Goal: Information Seeking & Learning: Learn about a topic

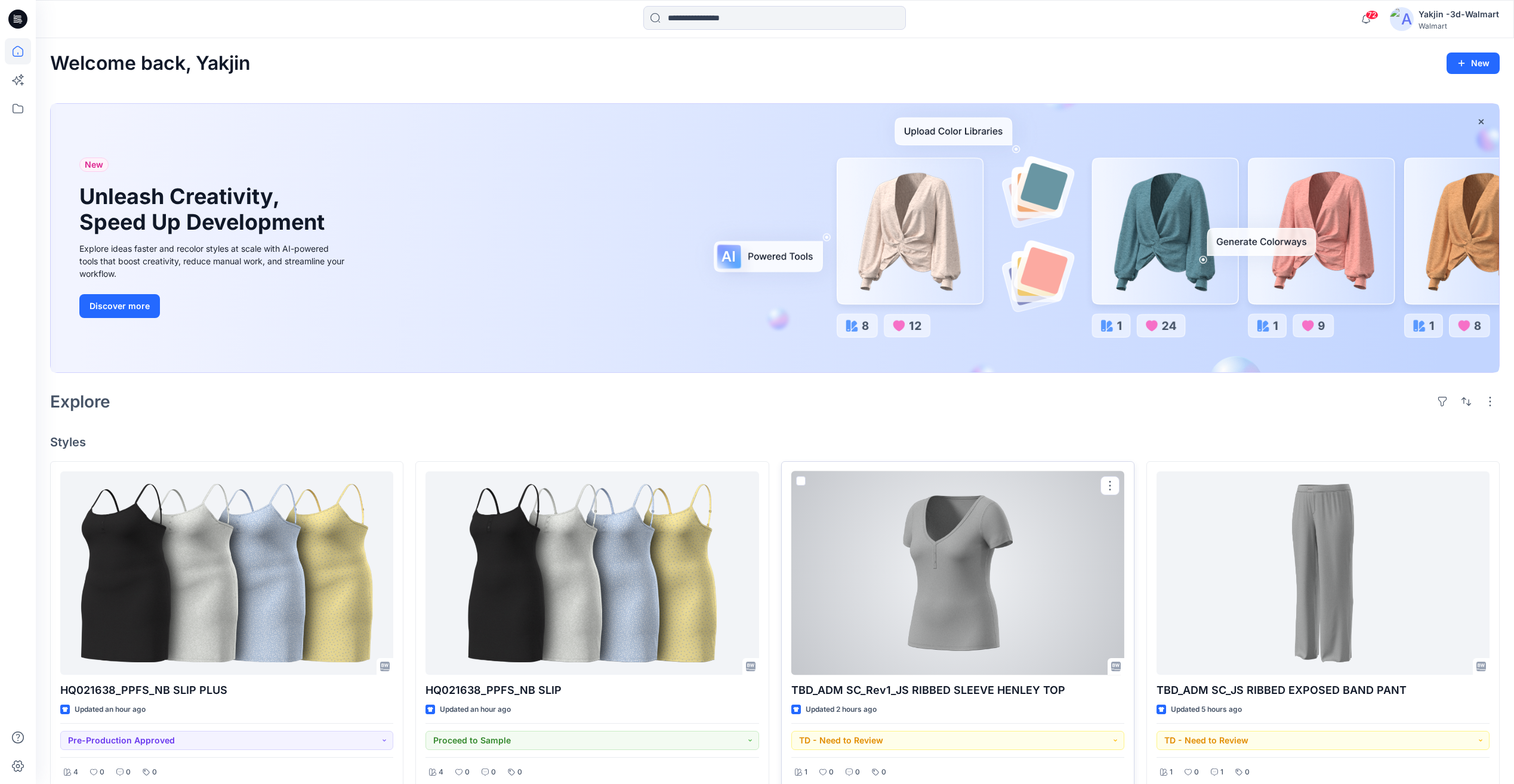
click at [920, 588] on div at bounding box center [957, 573] width 333 height 203
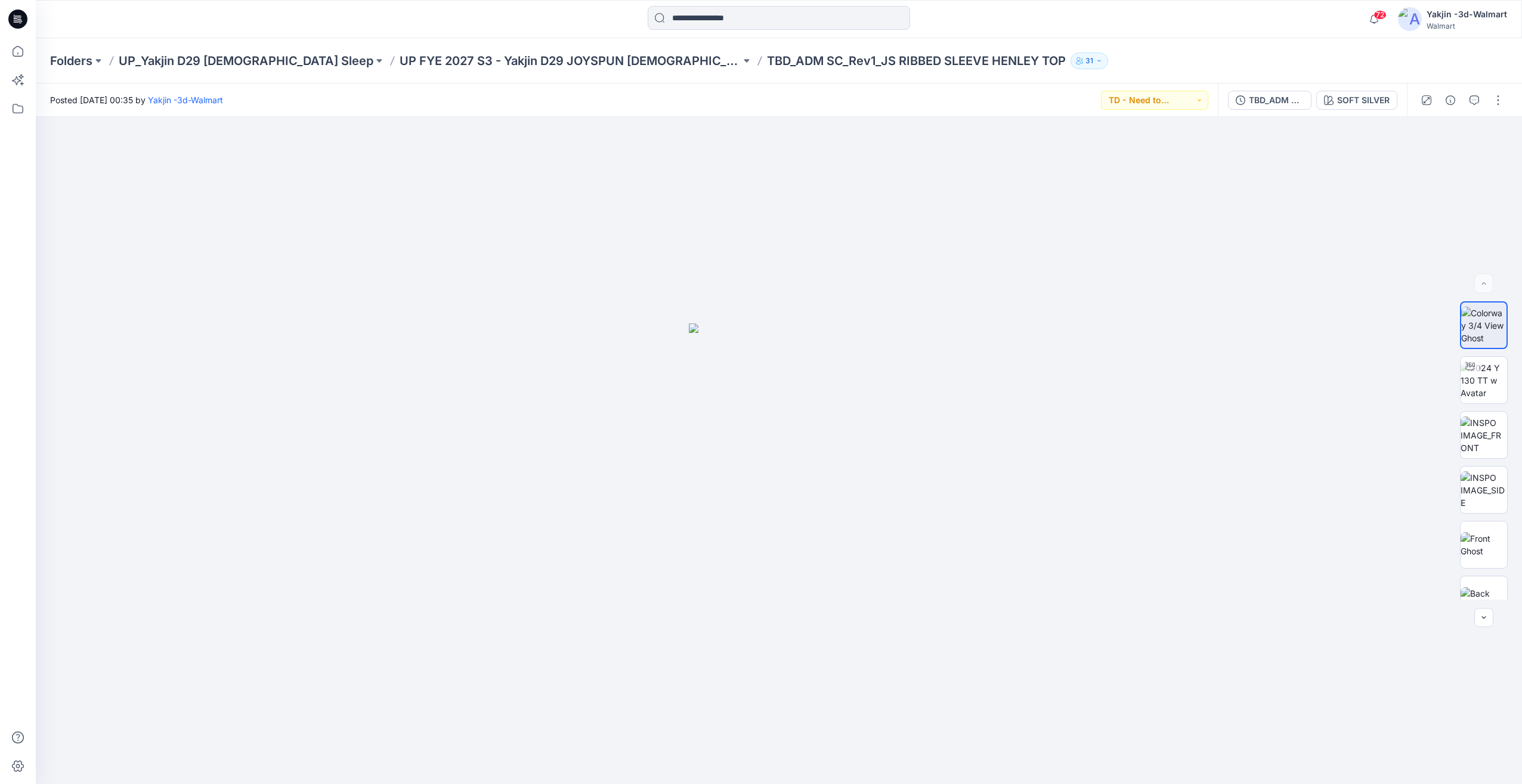
click at [442, 72] on div "Folders UP_Yakjin D29 Ladies Sleep UP FYE 2027 S3 - Yakjin D29 JOYSPUN Ladies S…" at bounding box center [779, 60] width 1486 height 45
click at [236, 57] on p "UP_Yakjin D29 [DEMOGRAPHIC_DATA] Sleep" at bounding box center [246, 61] width 254 height 17
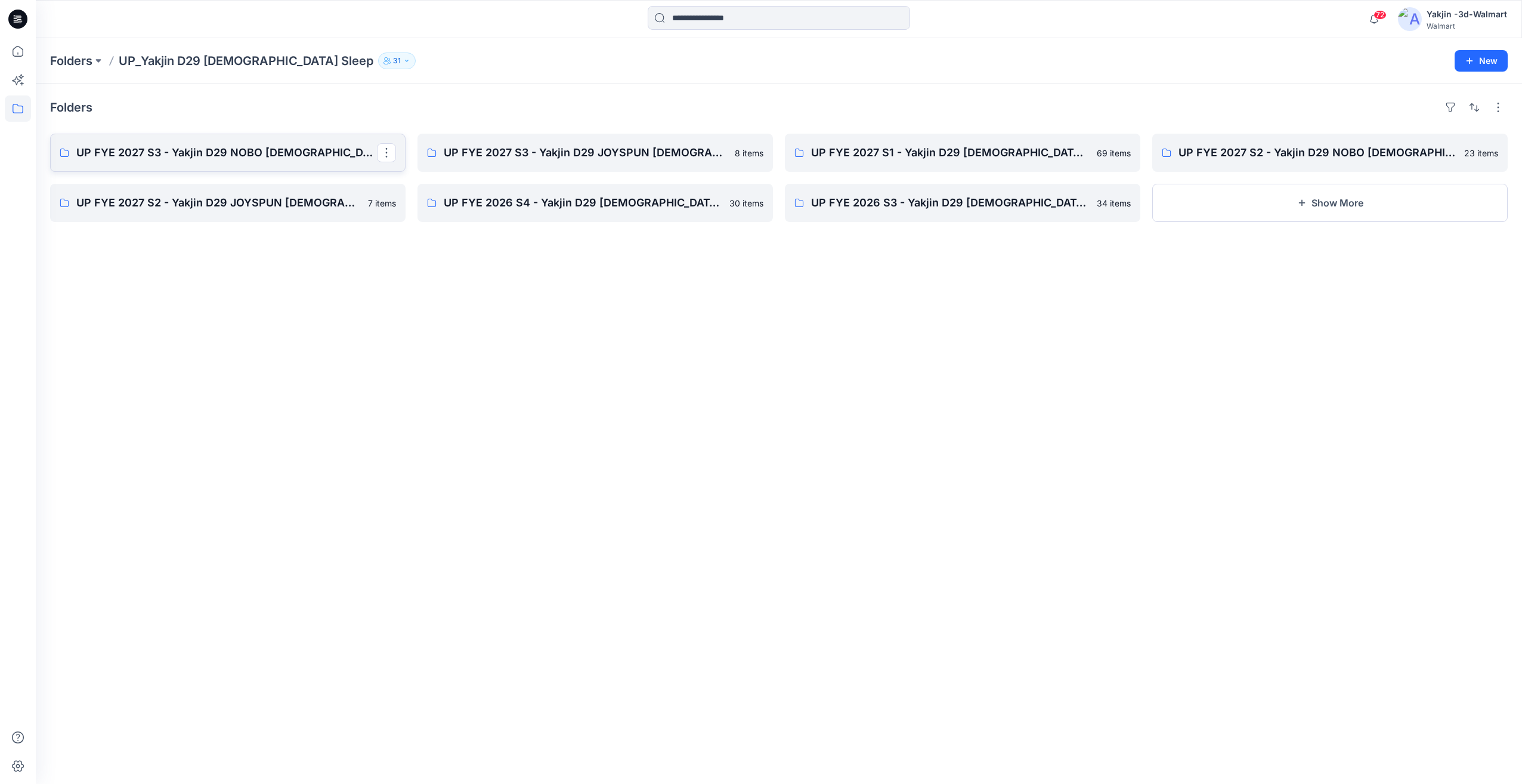
click at [303, 156] on p "UP FYE 2027 S3 - Yakjin D29 NOBO Ladies Sleepwear" at bounding box center [226, 153] width 300 height 17
click at [1259, 155] on p "UP FYE 2027 S2 - Yakjin D29 NOBO [DEMOGRAPHIC_DATA] Sleepwear" at bounding box center [1328, 153] width 300 height 17
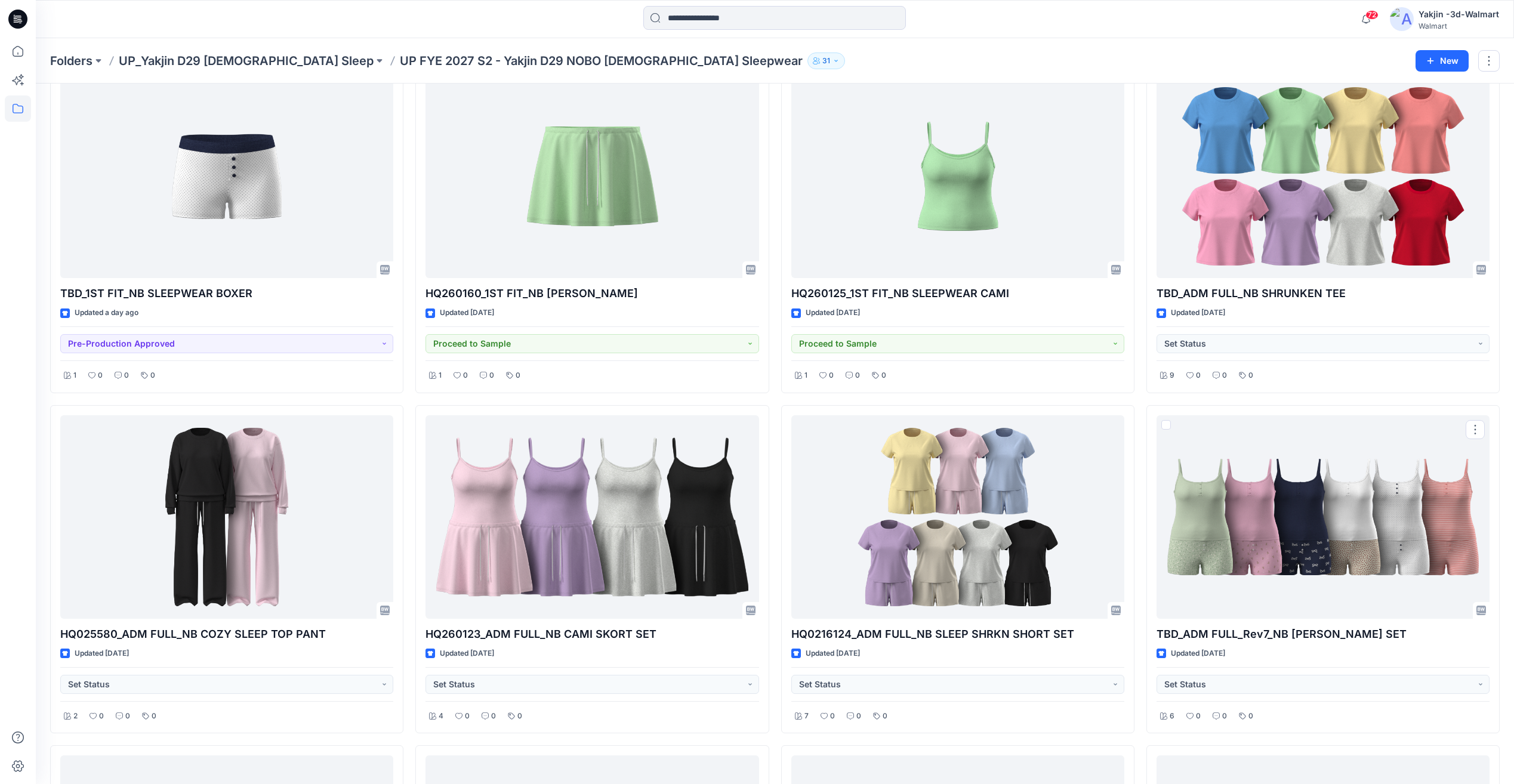
scroll to position [19, 0]
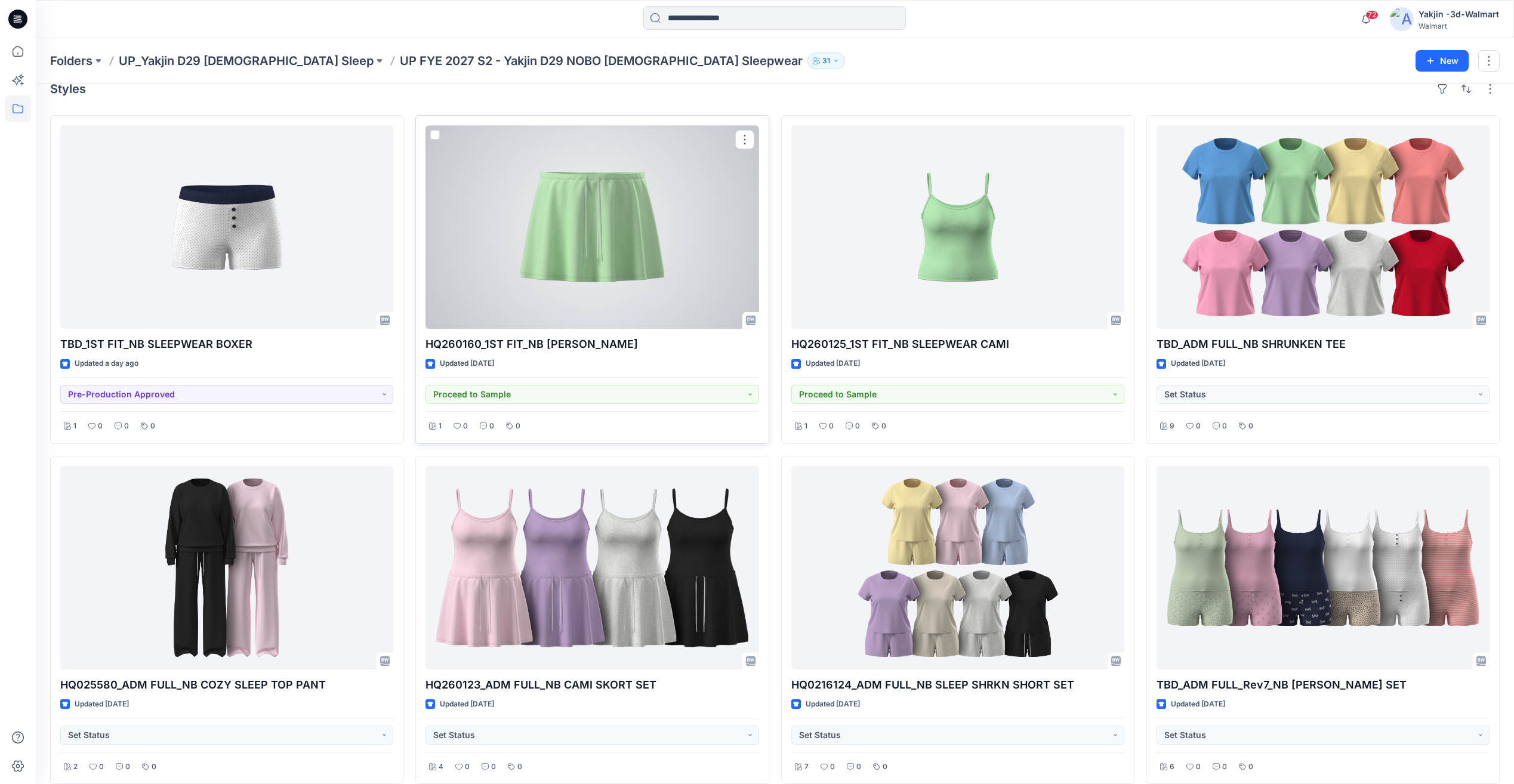
click at [654, 289] on div at bounding box center [591, 227] width 333 height 203
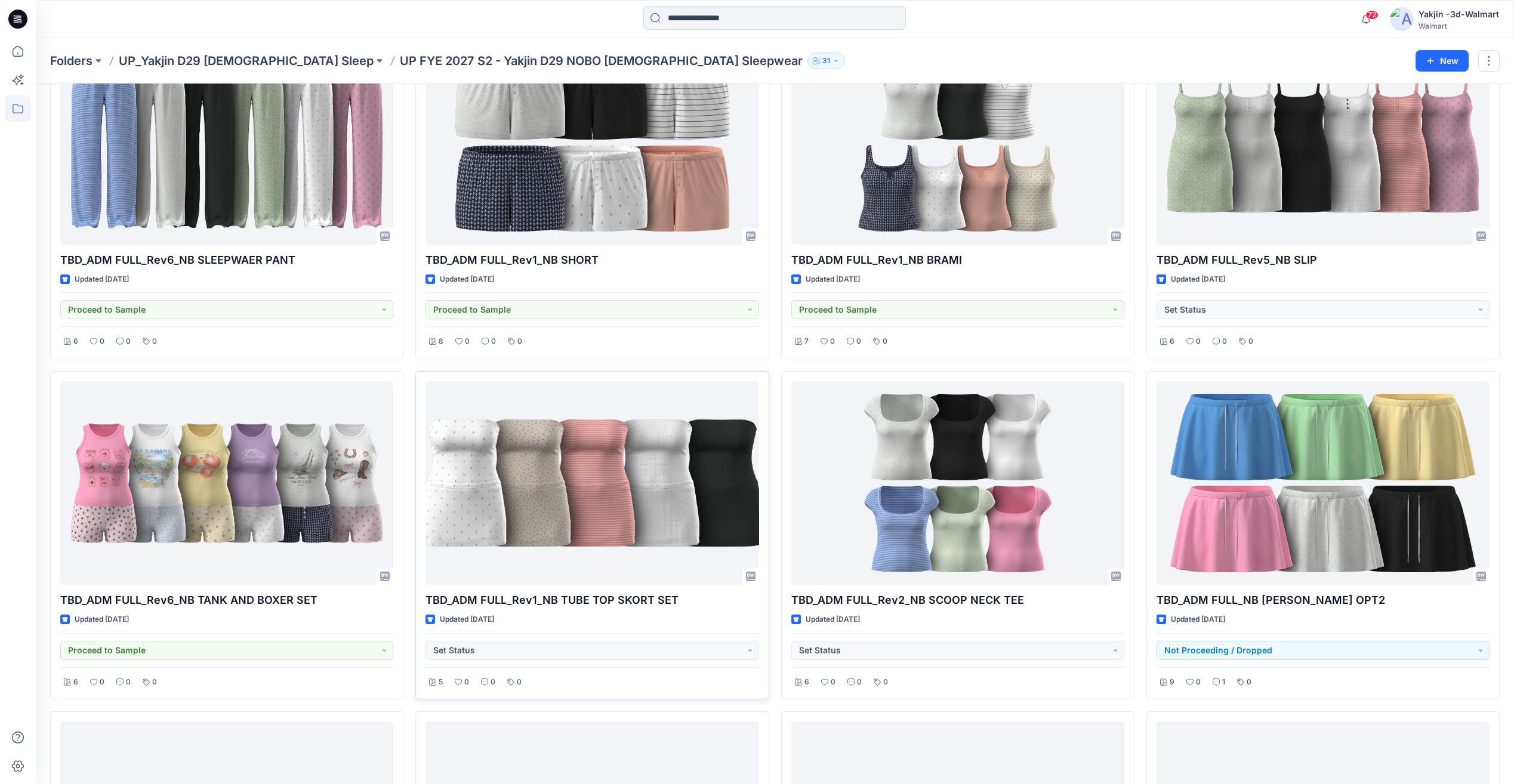
scroll to position [795, 0]
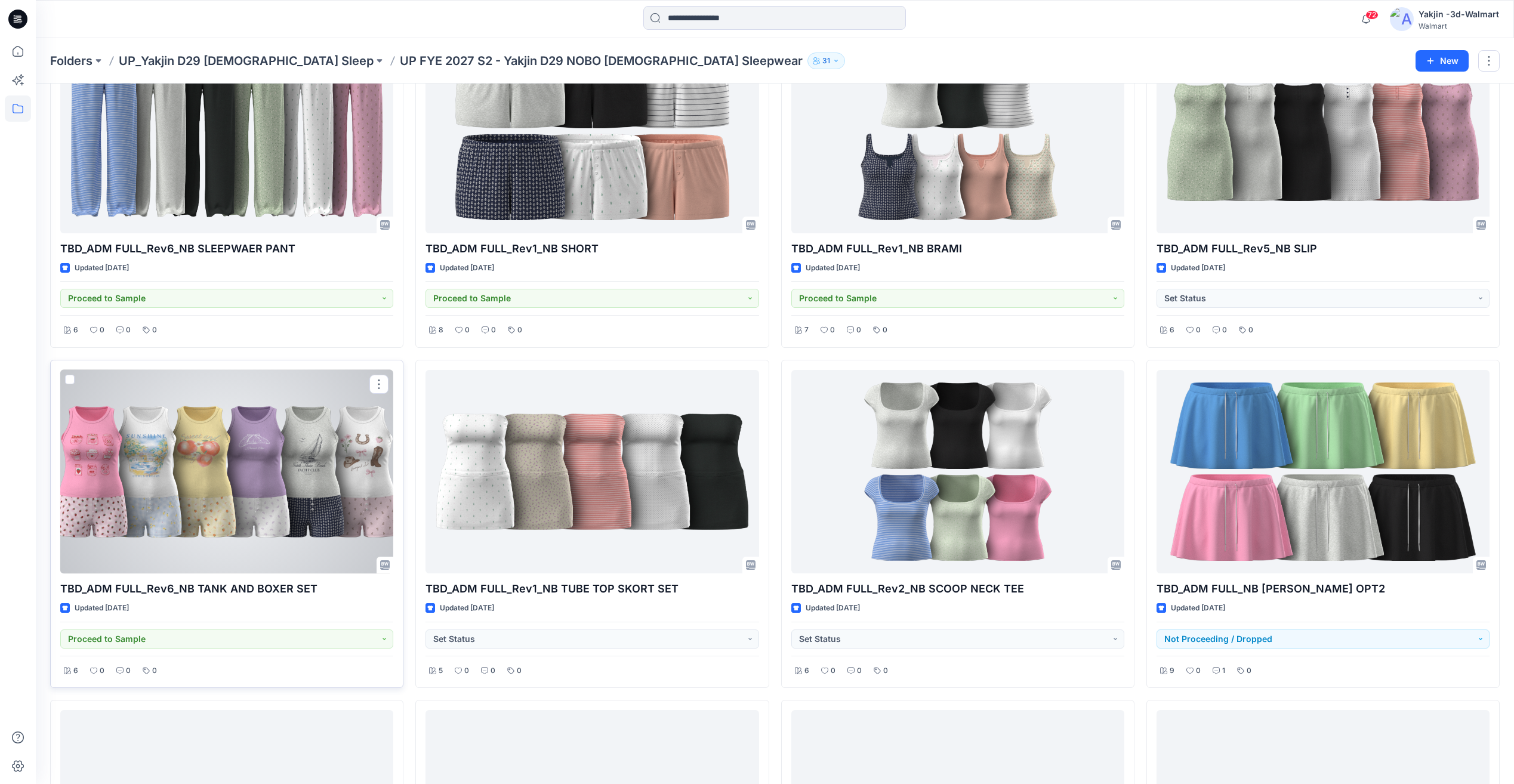
click at [299, 495] on div at bounding box center [226, 472] width 333 height 203
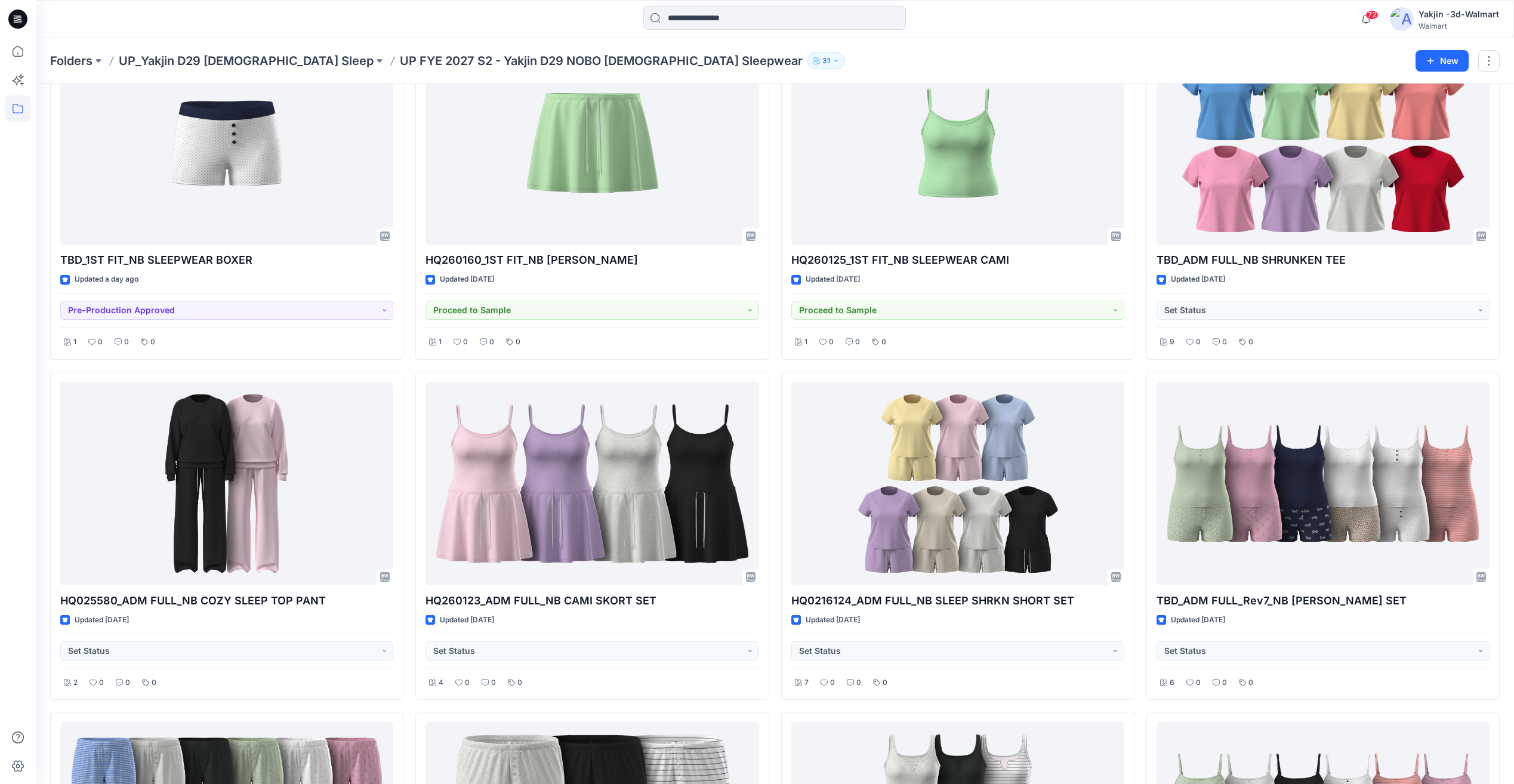
scroll to position [0, 0]
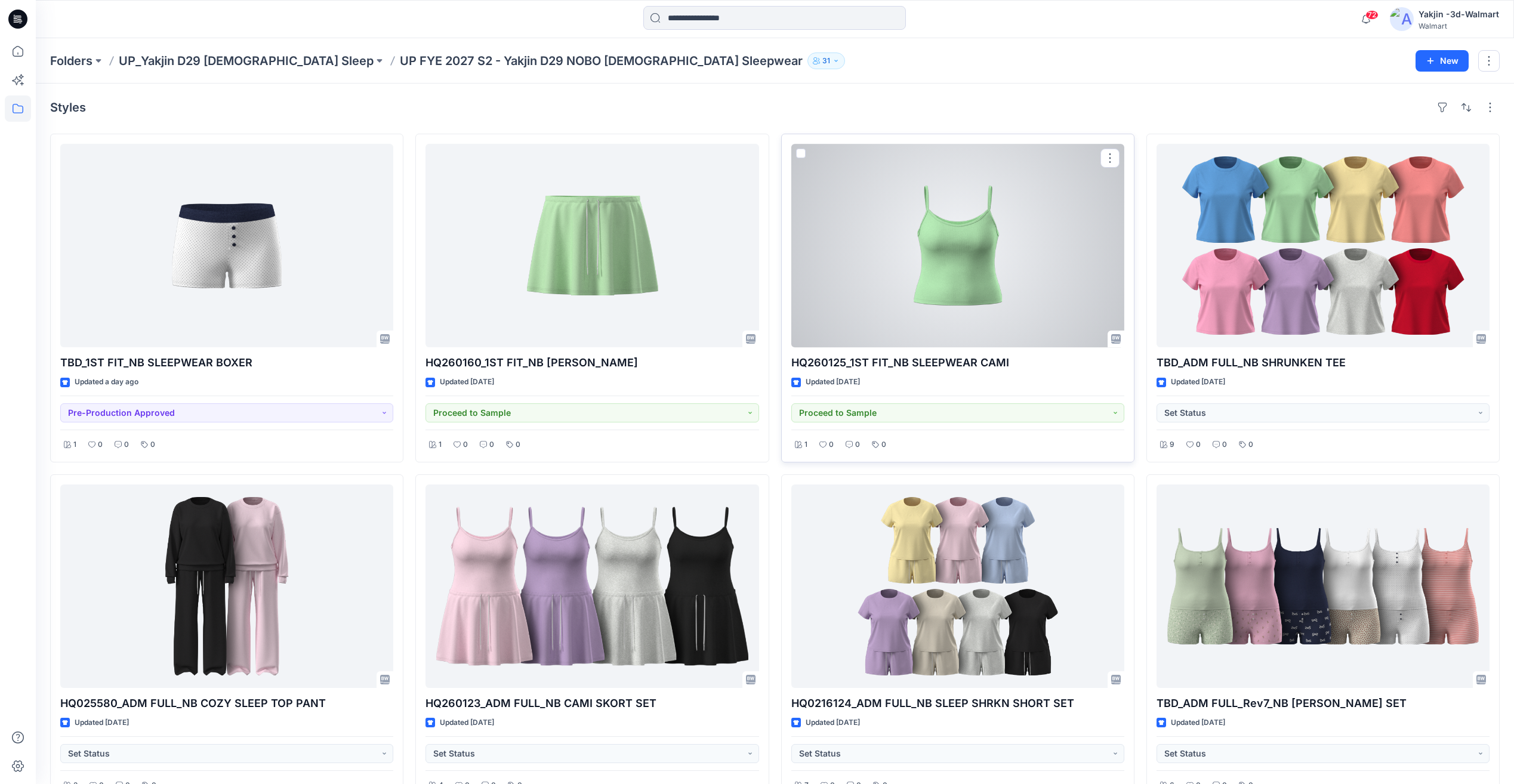
click at [1004, 265] on div at bounding box center [957, 246] width 333 height 203
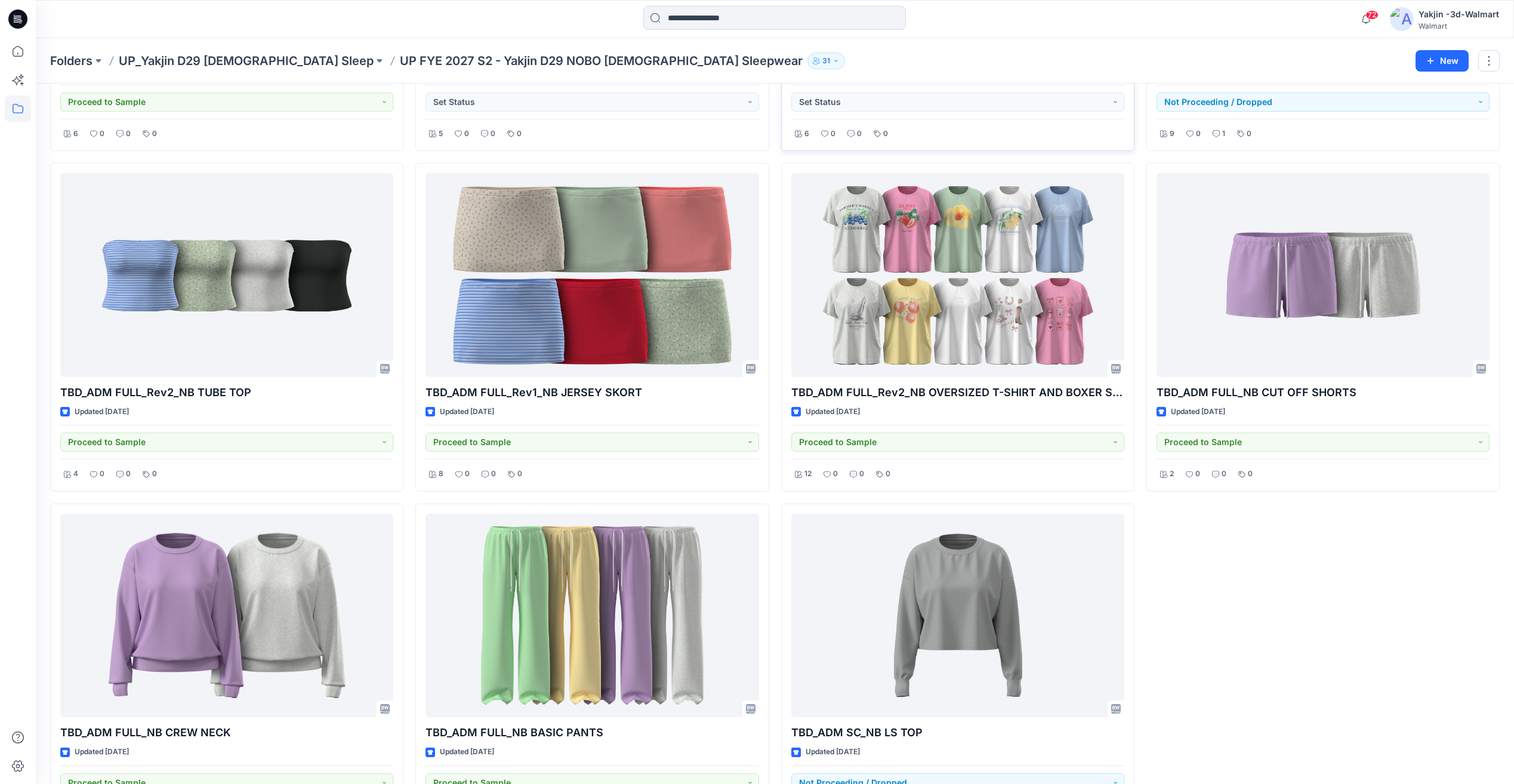
scroll to position [1391, 0]
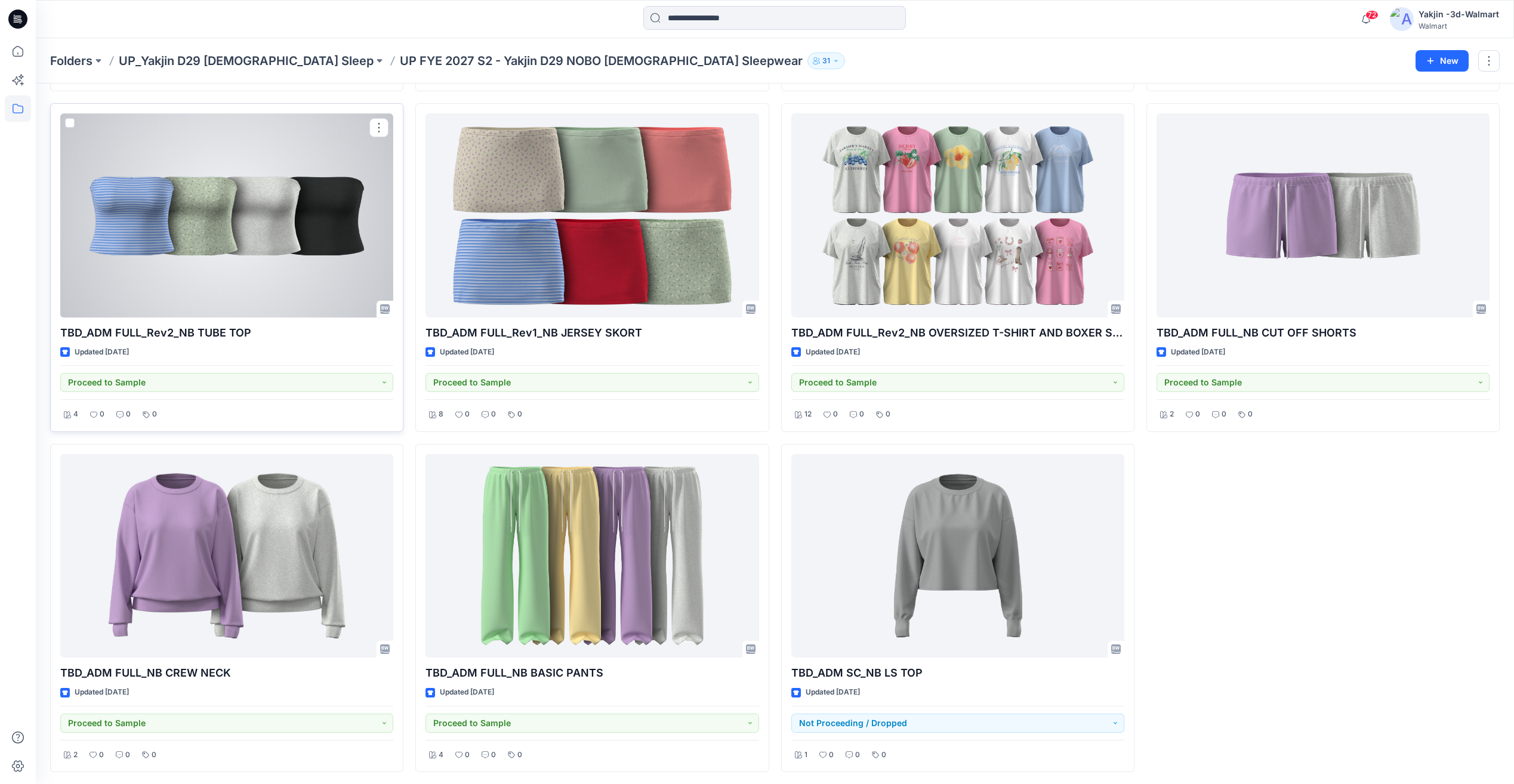
click at [265, 216] on div at bounding box center [226, 215] width 333 height 203
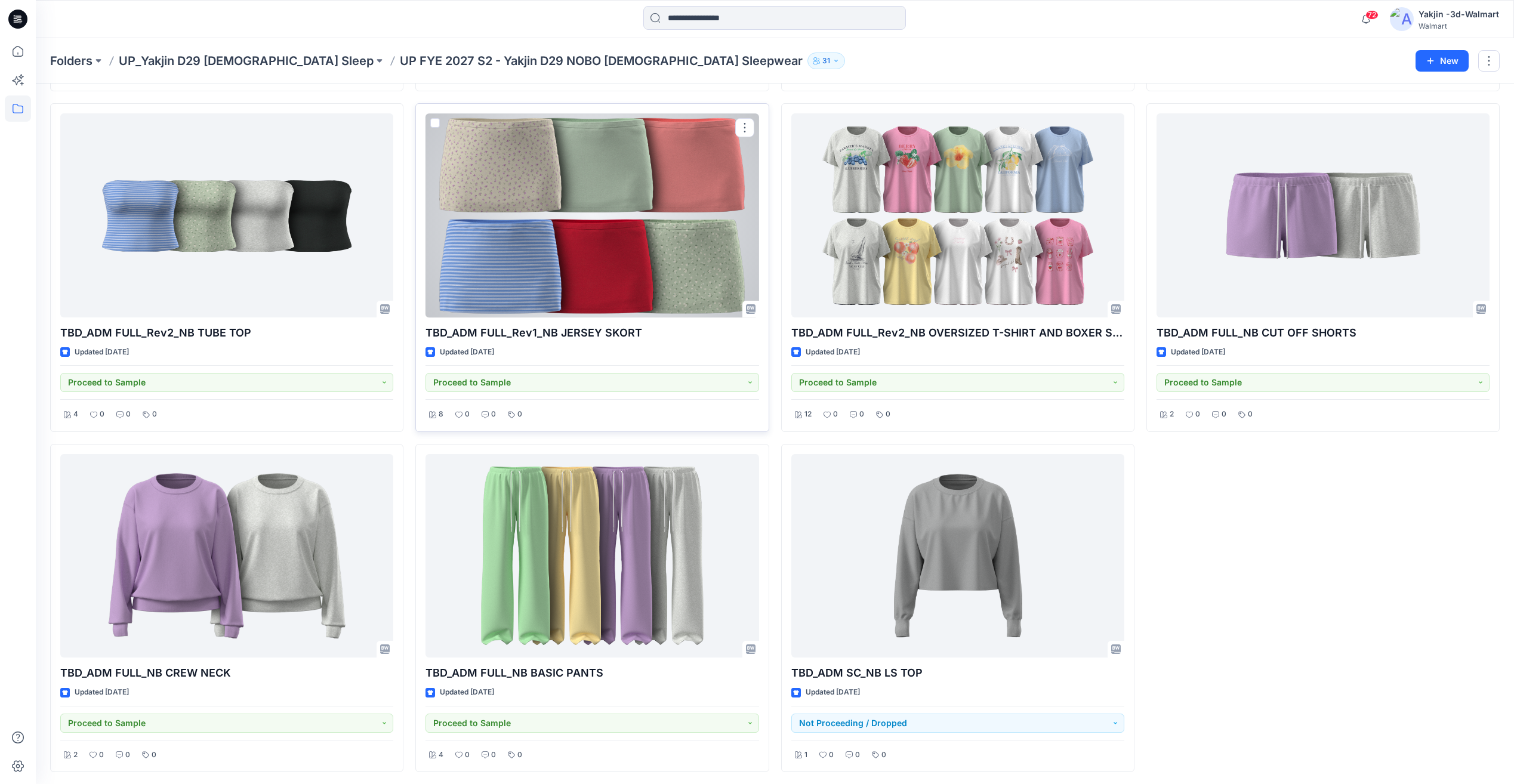
click at [531, 235] on div at bounding box center [591, 215] width 333 height 203
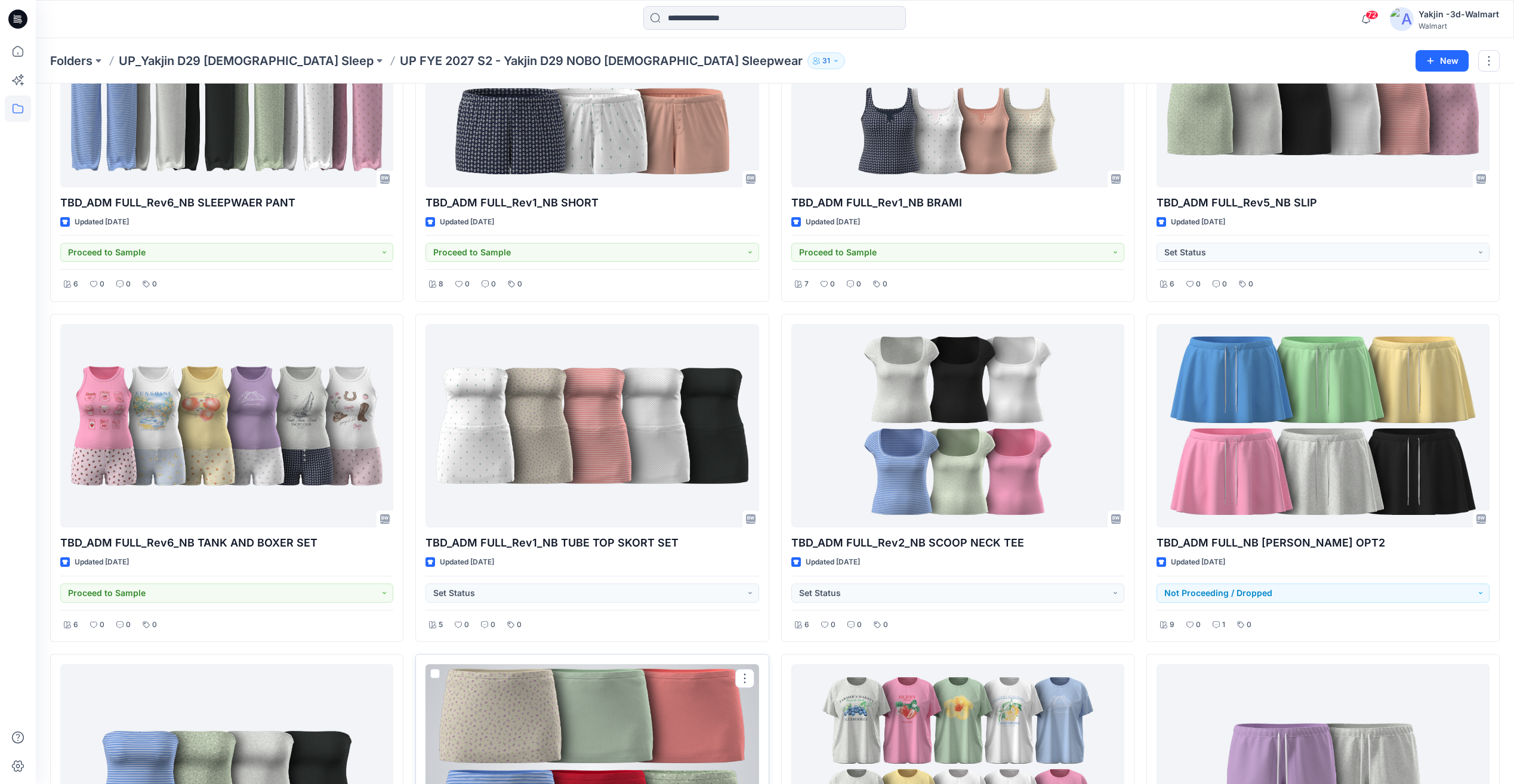
scroll to position [797, 0]
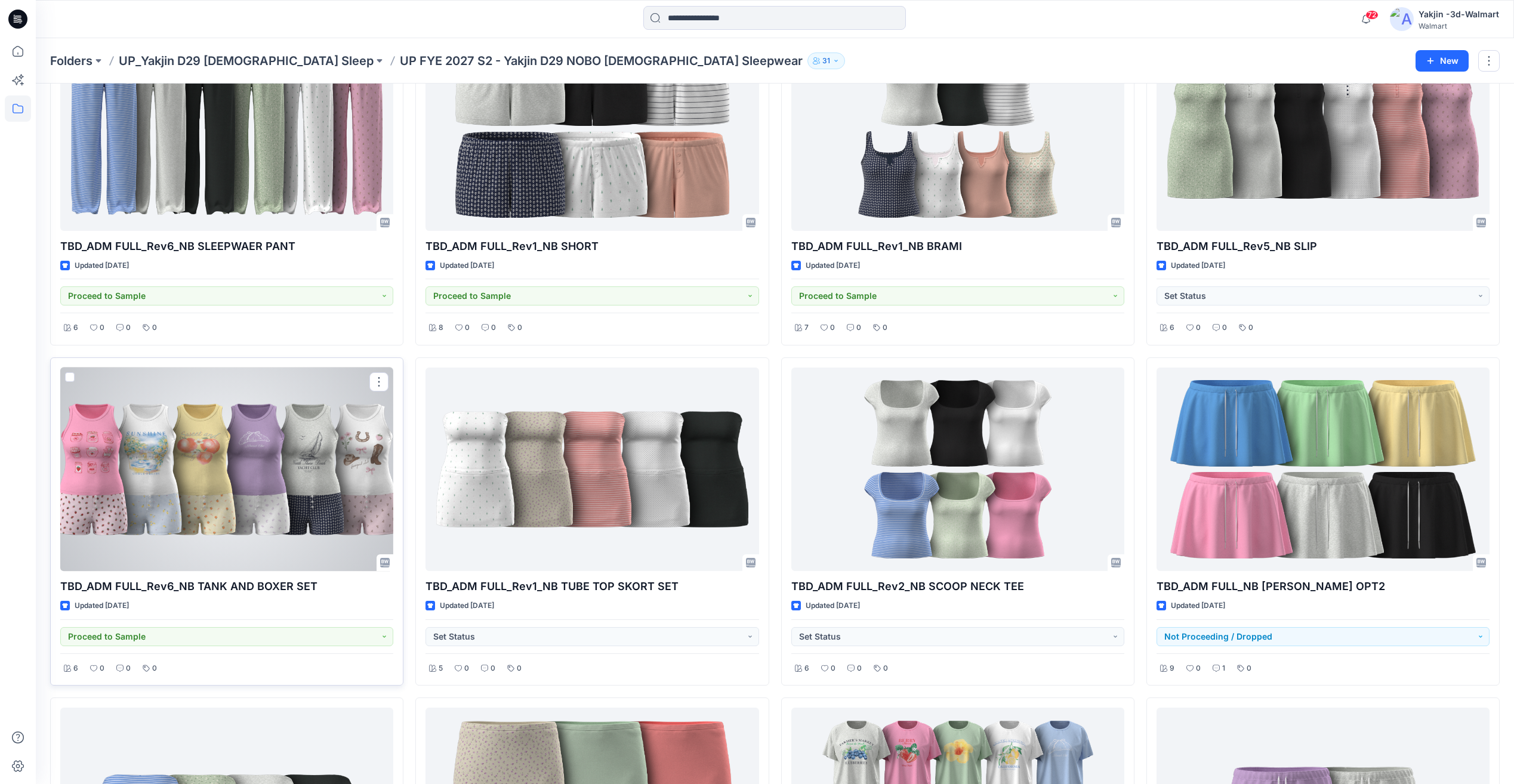
click at [236, 470] on div at bounding box center [226, 469] width 333 height 203
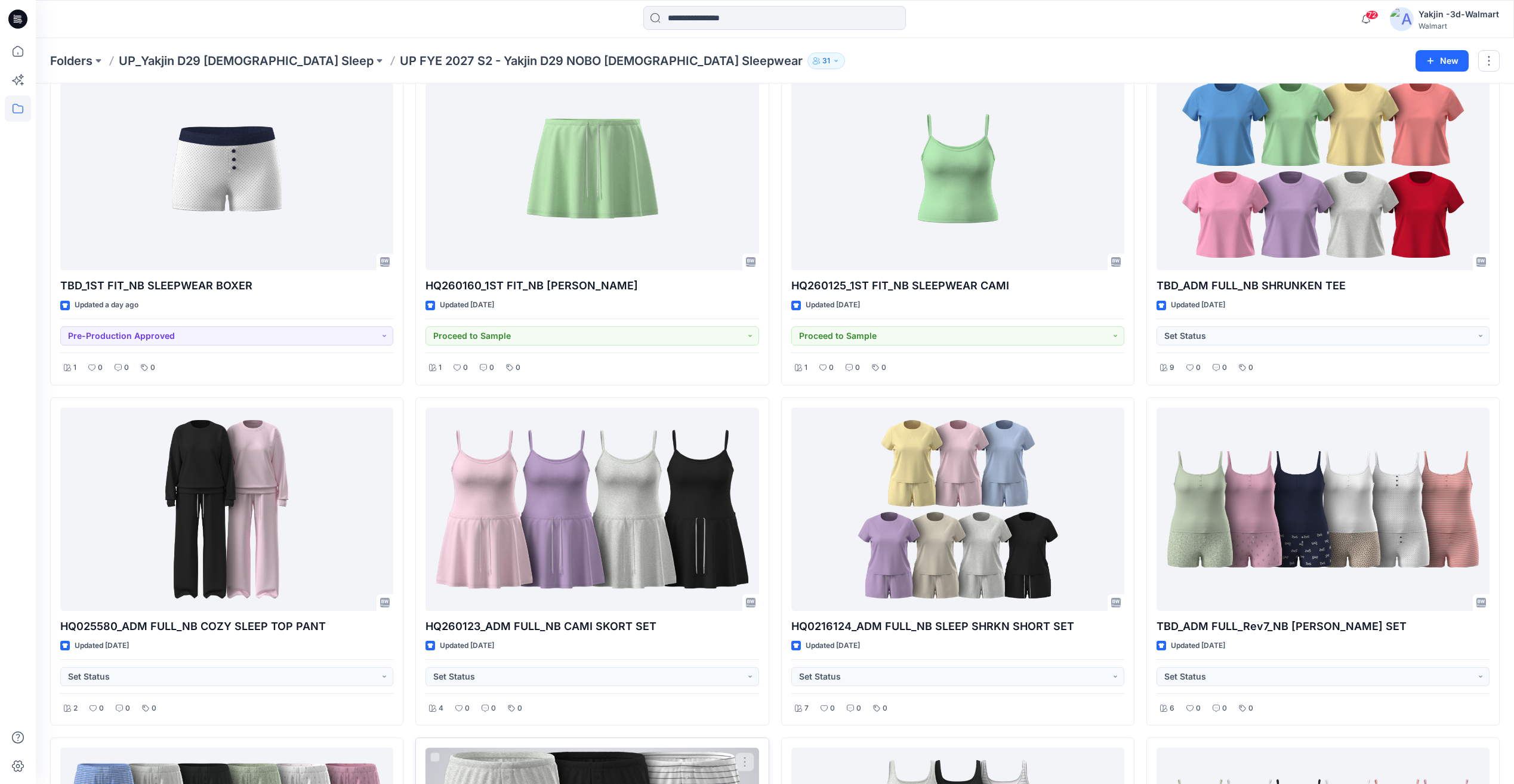
scroll to position [2, 0]
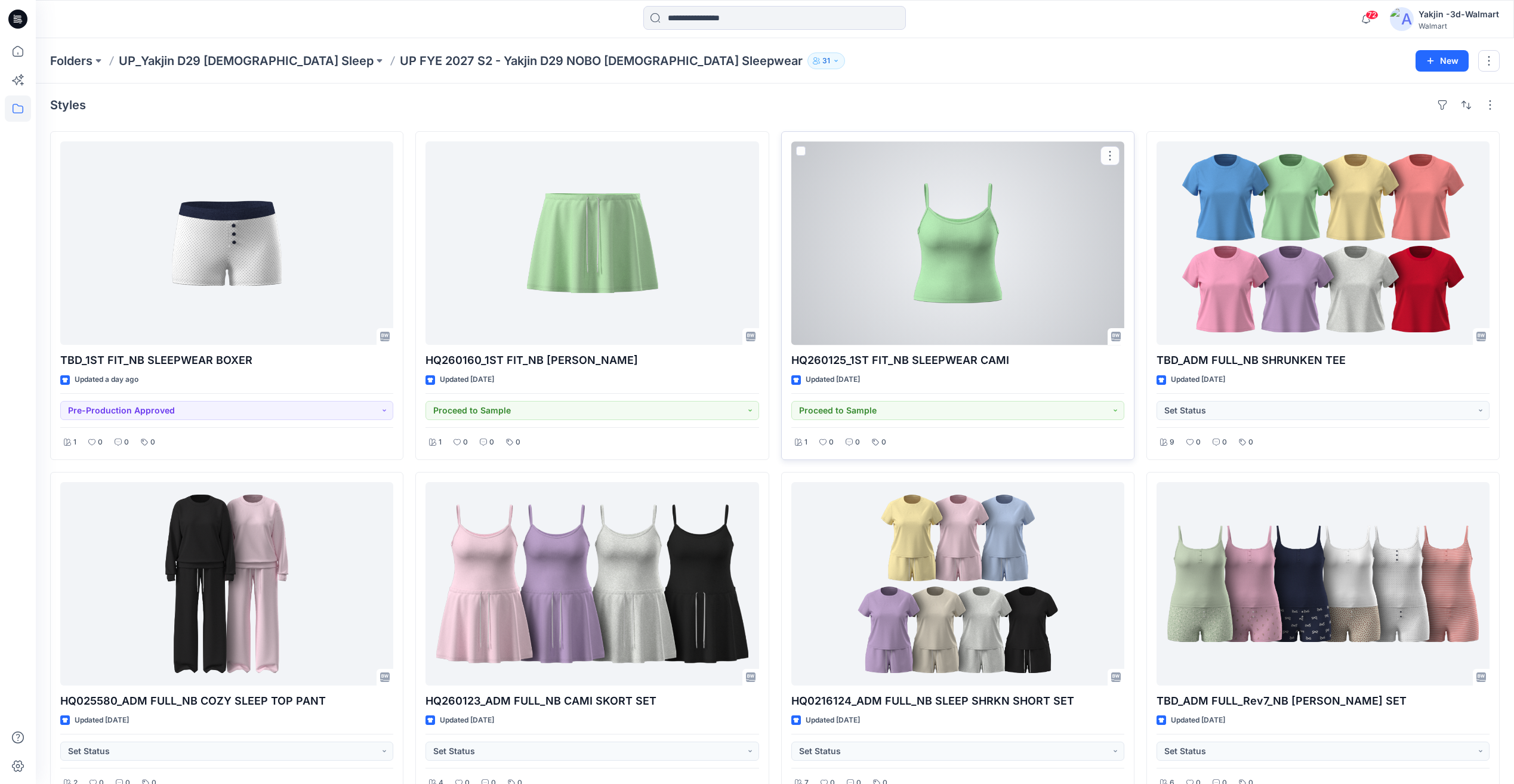
click at [936, 306] on div at bounding box center [957, 243] width 333 height 203
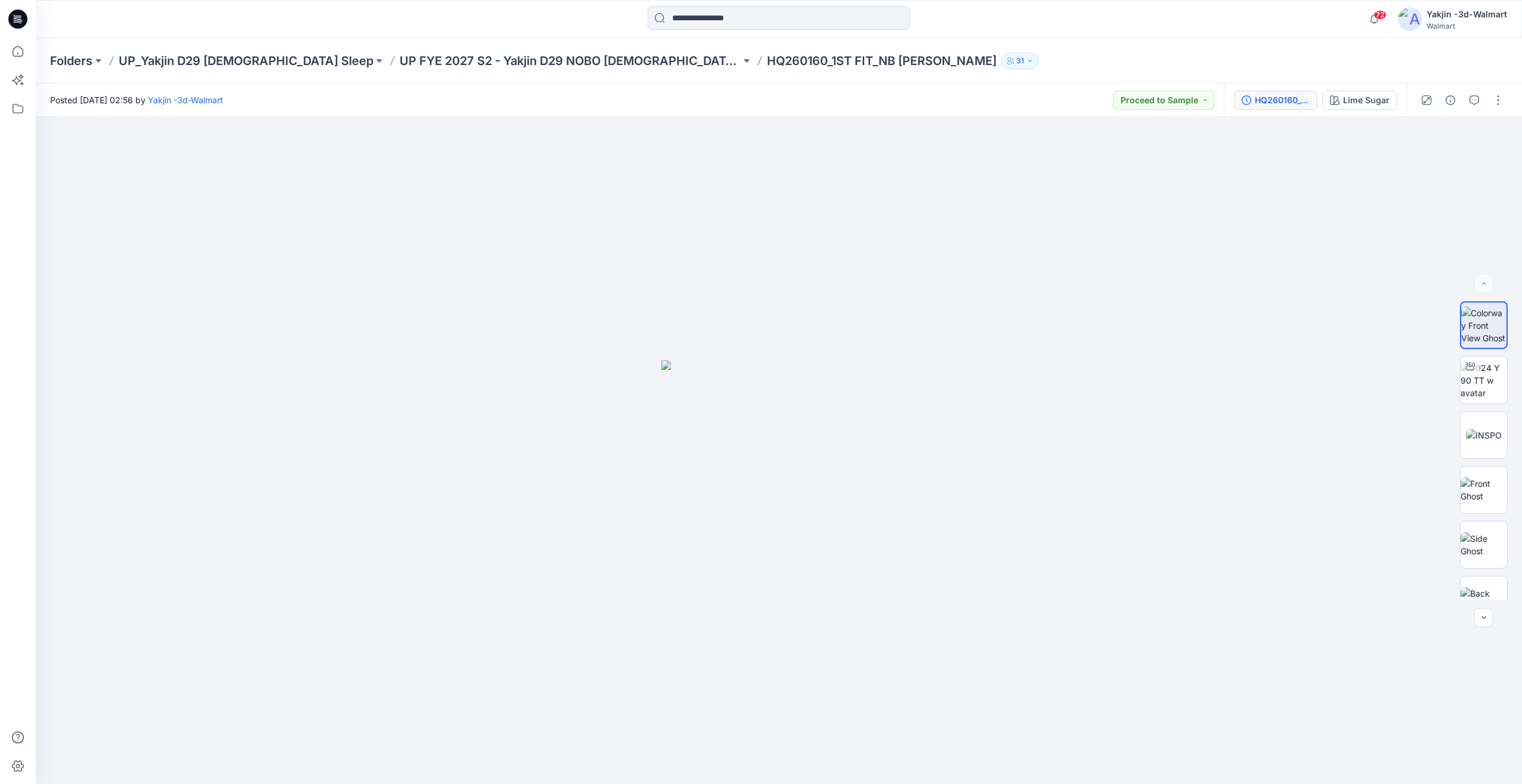
click at [1289, 101] on div "HQ260160_1ST FIT_NB TERRY SKORT" at bounding box center [1282, 100] width 55 height 13
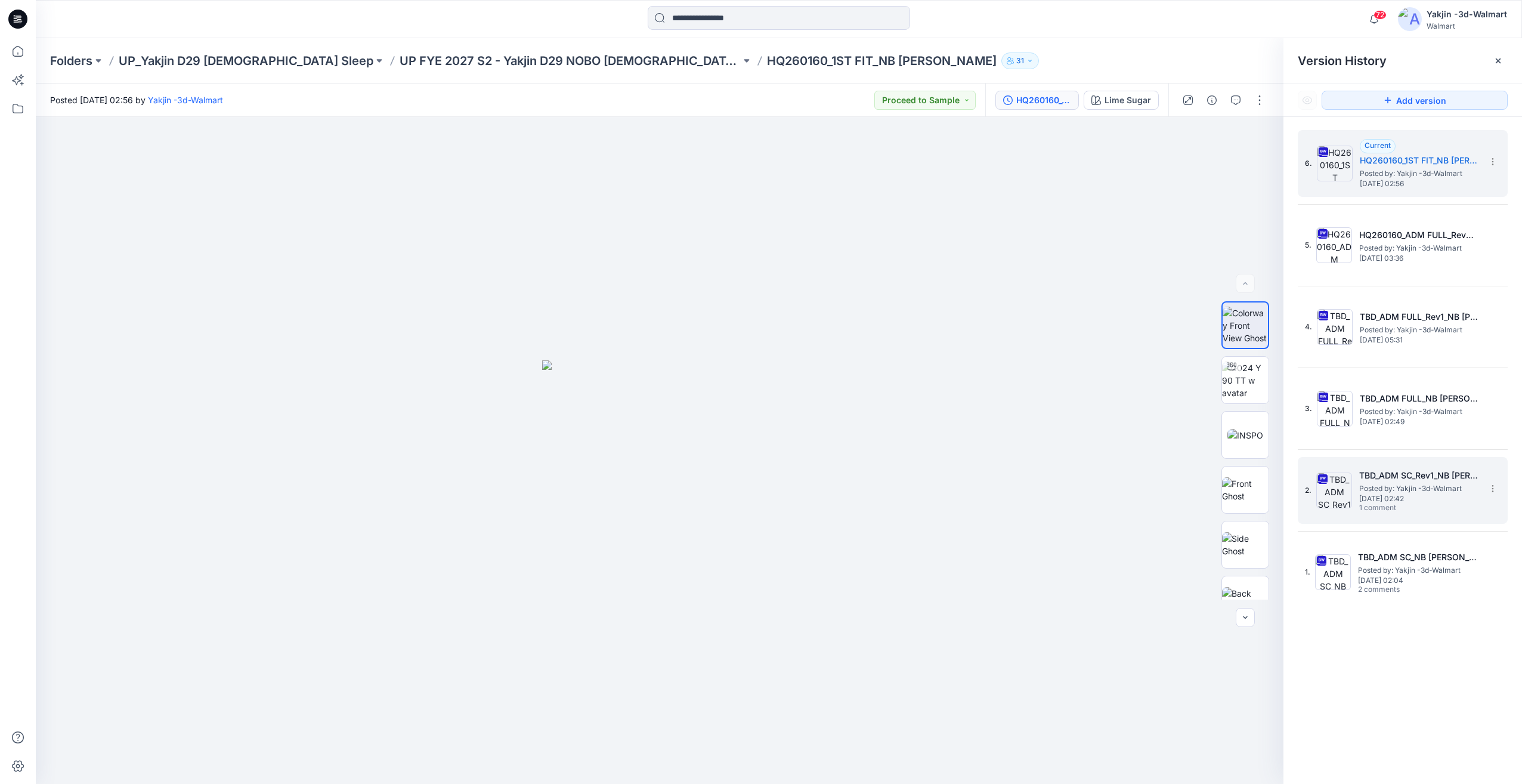
click at [1427, 495] on span "Monday, June 09, 2025 02:42" at bounding box center [1419, 498] width 119 height 8
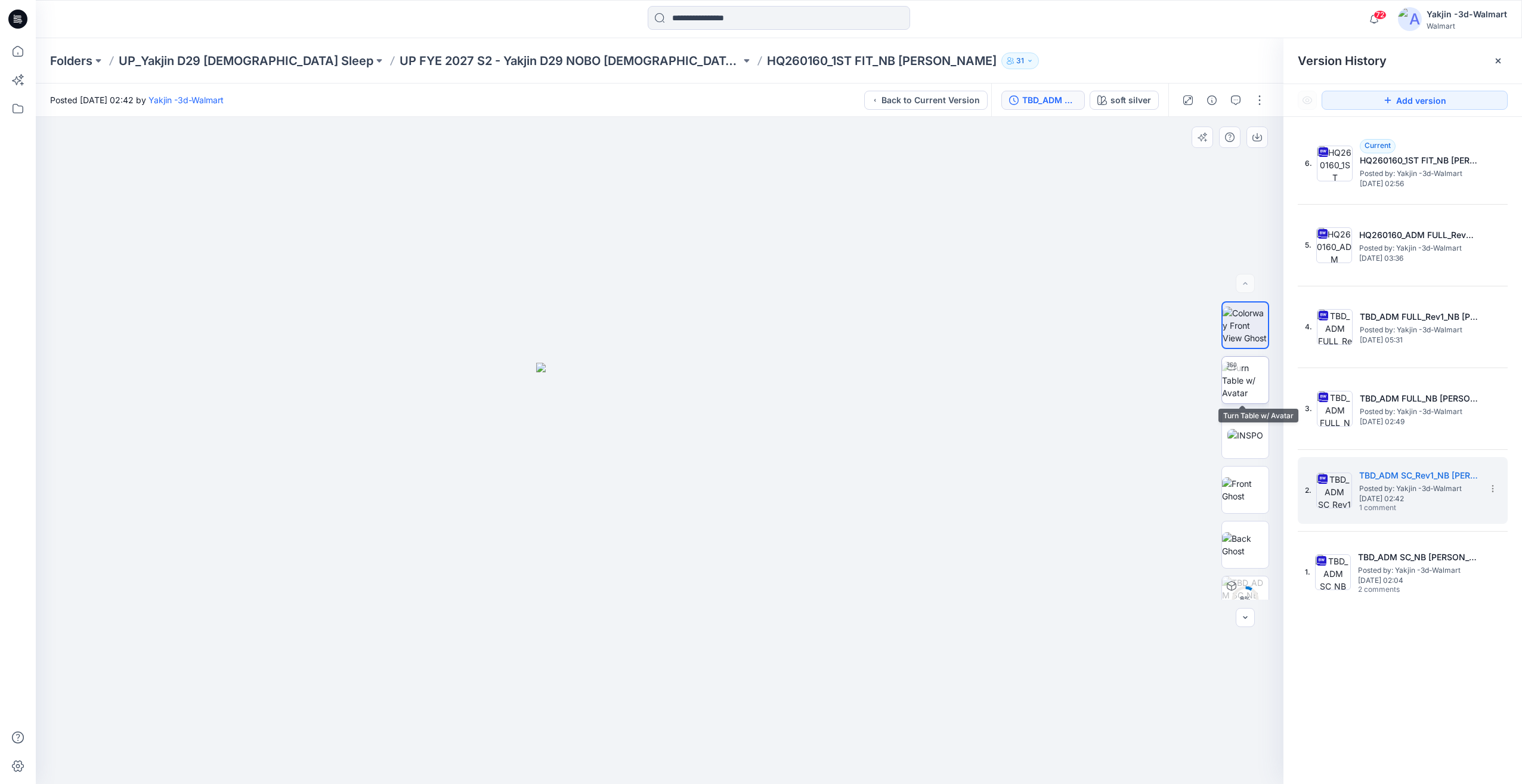
click at [1245, 381] on img at bounding box center [1245, 380] width 47 height 38
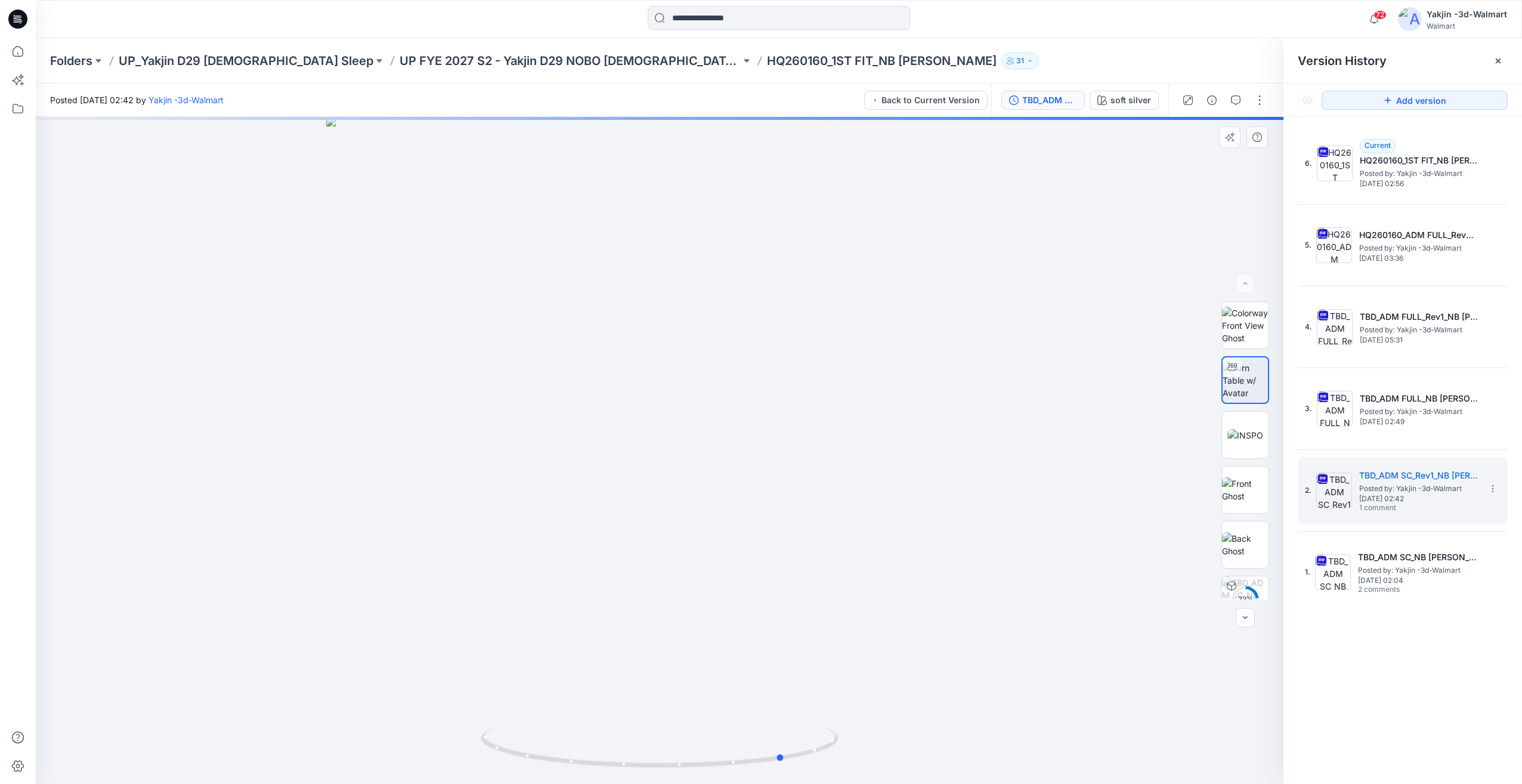
drag, startPoint x: 745, startPoint y: 661, endPoint x: 751, endPoint y: 662, distance: 6.1
click at [751, 662] on div at bounding box center [659, 450] width 1248 height 667
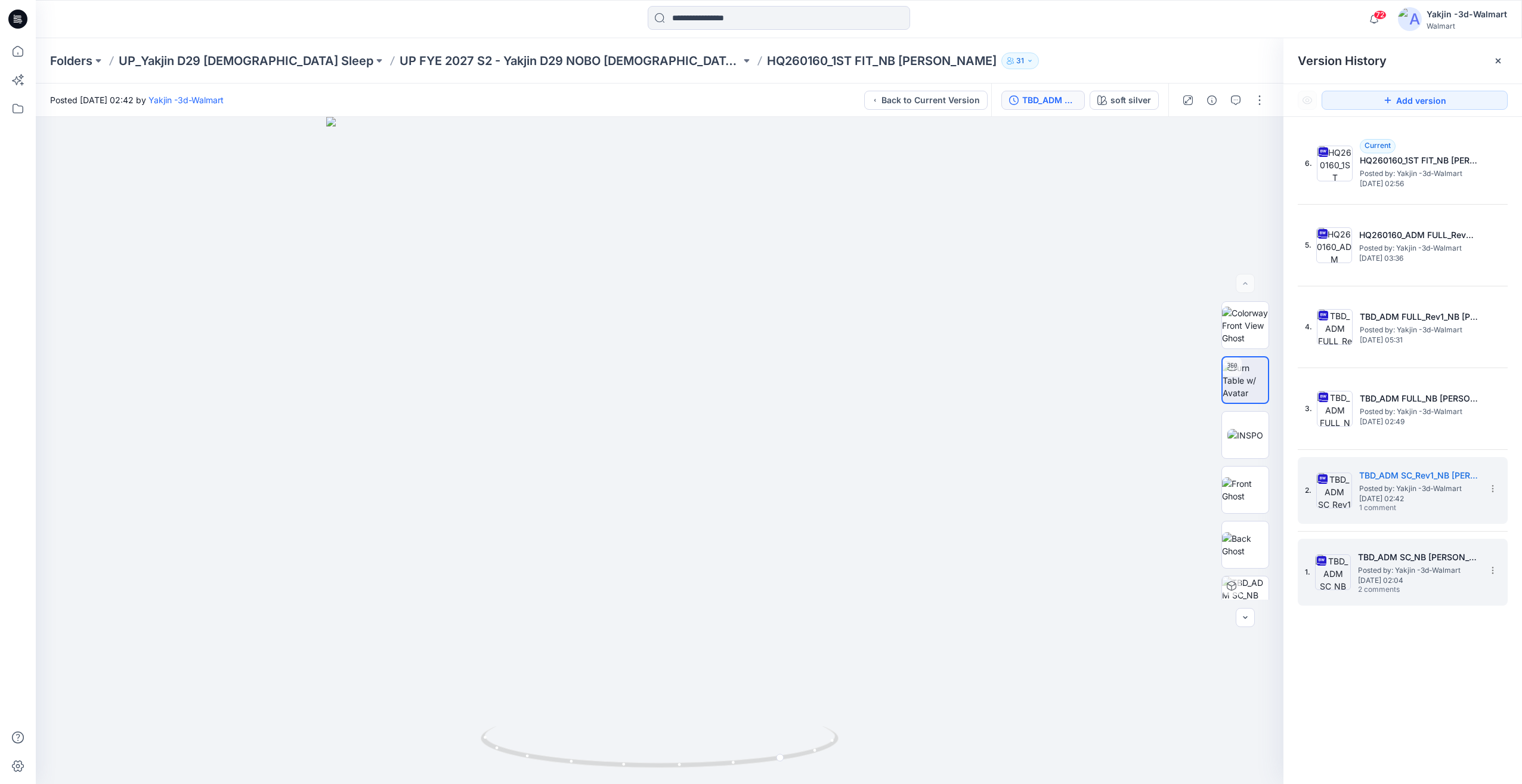
click at [1388, 567] on span "Posted by: Yakjin -3d-Walmart" at bounding box center [1417, 570] width 119 height 12
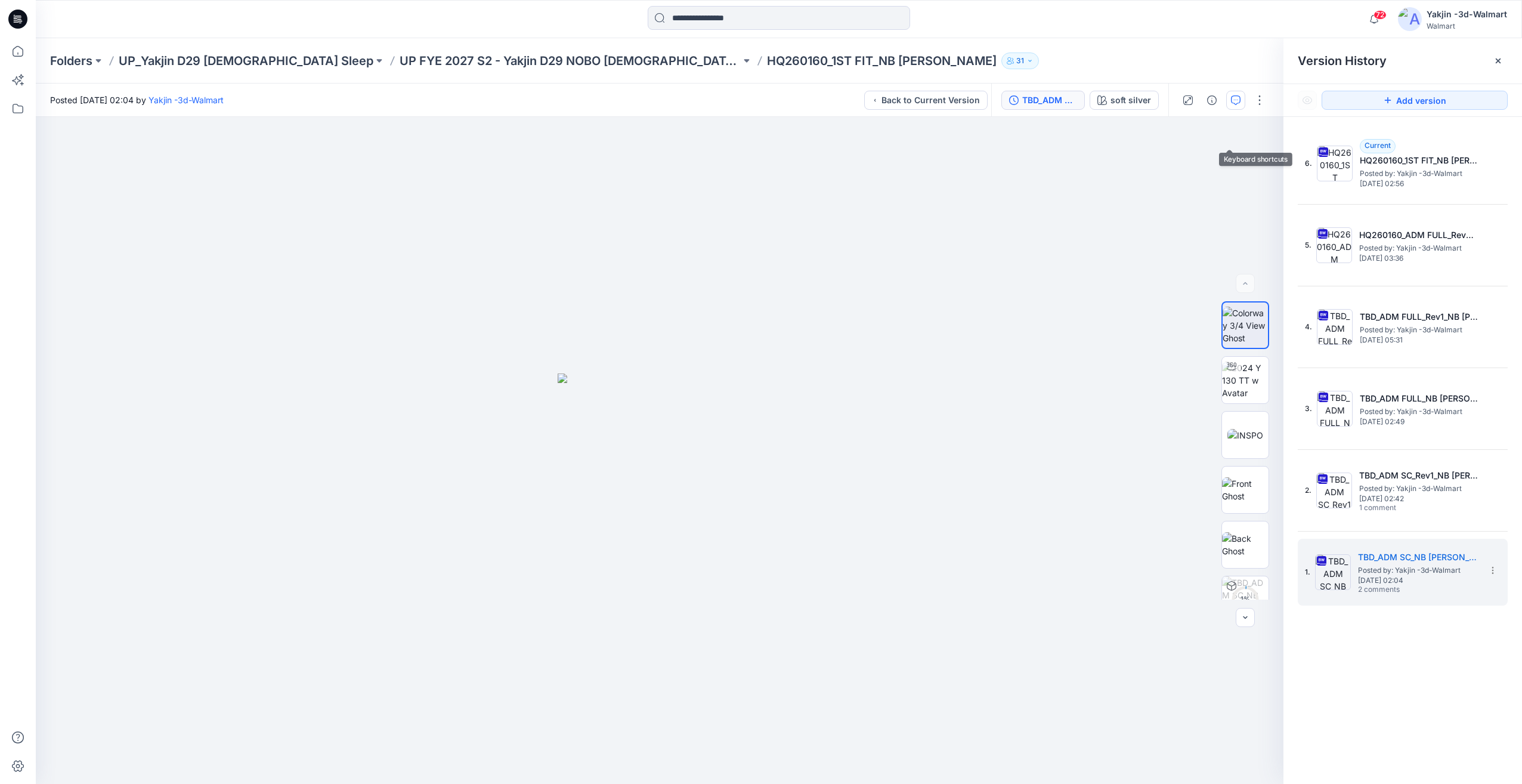
click at [1233, 106] on button "button" at bounding box center [1236, 100] width 19 height 19
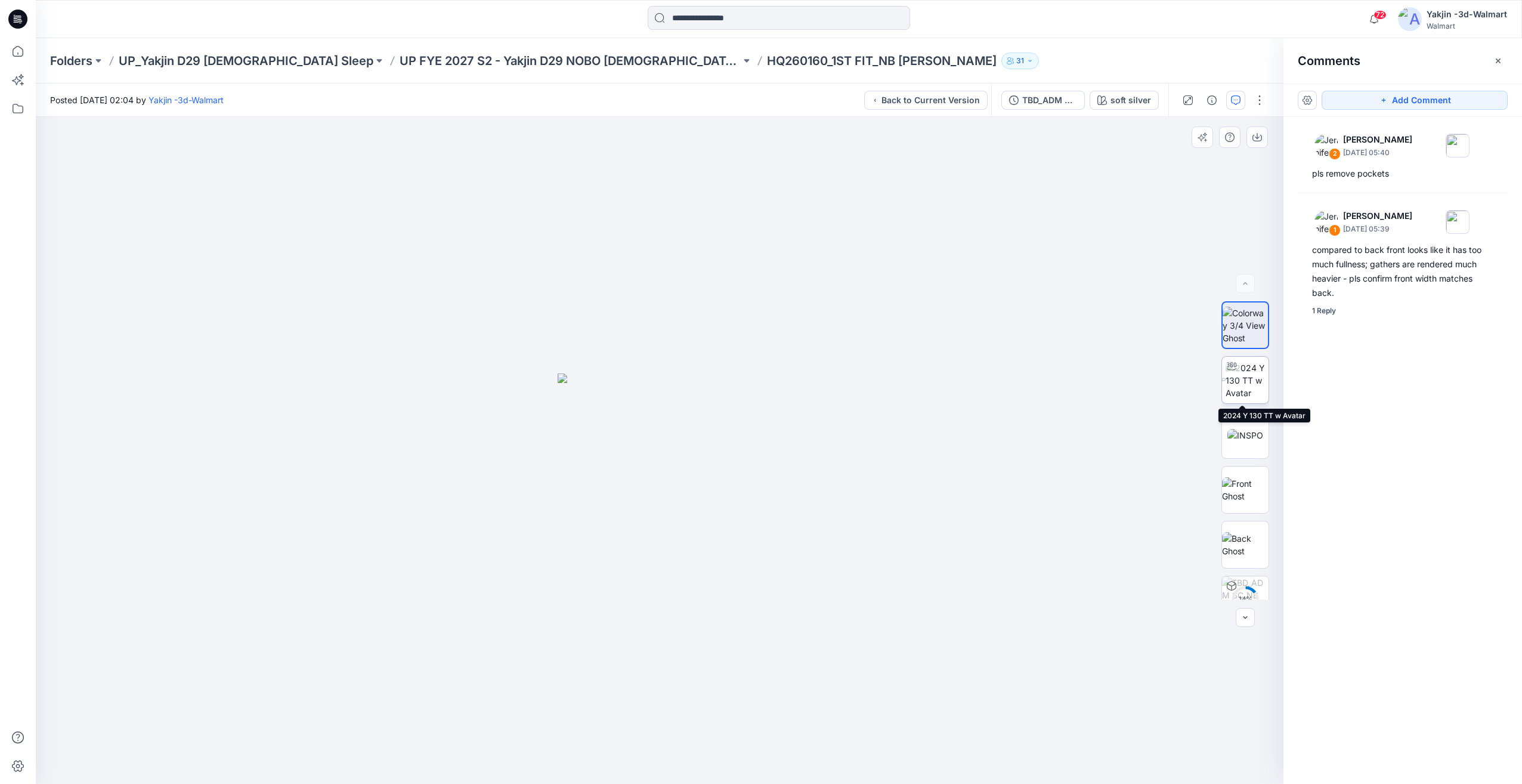
click at [1237, 398] on img at bounding box center [1248, 380] width 43 height 38
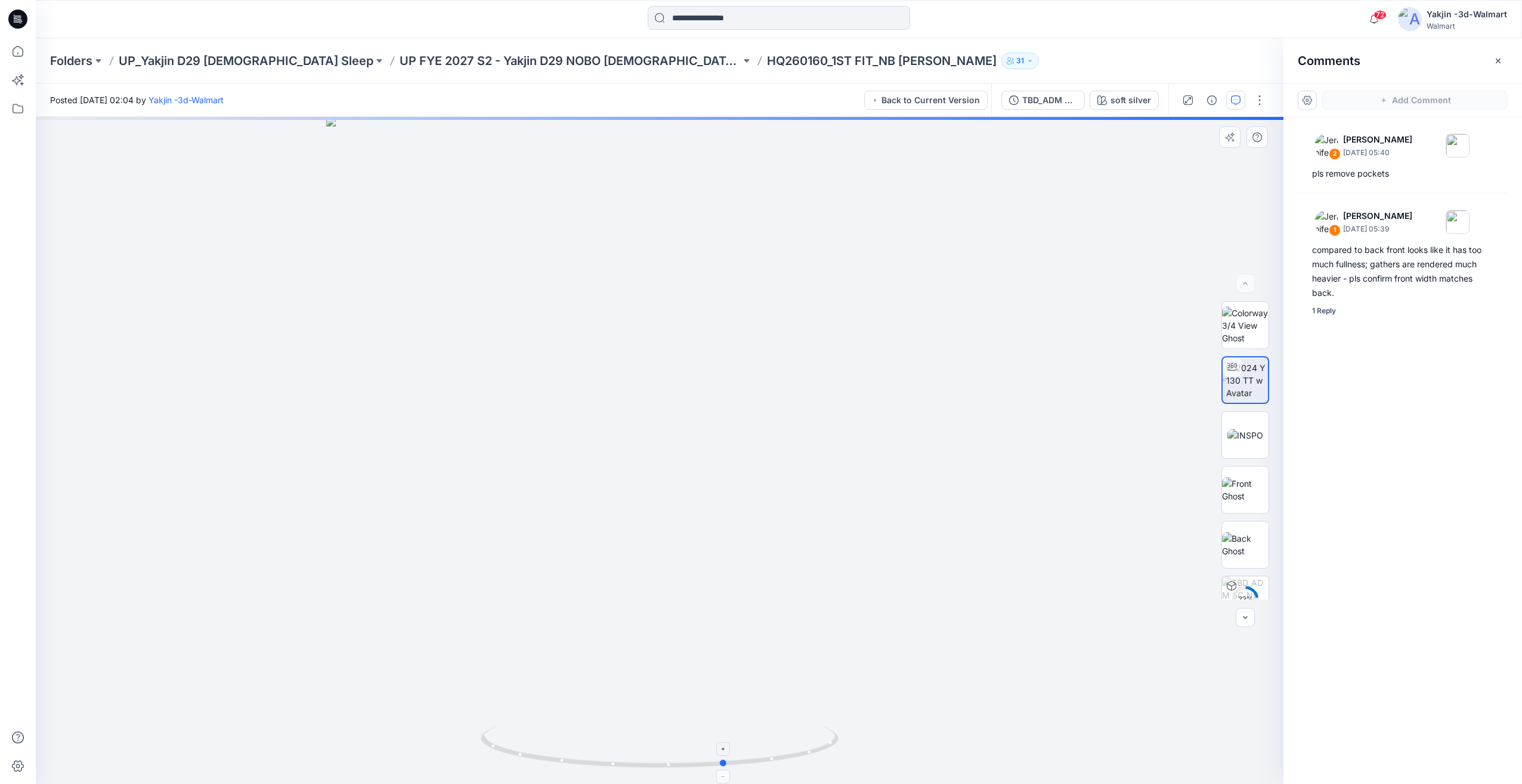
drag, startPoint x: 696, startPoint y: 741, endPoint x: 757, endPoint y: 731, distance: 61.8
click at [756, 731] on icon at bounding box center [661, 748] width 361 height 45
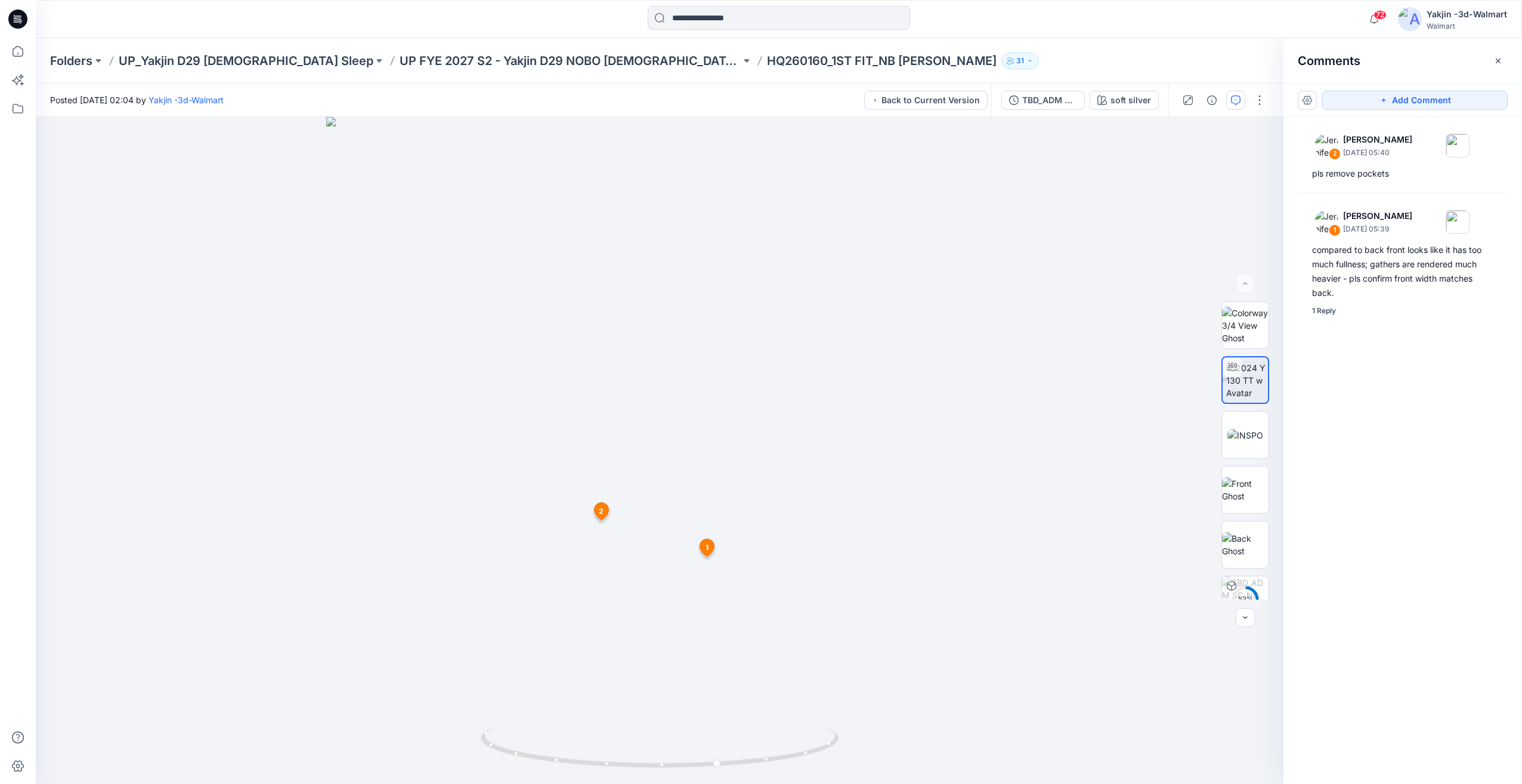
click at [1391, 403] on div "2 Jennifer Yerkes June 05, 2025 05:40 pls remove pockets 1 Jennifer Yerkes June…" at bounding box center [1403, 429] width 239 height 623
click at [1333, 317] on div "2 Jennifer Yerkes June 05, 2025 05:40 pls remove pockets 1 Jennifer Yerkes June…" at bounding box center [1403, 429] width 239 height 623
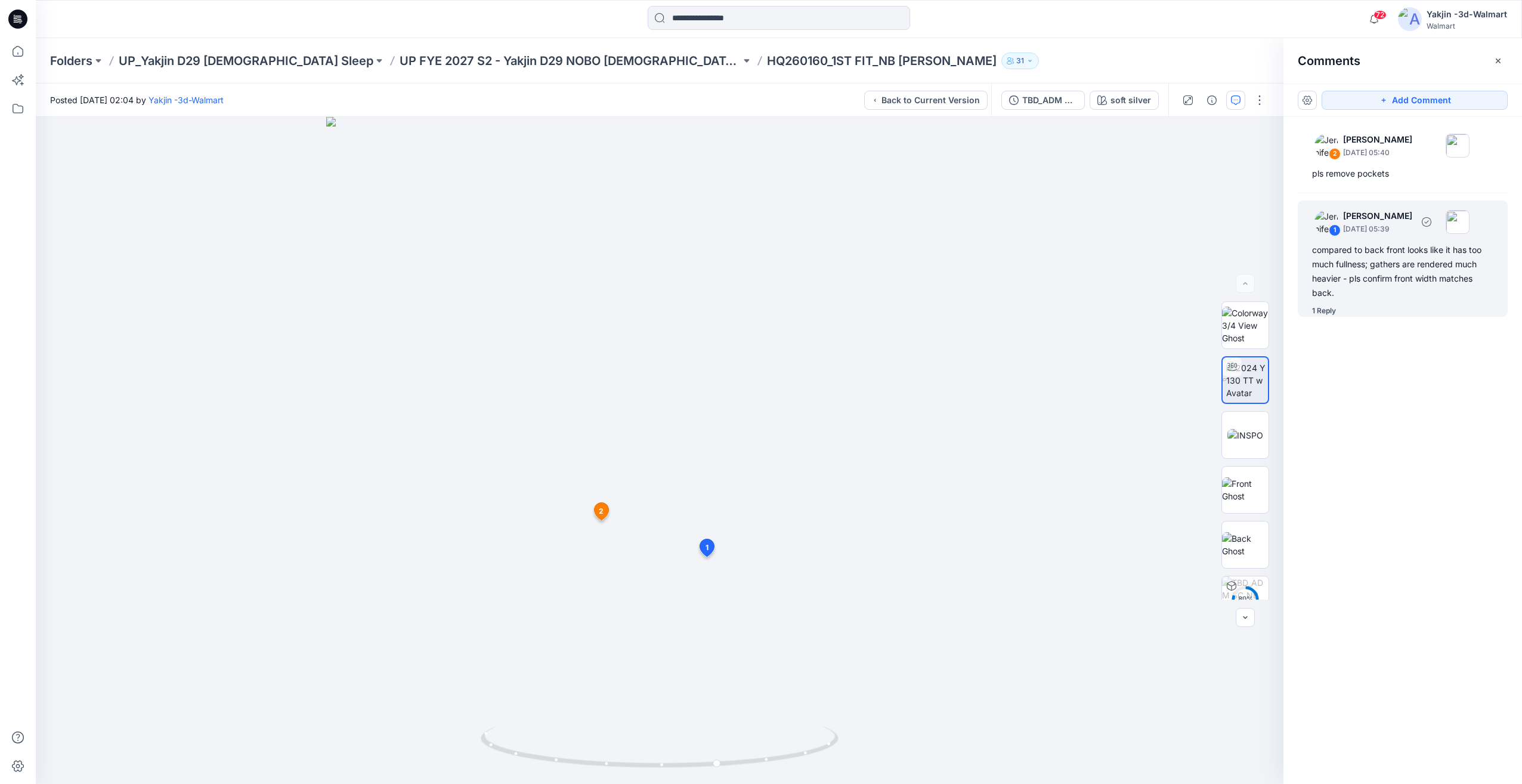
click at [1331, 314] on div "1 Reply" at bounding box center [1324, 311] width 24 height 12
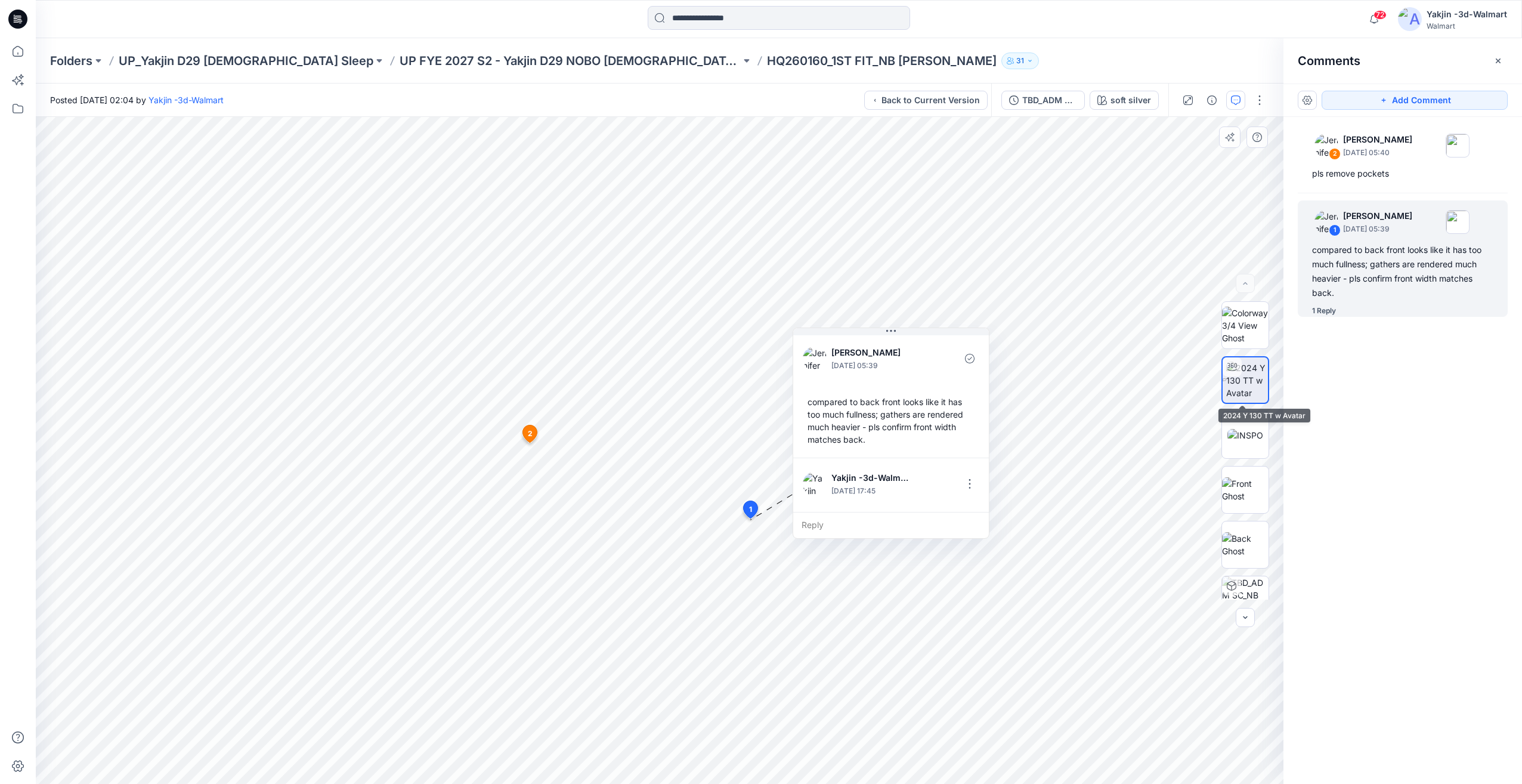
click at [1252, 383] on img at bounding box center [1247, 380] width 42 height 38
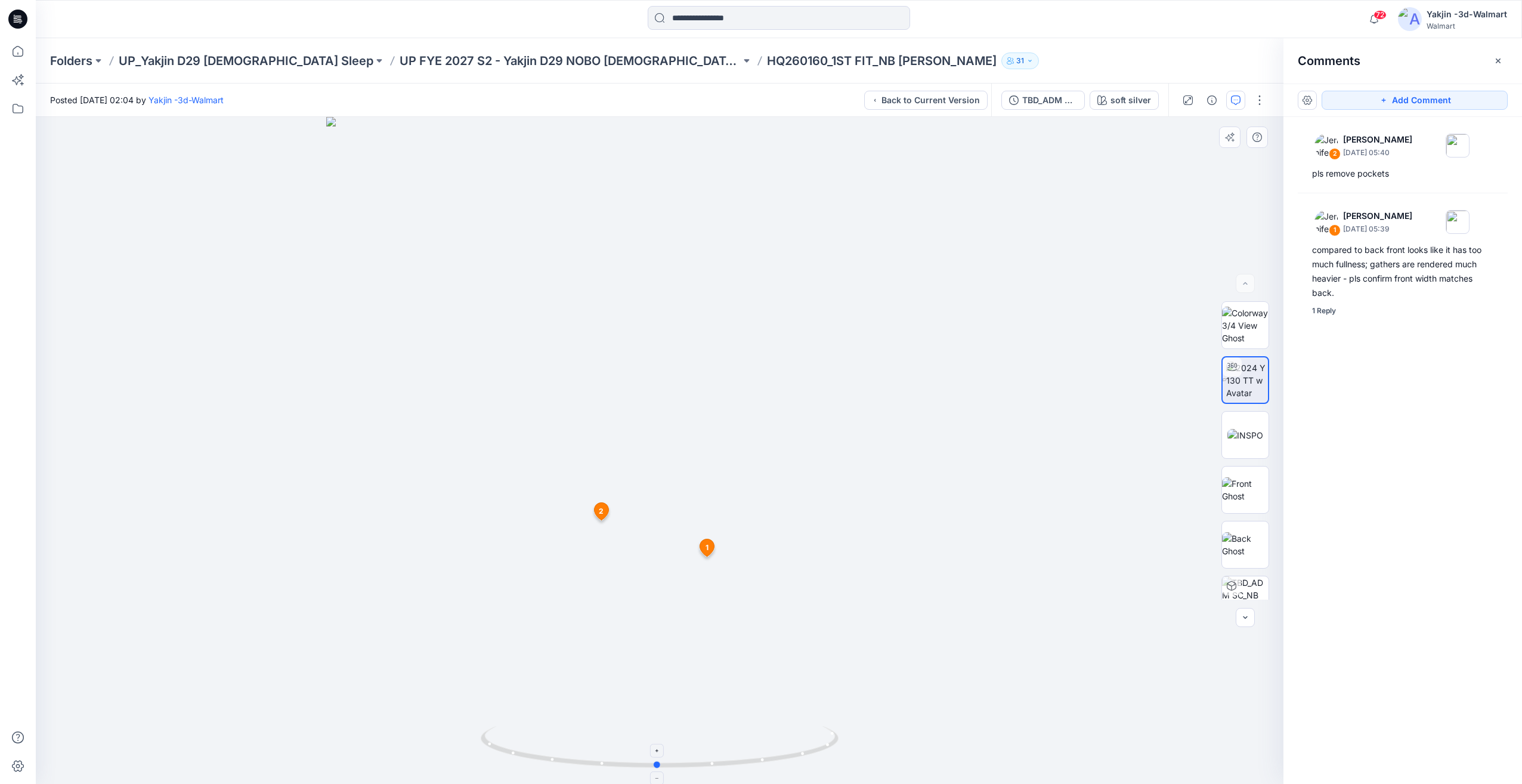
click at [657, 742] on icon at bounding box center [661, 748] width 361 height 45
click at [1379, 639] on div "2 Jennifer Yerkes June 05, 2025 05:40 pls remove pockets 1 Jennifer Yerkes June…" at bounding box center [1403, 429] width 239 height 623
click at [1262, 578] on img at bounding box center [1245, 576] width 47 height 25
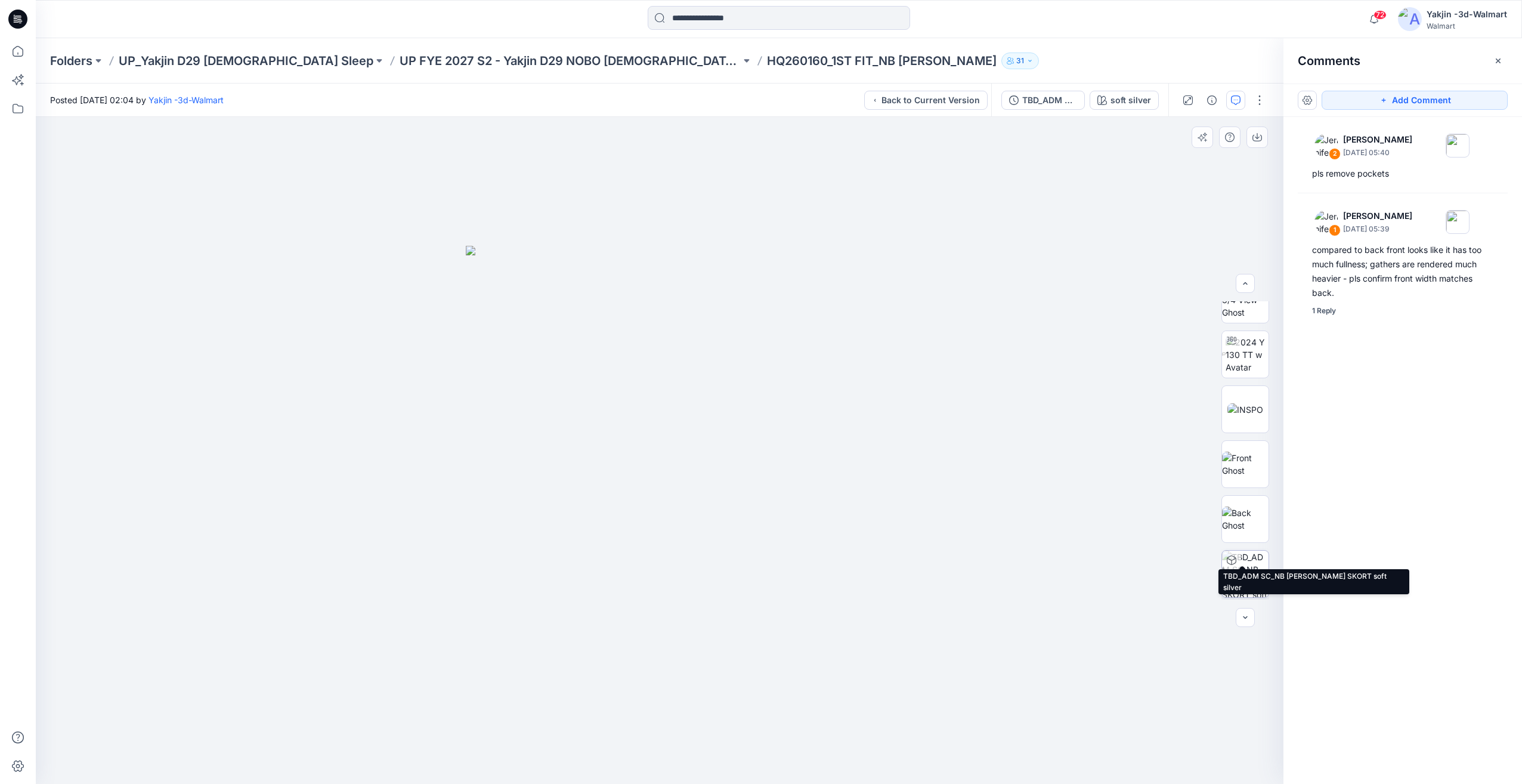
scroll to position [0, 0]
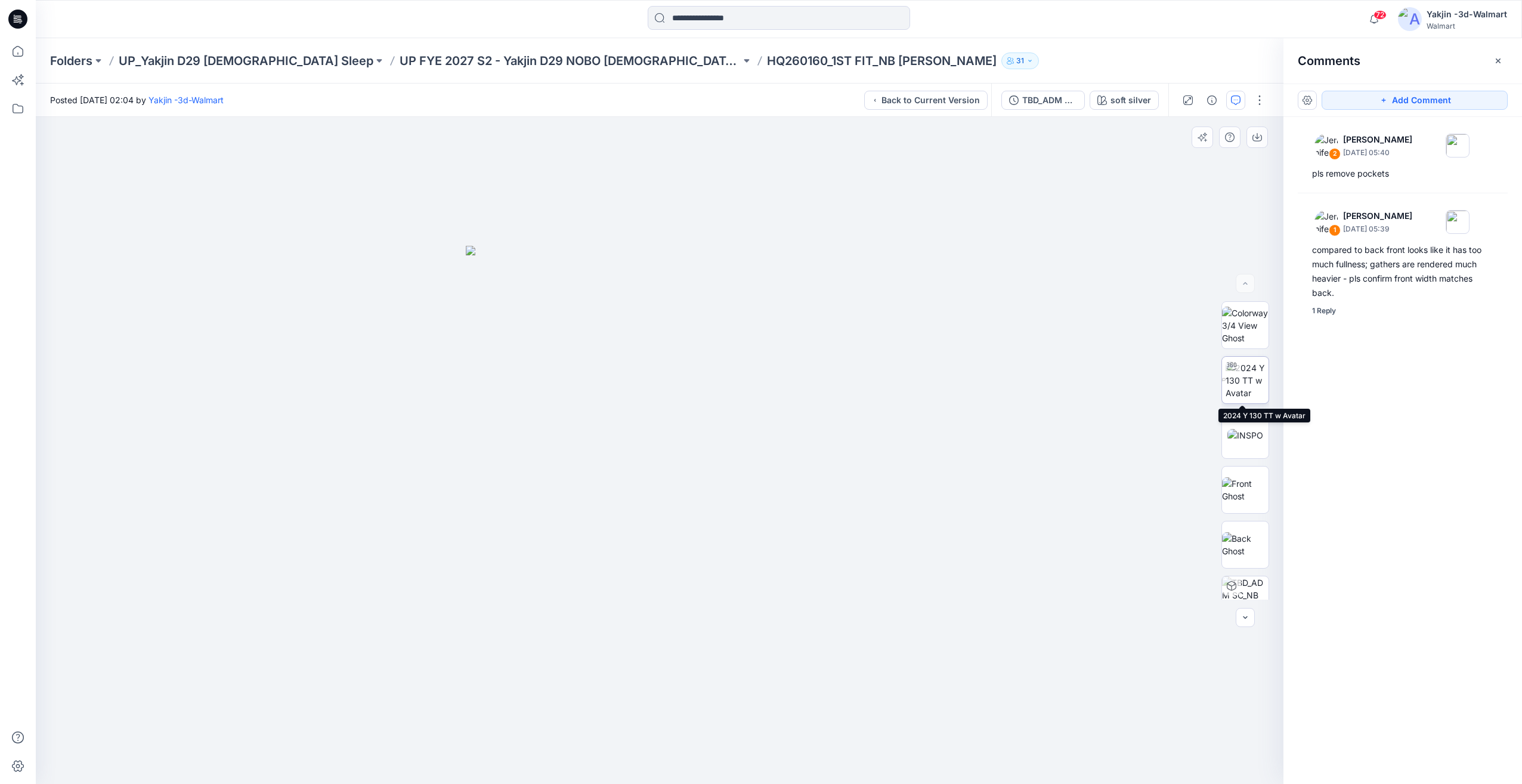
click at [1245, 394] on img at bounding box center [1248, 380] width 43 height 38
click at [905, 645] on div at bounding box center [659, 450] width 1248 height 667
click at [1236, 102] on icon "button" at bounding box center [1236, 100] width 10 height 10
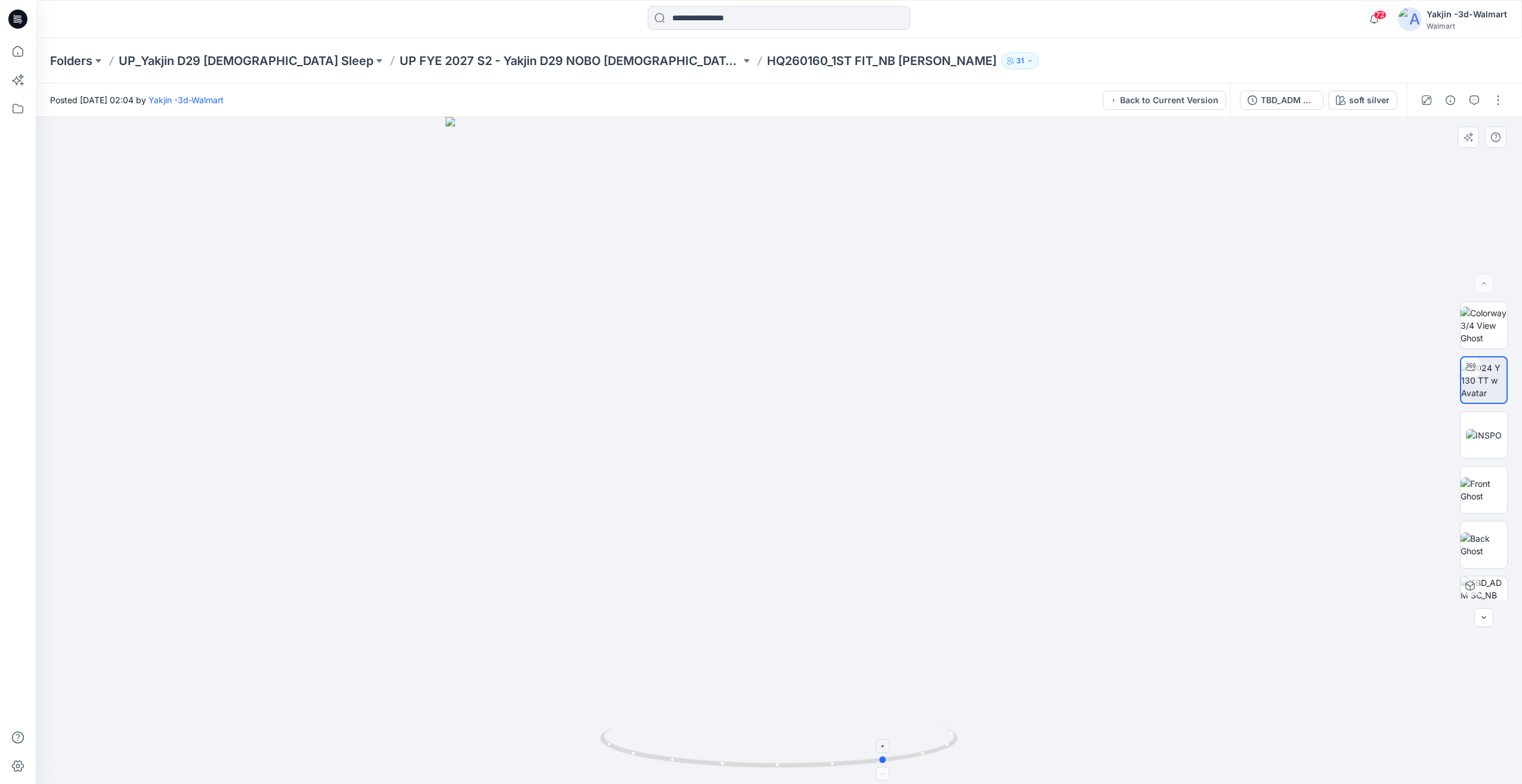
drag, startPoint x: 834, startPoint y: 728, endPoint x: 860, endPoint y: 730, distance: 26.1
click at [860, 730] on div at bounding box center [779, 450] width 1486 height 667
drag, startPoint x: 778, startPoint y: 739, endPoint x: 869, endPoint y: 748, distance: 91.4
click at [870, 747] on icon at bounding box center [780, 748] width 361 height 45
click at [1313, 94] on div "TBD_ADM SC_NB TERRY SKORT OPT1" at bounding box center [1288, 100] width 55 height 13
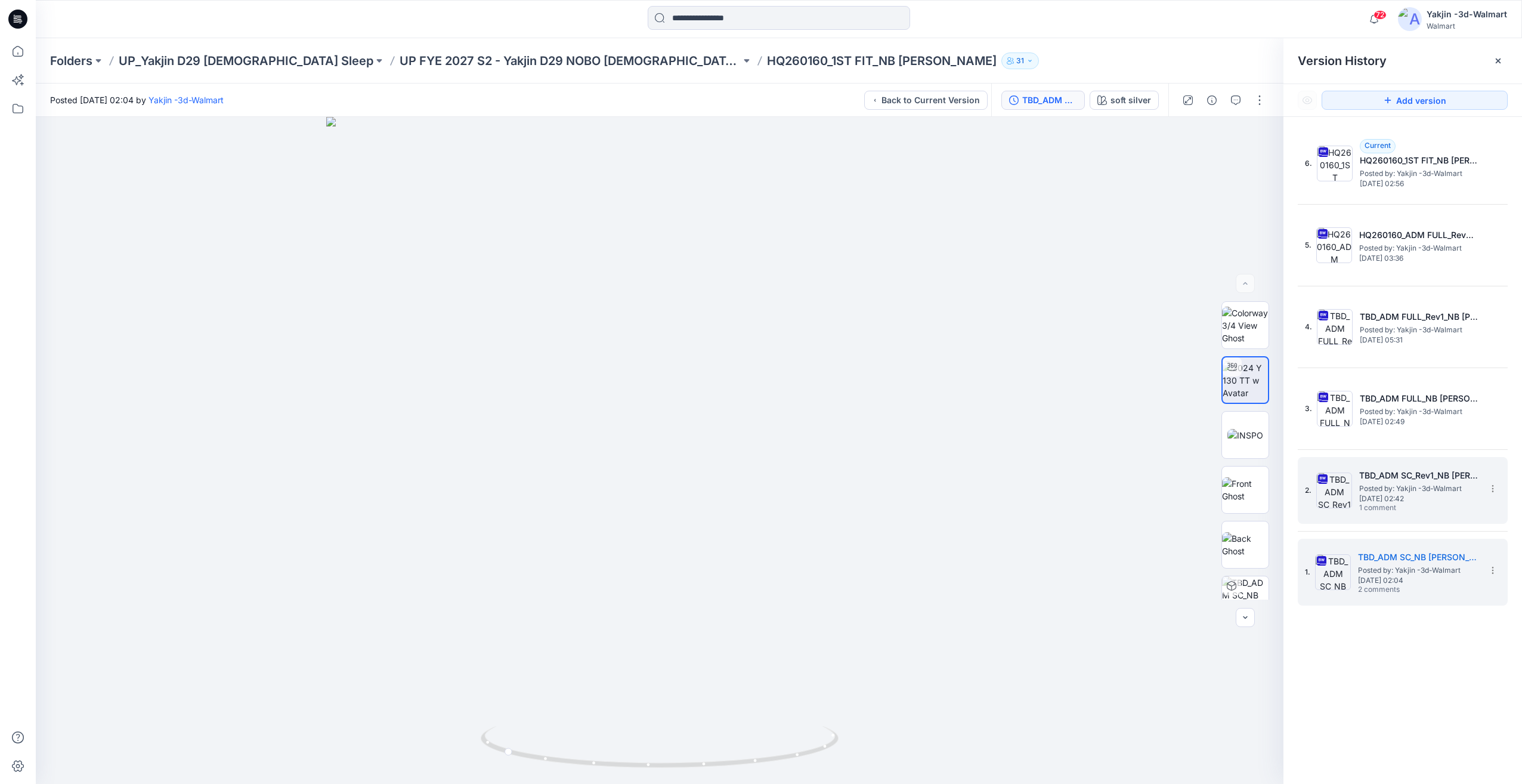
click at [1468, 514] on div "2. TBD_ADM SC_Rev1_NB TERRY SKORT OPT1 Posted by: Yakjin -3d-Walmart Monday, Ju…" at bounding box center [1394, 490] width 179 height 57
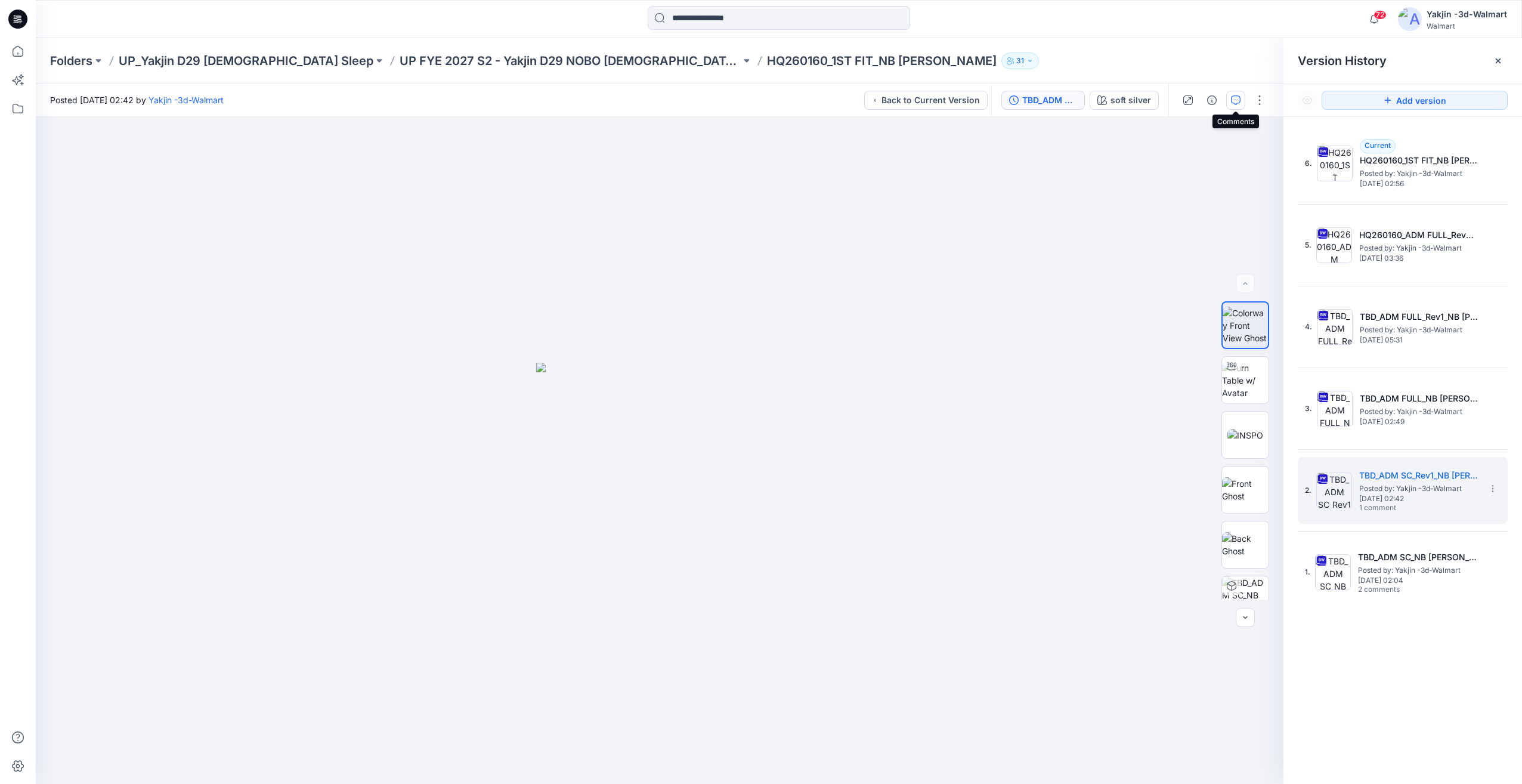
click at [1239, 107] on button "button" at bounding box center [1236, 100] width 19 height 19
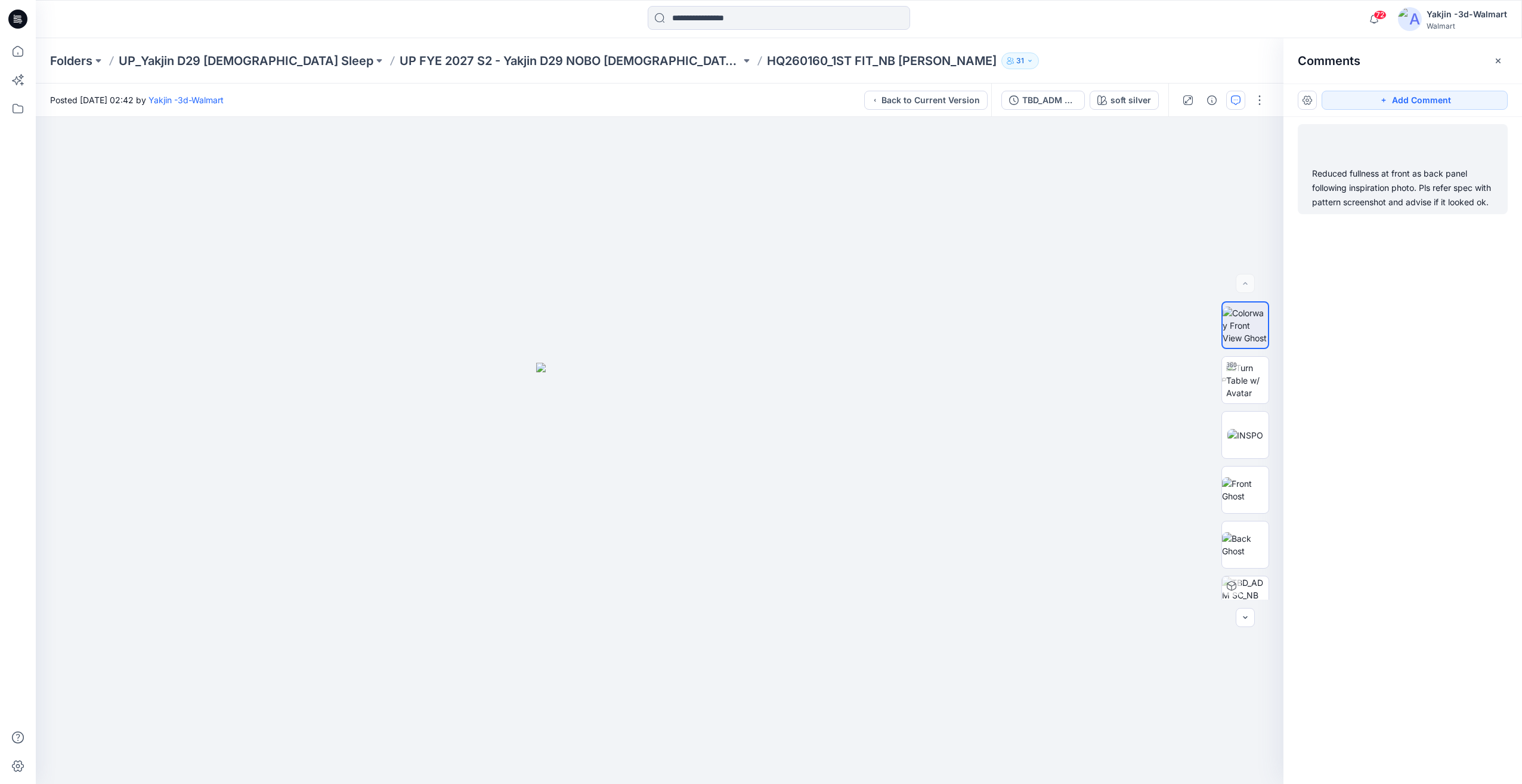
click at [1366, 209] on div "Reduced fullness at front as back panel following inspiration photo. Pls refer …" at bounding box center [1403, 188] width 181 height 43
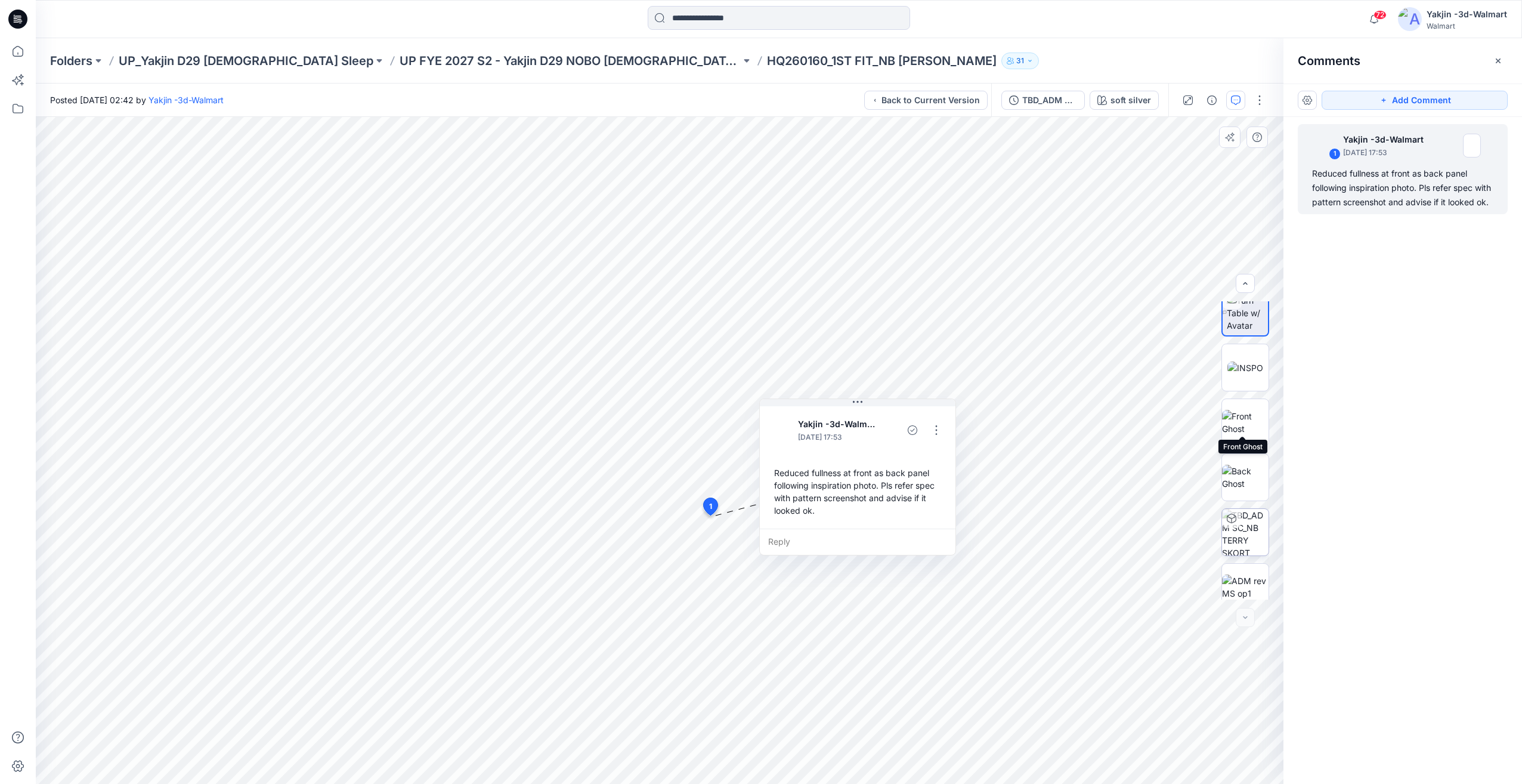
scroll to position [79, 0]
click at [1240, 578] on img at bounding box center [1245, 576] width 47 height 25
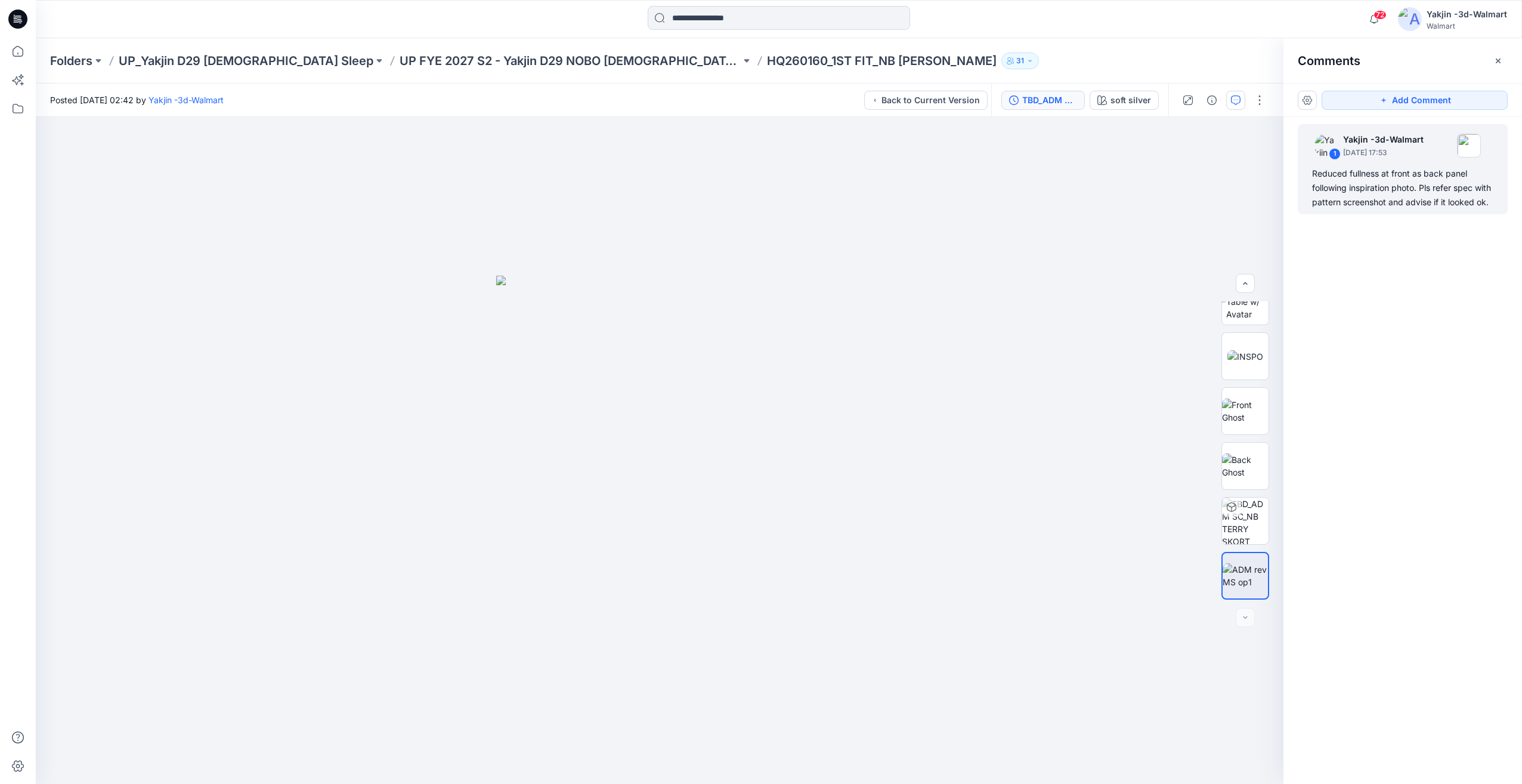
click at [1050, 105] on div "TBD_ADM SC_Rev1_NB TERRY SKORT OPT1" at bounding box center [1050, 100] width 55 height 13
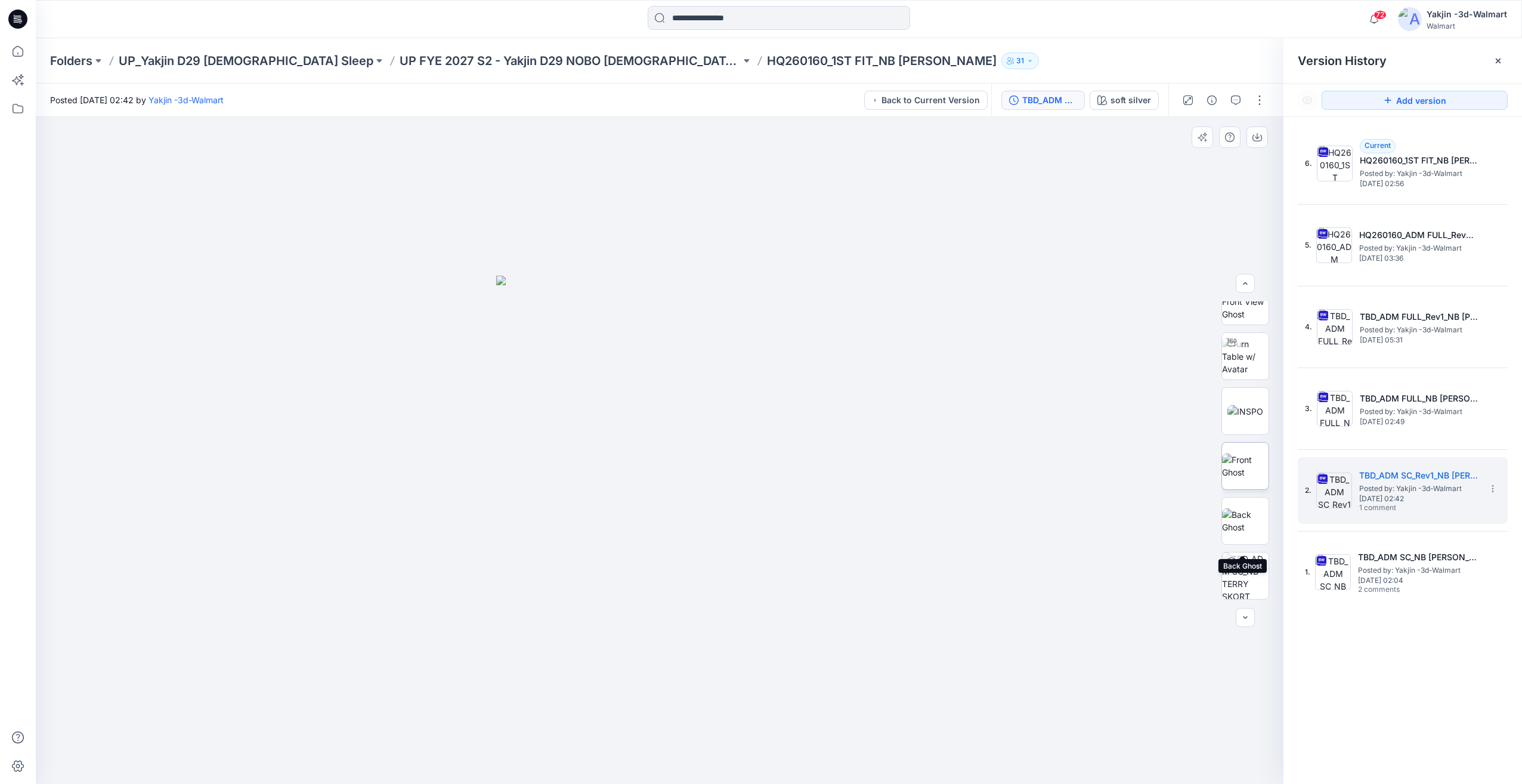
scroll to position [0, 0]
click at [1241, 389] on img at bounding box center [1245, 380] width 47 height 38
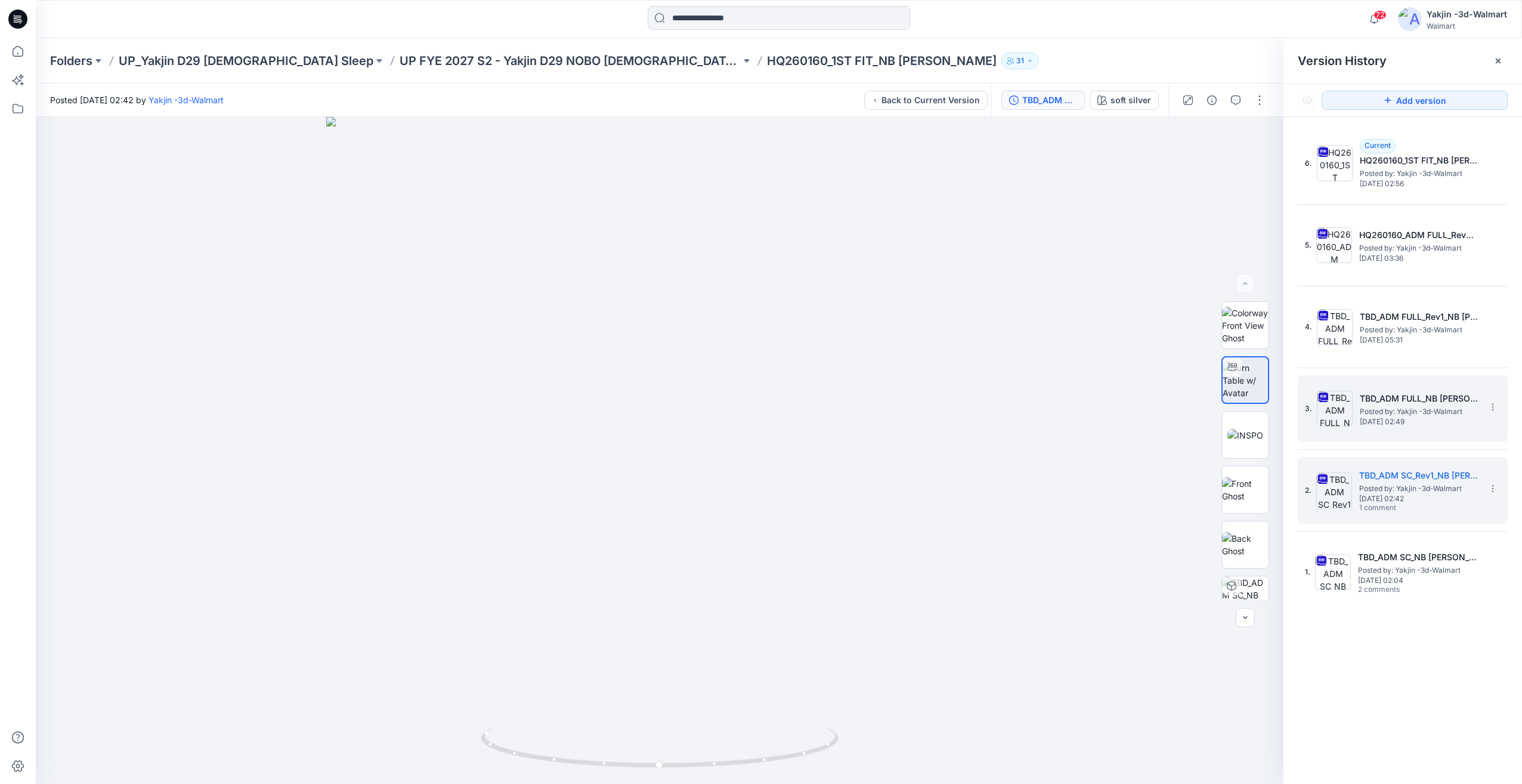
click at [1375, 418] on span "Thursday, June 26, 2025 02:49" at bounding box center [1420, 421] width 119 height 8
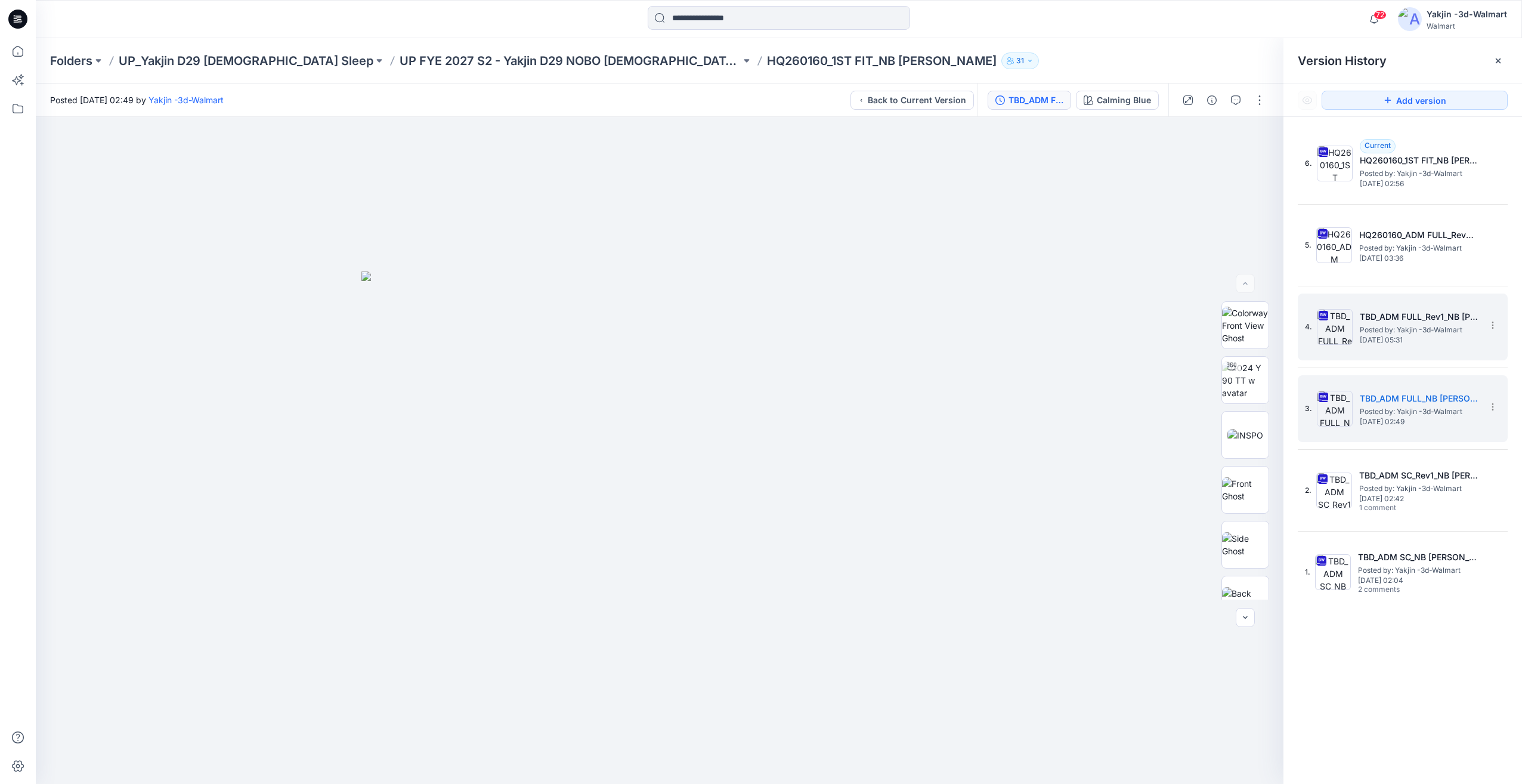
click at [1409, 335] on span "Posted by: Yakjin -3d-Walmart" at bounding box center [1420, 330] width 119 height 12
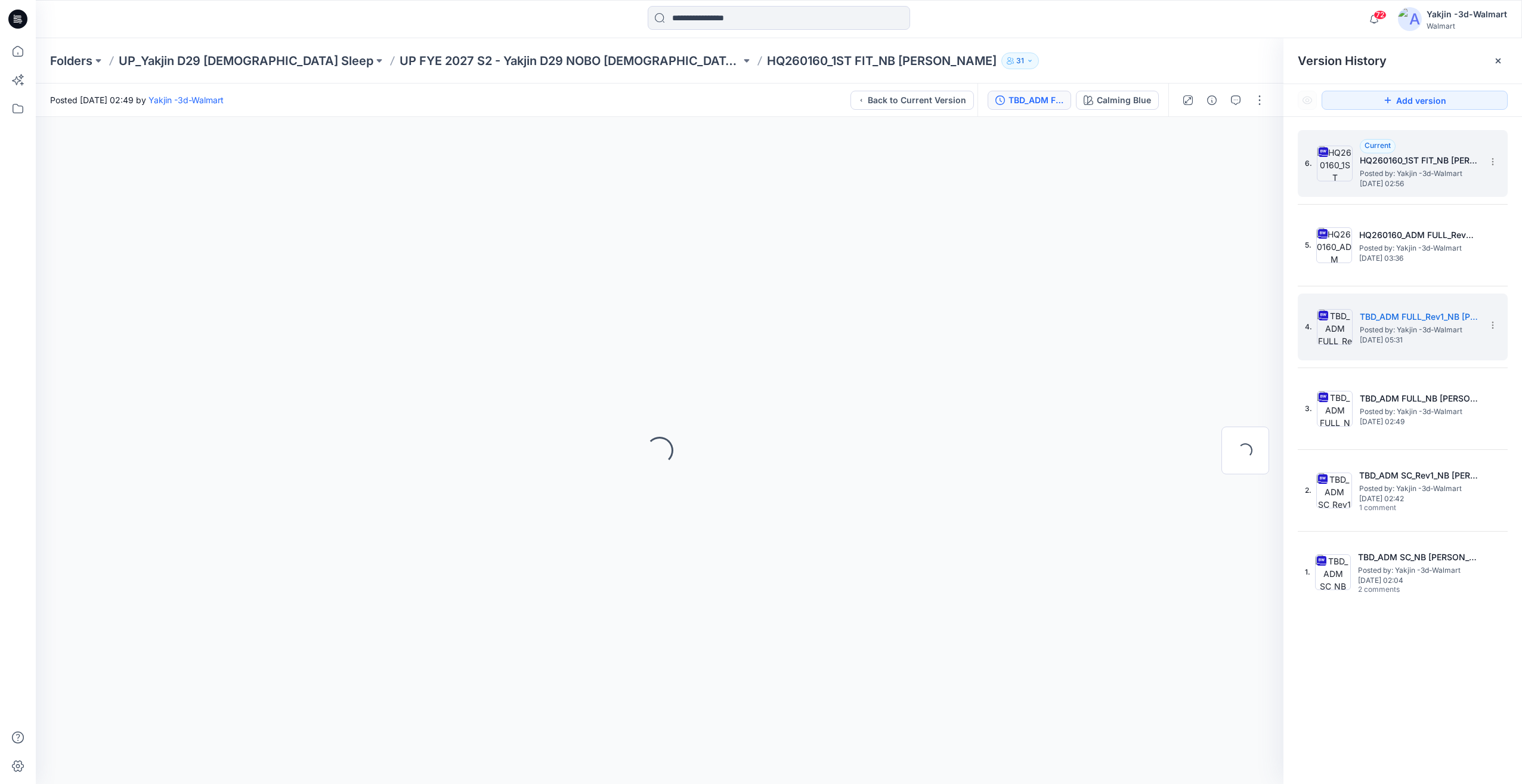
click at [1388, 163] on h5 "HQ260160_1ST FIT_NB TERRY SKORT" at bounding box center [1420, 160] width 119 height 14
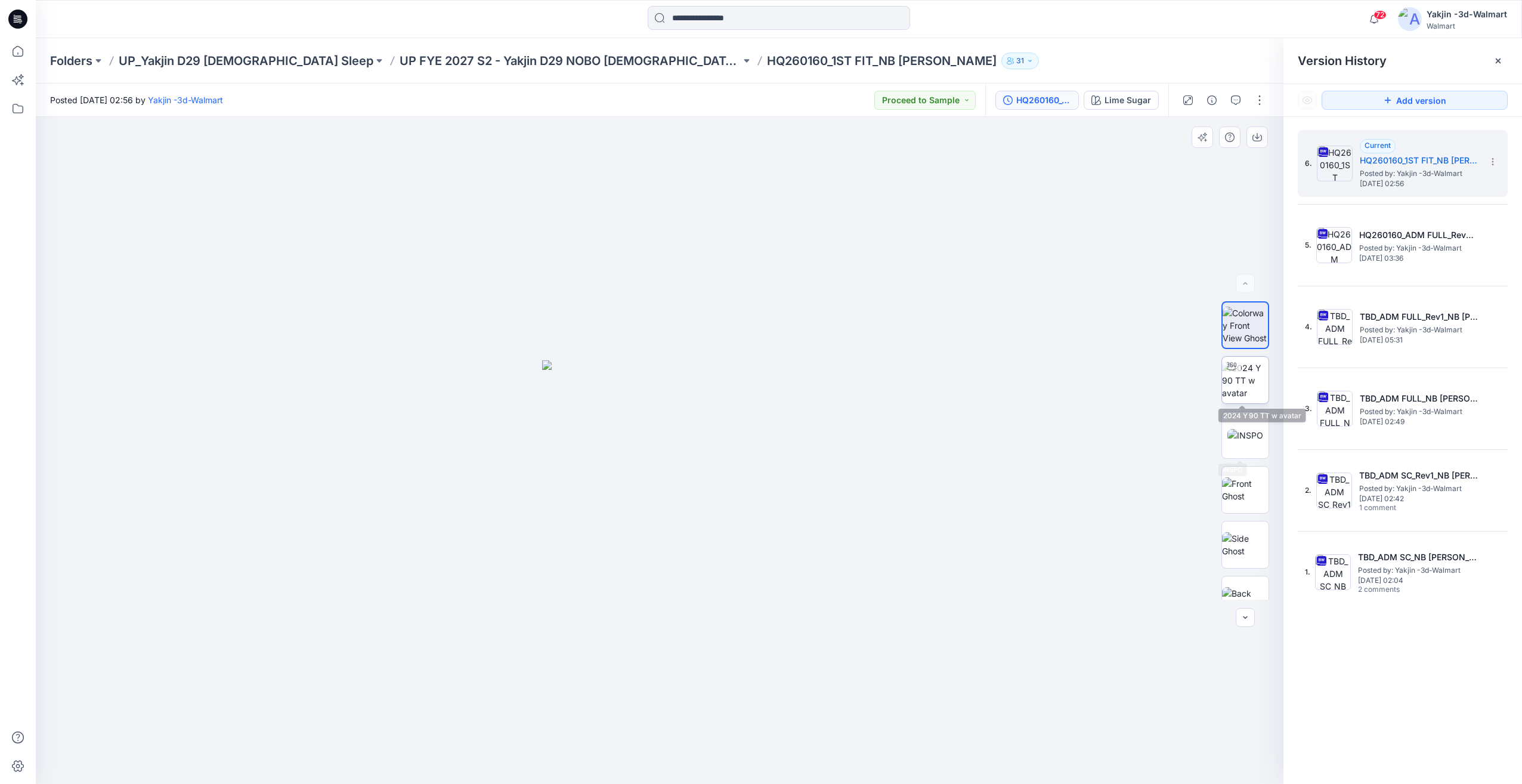
click at [1253, 394] on img at bounding box center [1245, 380] width 47 height 38
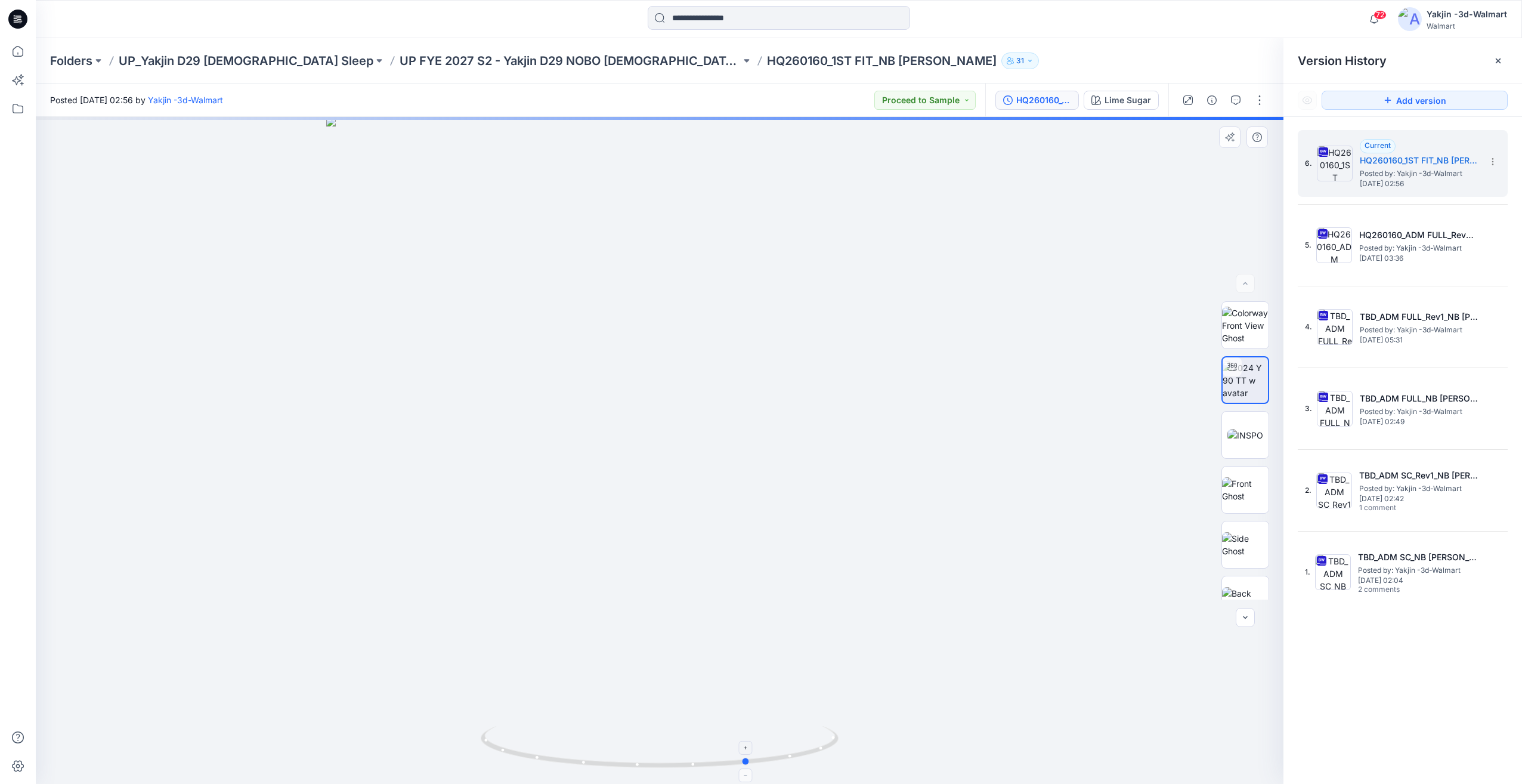
drag, startPoint x: 678, startPoint y: 732, endPoint x: 763, endPoint y: 735, distance: 85.1
click at [763, 735] on icon at bounding box center [661, 748] width 361 height 45
drag, startPoint x: 662, startPoint y: 727, endPoint x: 692, endPoint y: 725, distance: 30.1
click at [692, 726] on icon at bounding box center [661, 748] width 361 height 45
drag, startPoint x: 717, startPoint y: 730, endPoint x: 625, endPoint y: 751, distance: 94.4
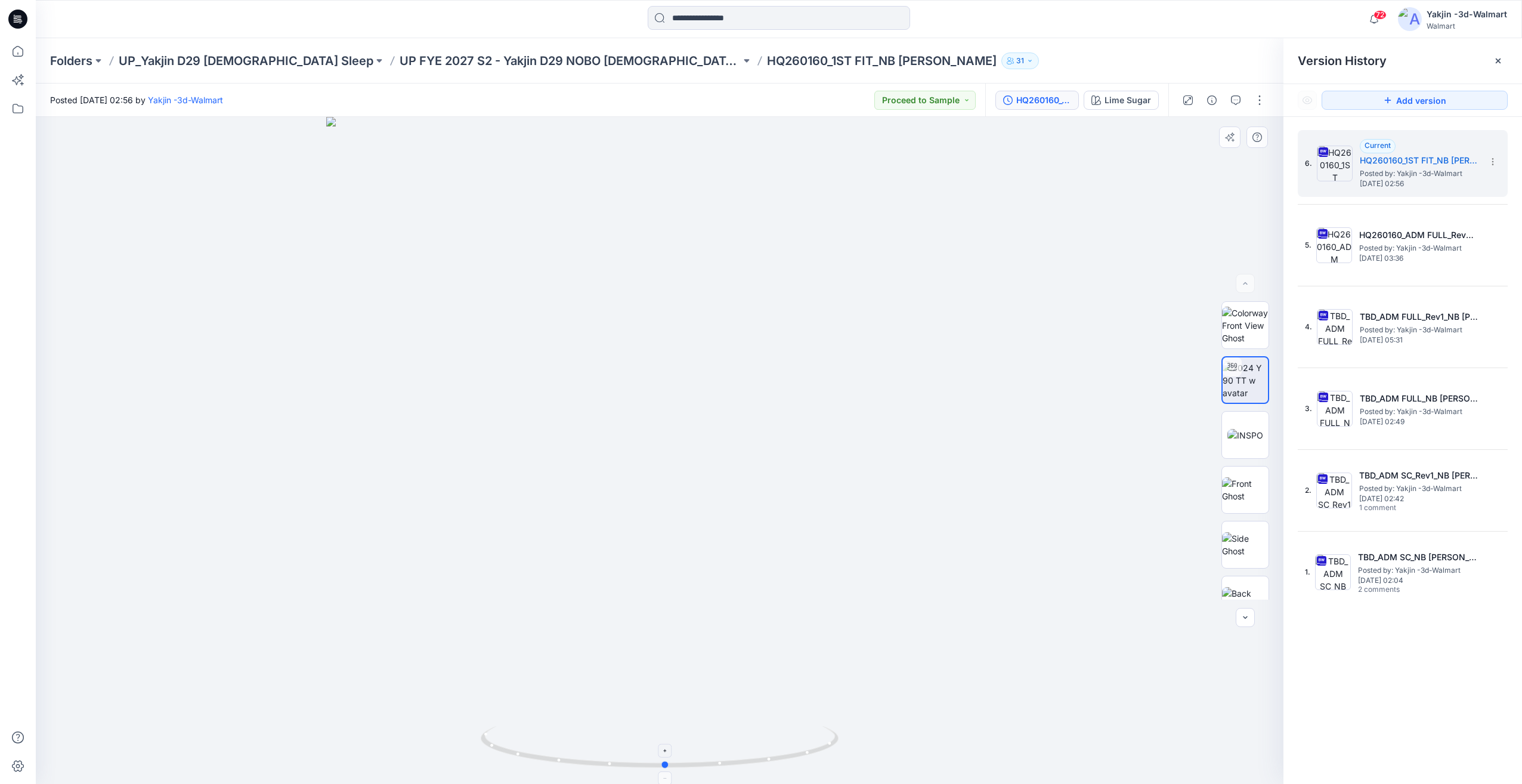
click at [596, 752] on icon at bounding box center [661, 748] width 361 height 45
click at [850, 740] on div at bounding box center [659, 450] width 1248 height 667
drag, startPoint x: 745, startPoint y: 748, endPoint x: 831, endPoint y: 745, distance: 86.1
click at [775, 748] on icon at bounding box center [661, 748] width 361 height 45
drag, startPoint x: 745, startPoint y: 751, endPoint x: 679, endPoint y: 754, distance: 66.1
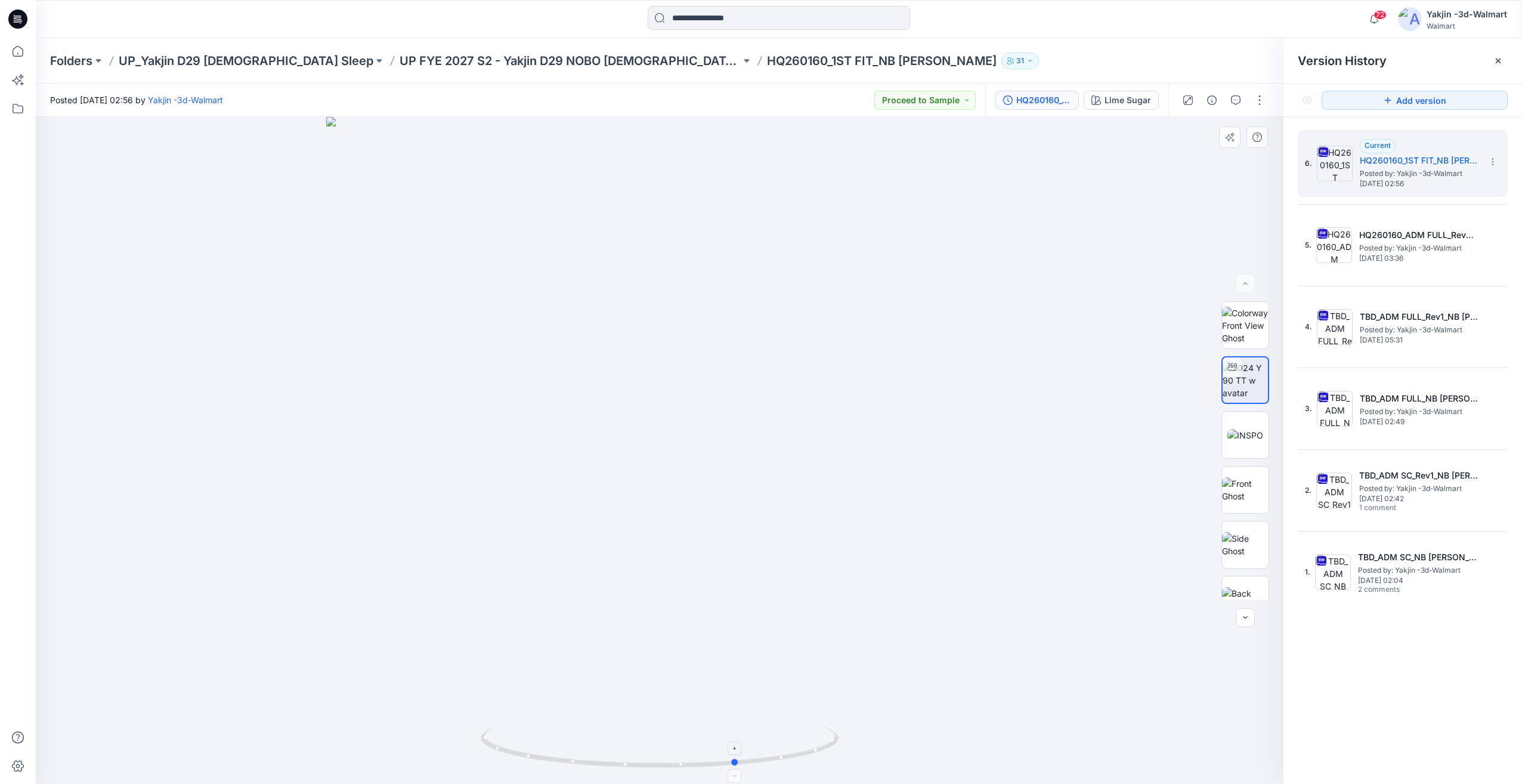
click at [676, 754] on icon at bounding box center [661, 748] width 361 height 45
drag, startPoint x: 767, startPoint y: 742, endPoint x: 705, endPoint y: 741, distance: 62.0
click at [693, 745] on icon at bounding box center [661, 748] width 361 height 45
click at [1347, 510] on div "2. TBD_ADM SC_Rev1_NB TERRY SKORT OPT1 Posted by: Yakjin -3d-Walmart Monday, Ju…" at bounding box center [1394, 490] width 179 height 57
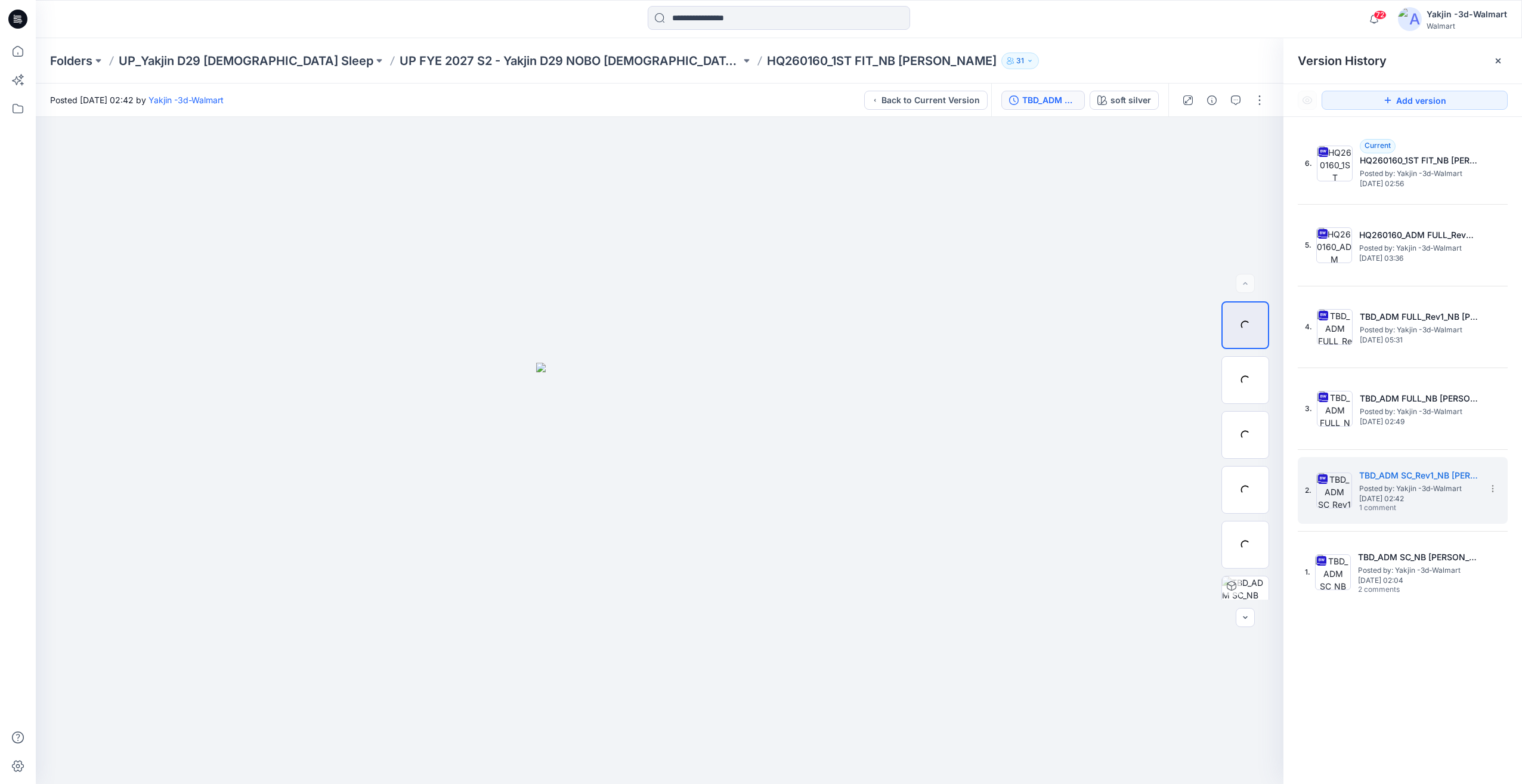
click at [1222, 101] on div at bounding box center [1223, 100] width 111 height 33
click at [1233, 99] on icon "button" at bounding box center [1236, 100] width 10 height 10
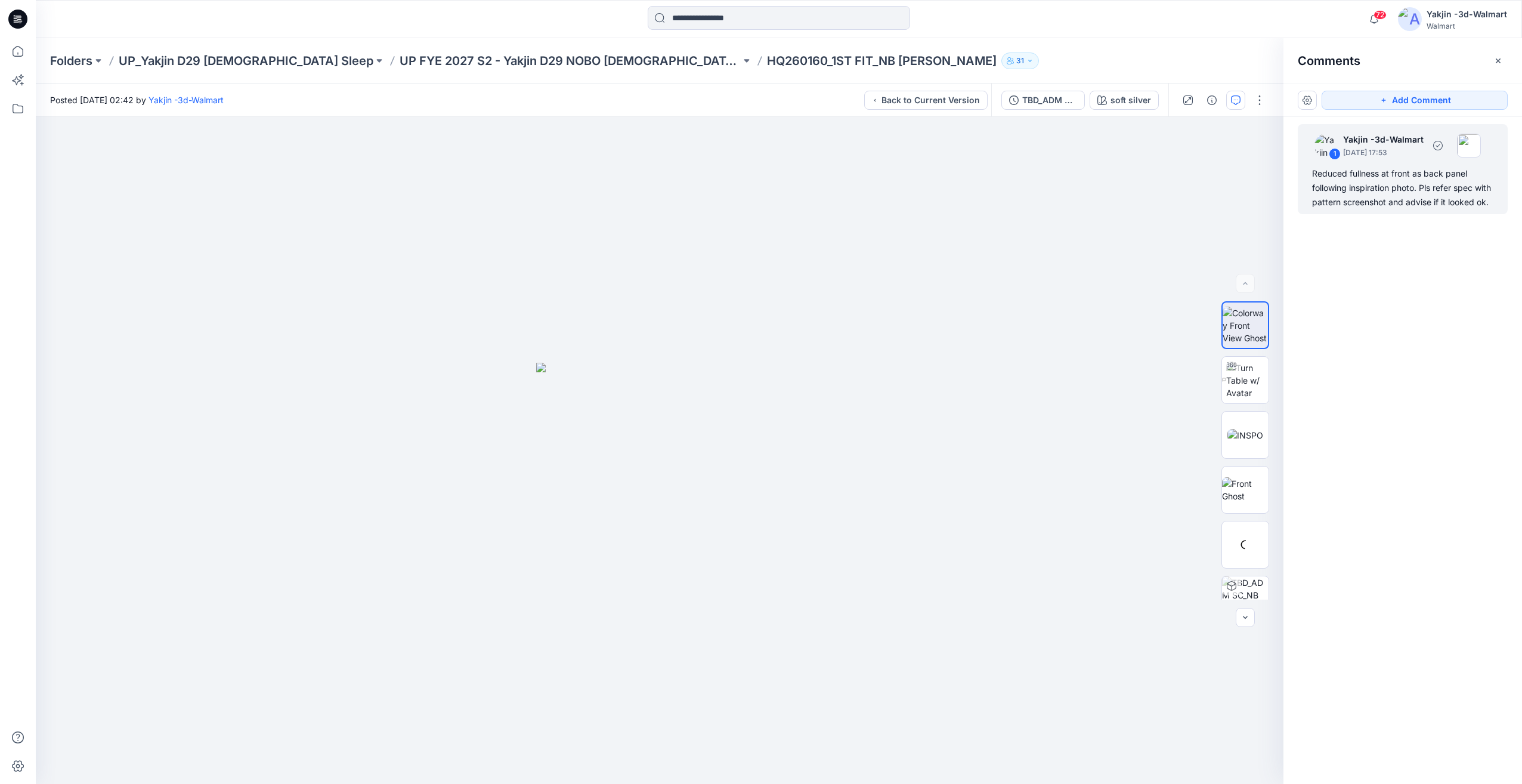
click at [1406, 202] on div "Reduced fullness at front as back panel following inspiration photo. Pls refer …" at bounding box center [1403, 188] width 181 height 43
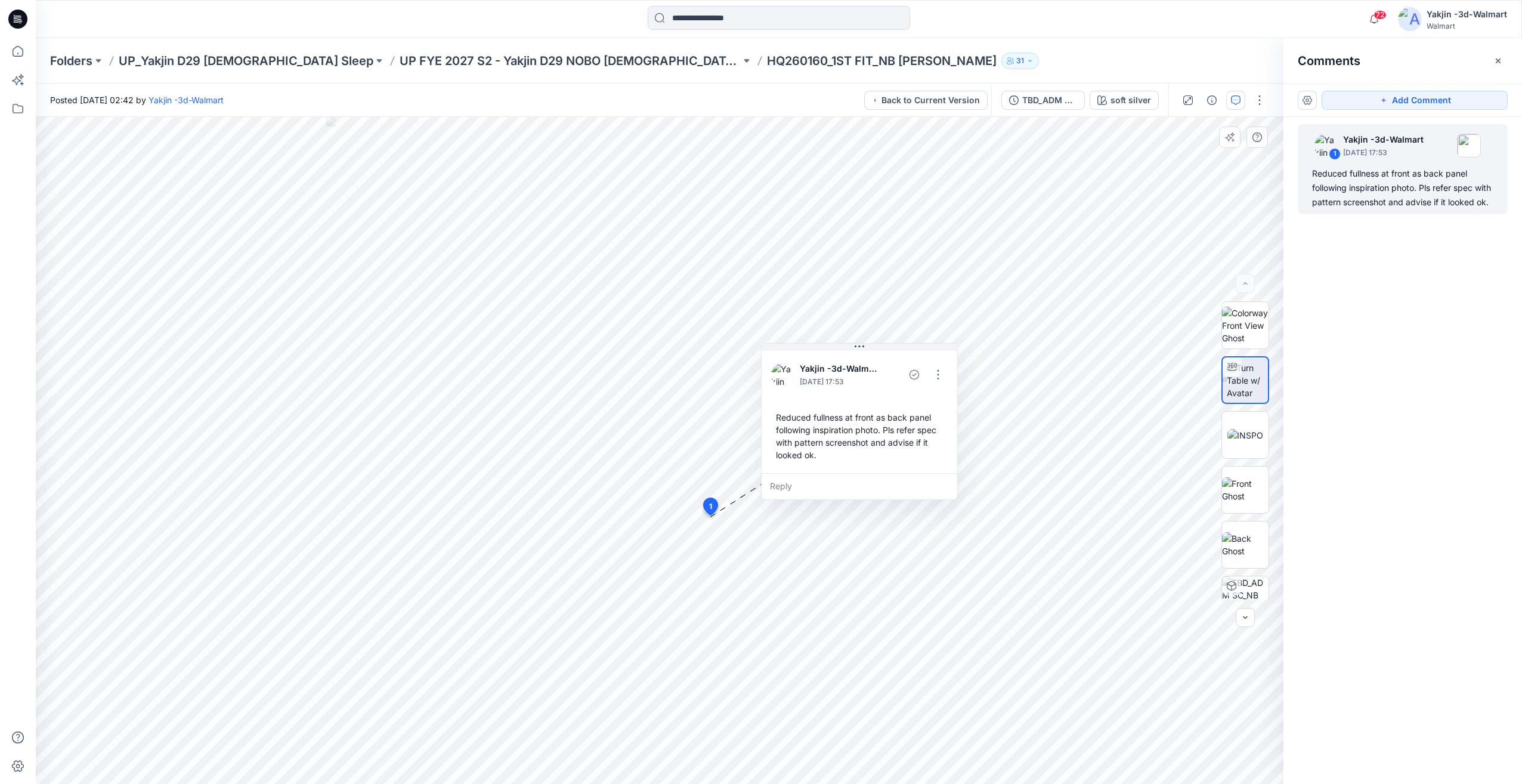
drag, startPoint x: 912, startPoint y: 406, endPoint x: 915, endPoint y: 350, distance: 56.1
click at [915, 350] on button at bounding box center [860, 347] width 196 height 7
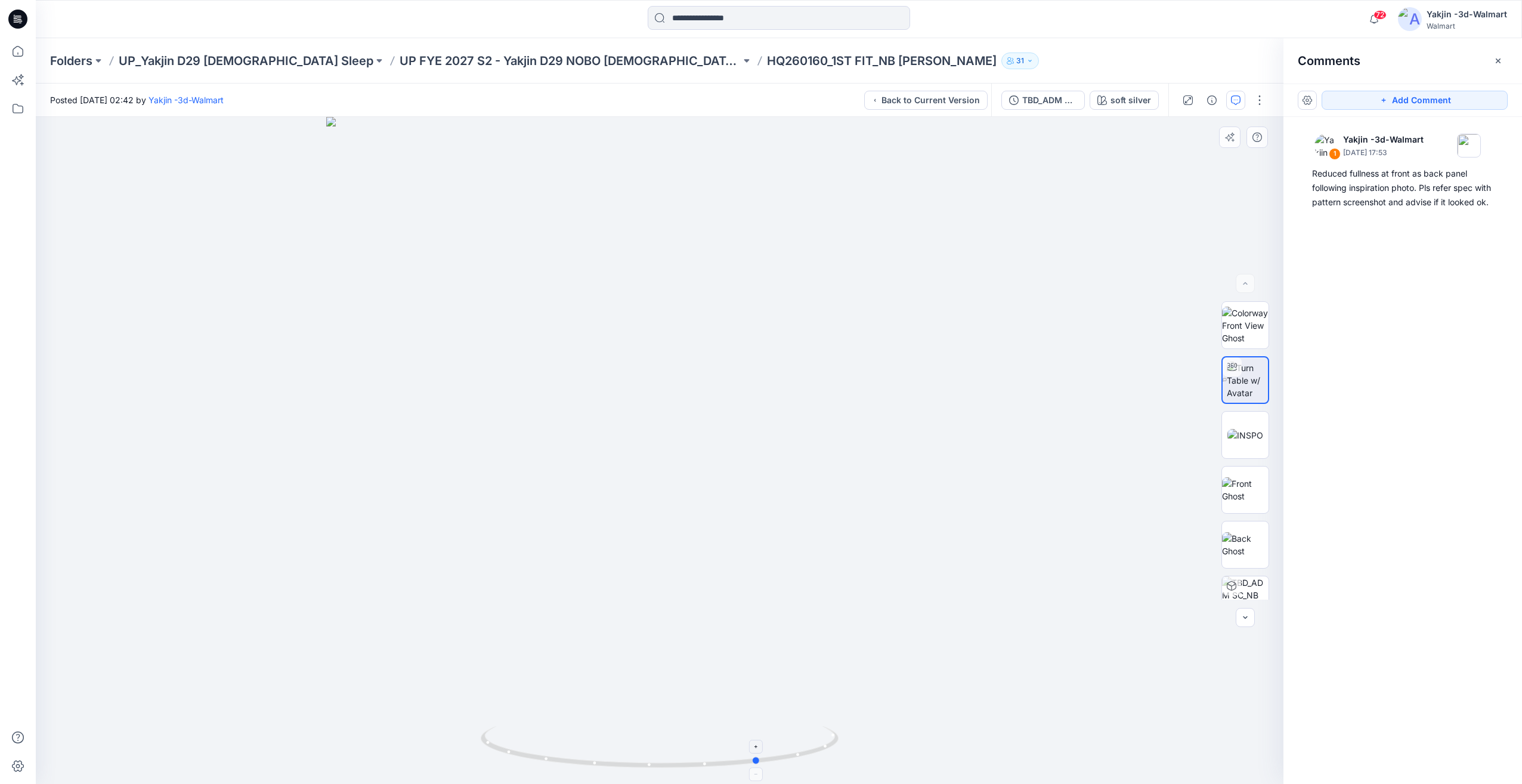
click at [744, 732] on icon at bounding box center [661, 748] width 361 height 45
click at [1060, 99] on div "TBD_ADM SC_Rev1_NB TERRY SKORT OPT1" at bounding box center [1050, 100] width 55 height 13
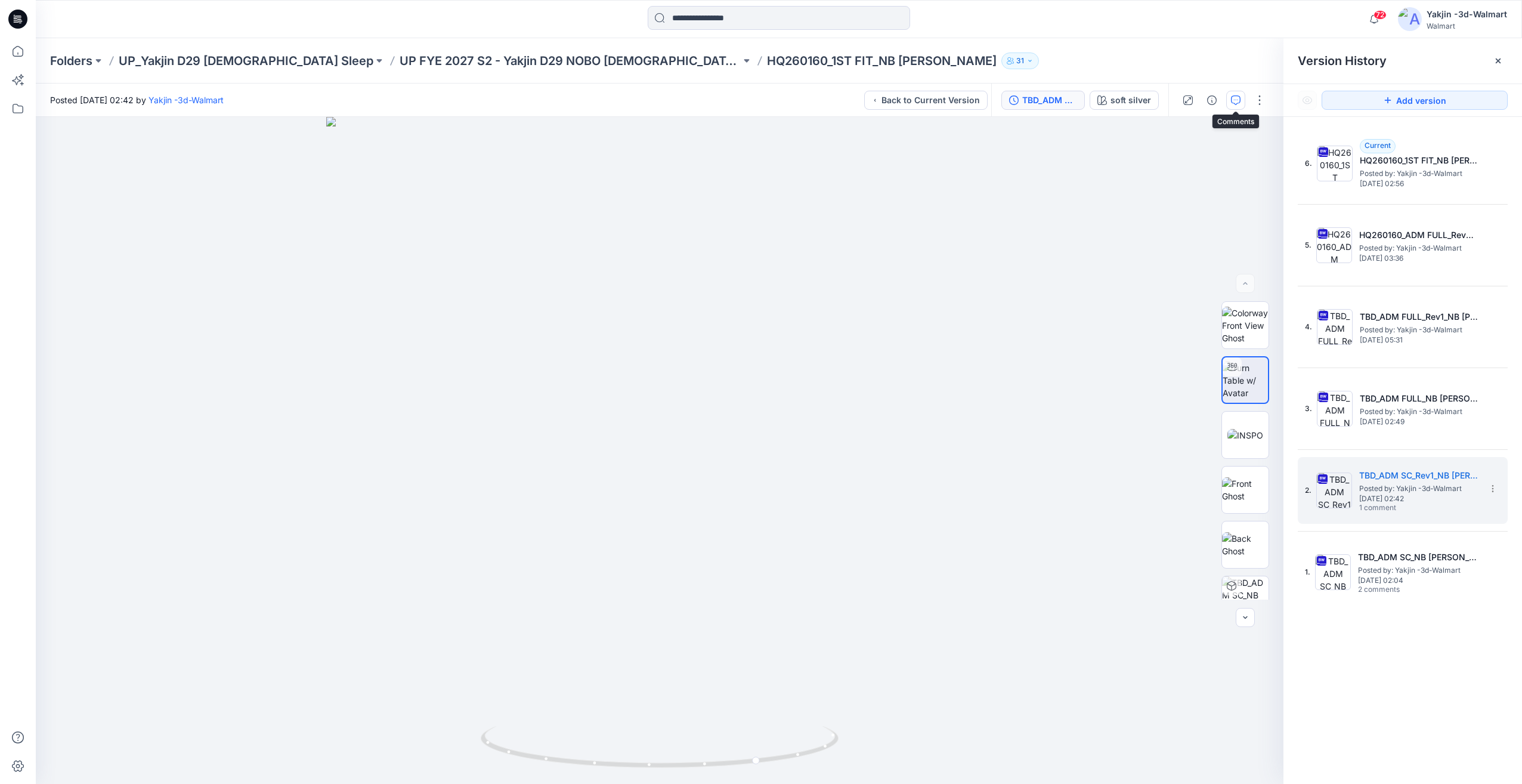
click at [1234, 102] on icon "button" at bounding box center [1236, 100] width 10 height 10
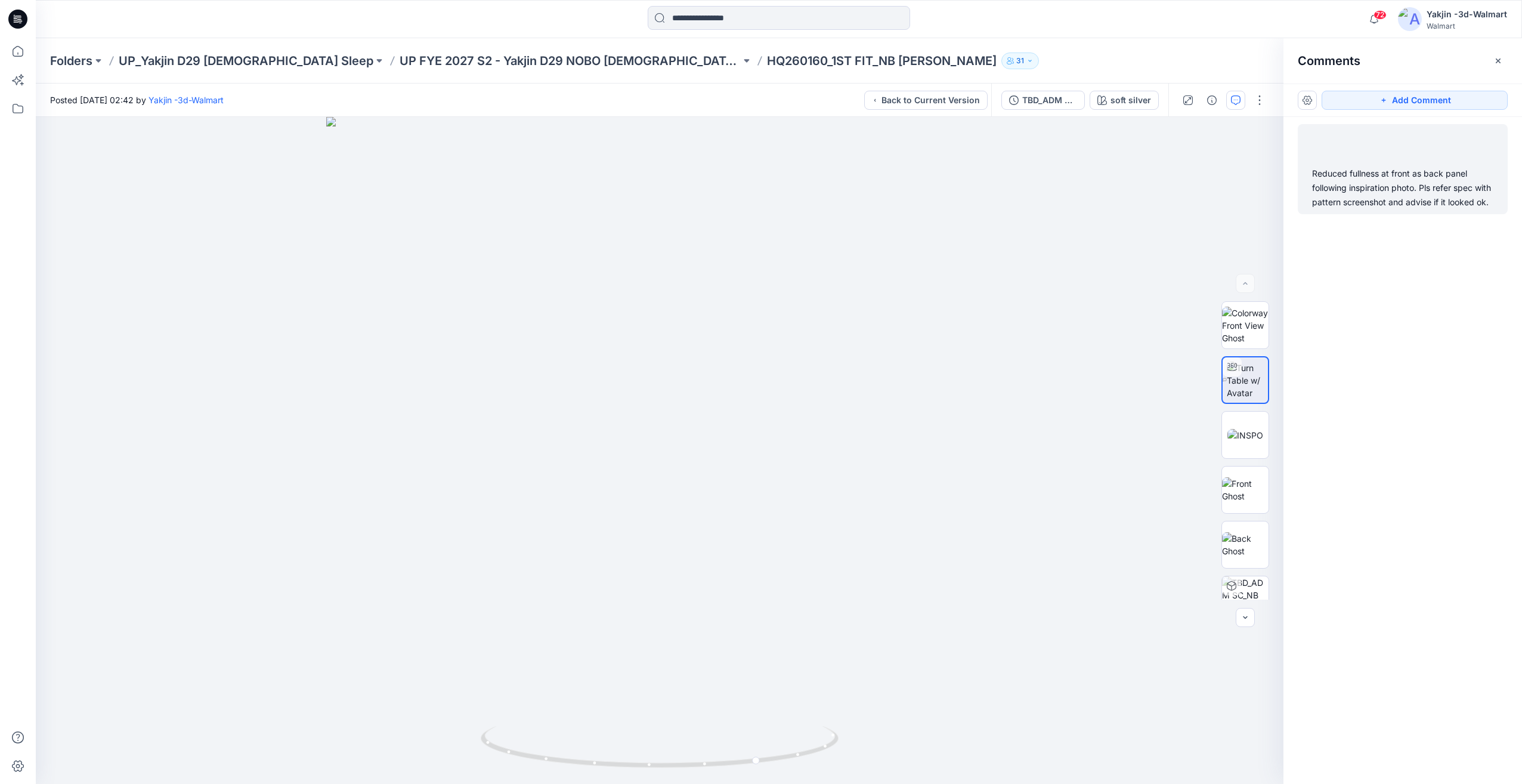
click at [1368, 205] on div "Reduced fullness at front as back panel following inspiration photo. Pls refer …" at bounding box center [1403, 188] width 181 height 43
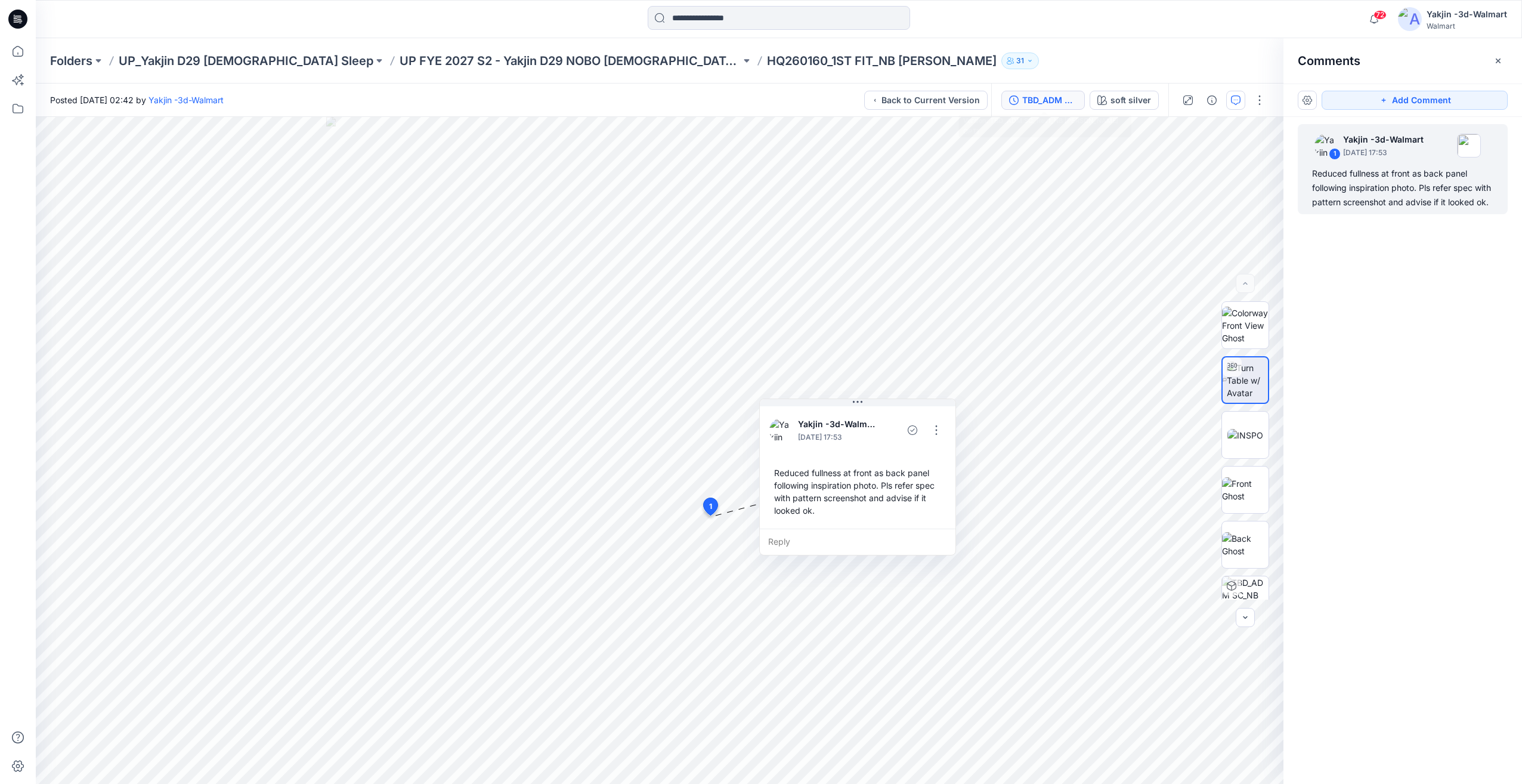
click at [1059, 103] on div "TBD_ADM SC_Rev1_NB TERRY SKORT OPT1" at bounding box center [1050, 100] width 55 height 13
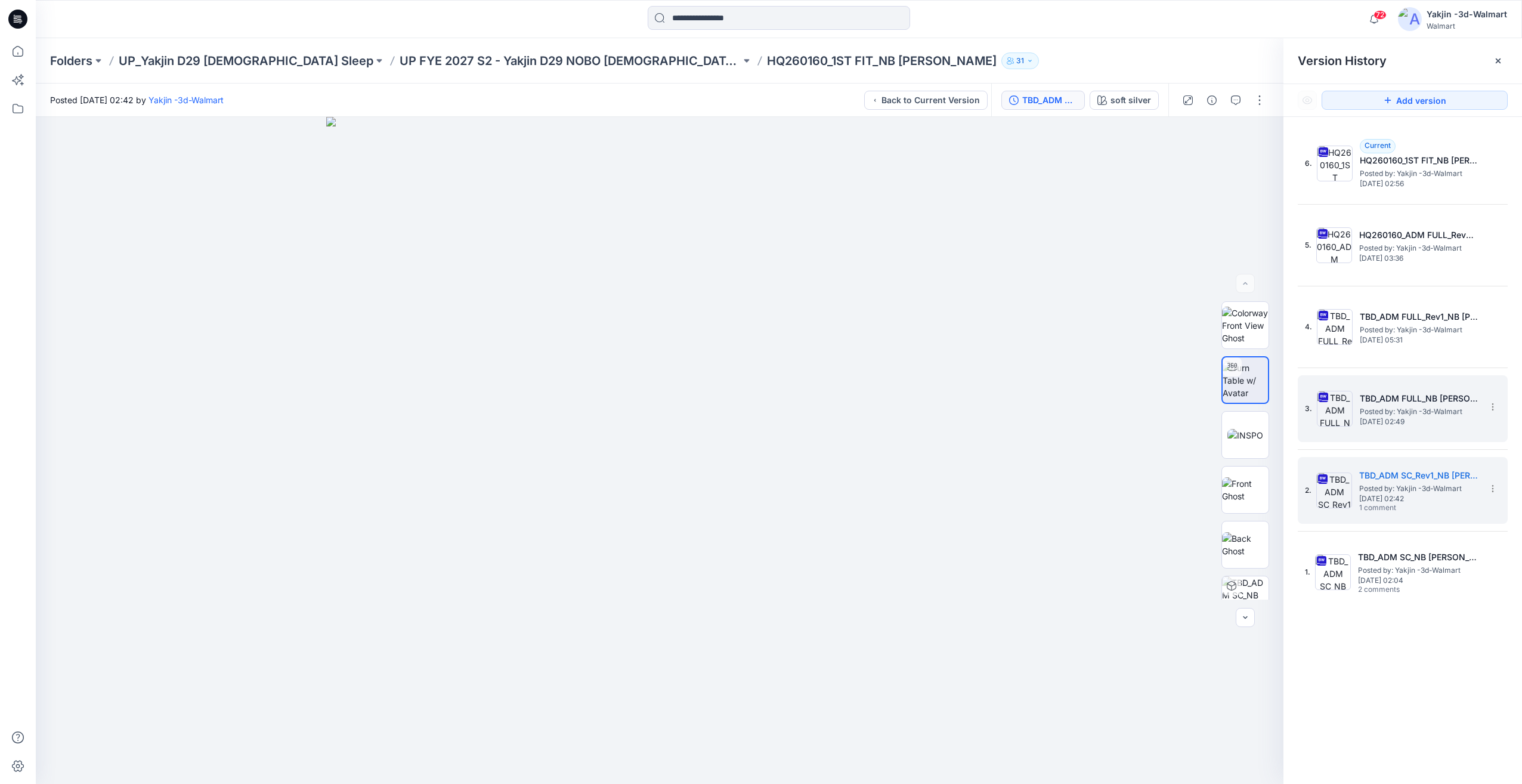
click at [1396, 434] on div "3. TBD_ADM FULL_NB TERRY SKORT OPT1 Posted by: Yakjin -3d-Walmart Thursday, Jun…" at bounding box center [1394, 408] width 179 height 57
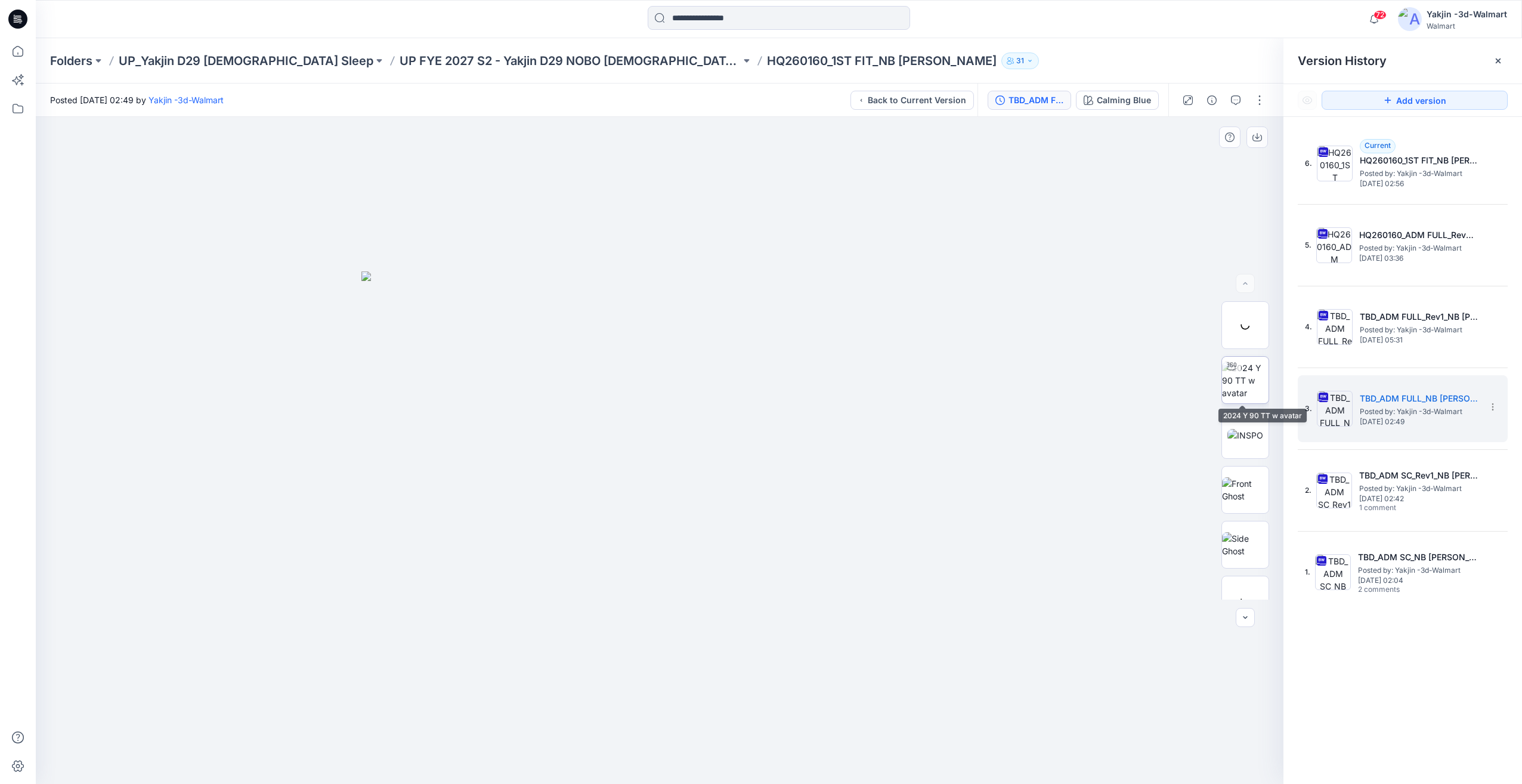
click at [1251, 390] on img at bounding box center [1245, 380] width 47 height 38
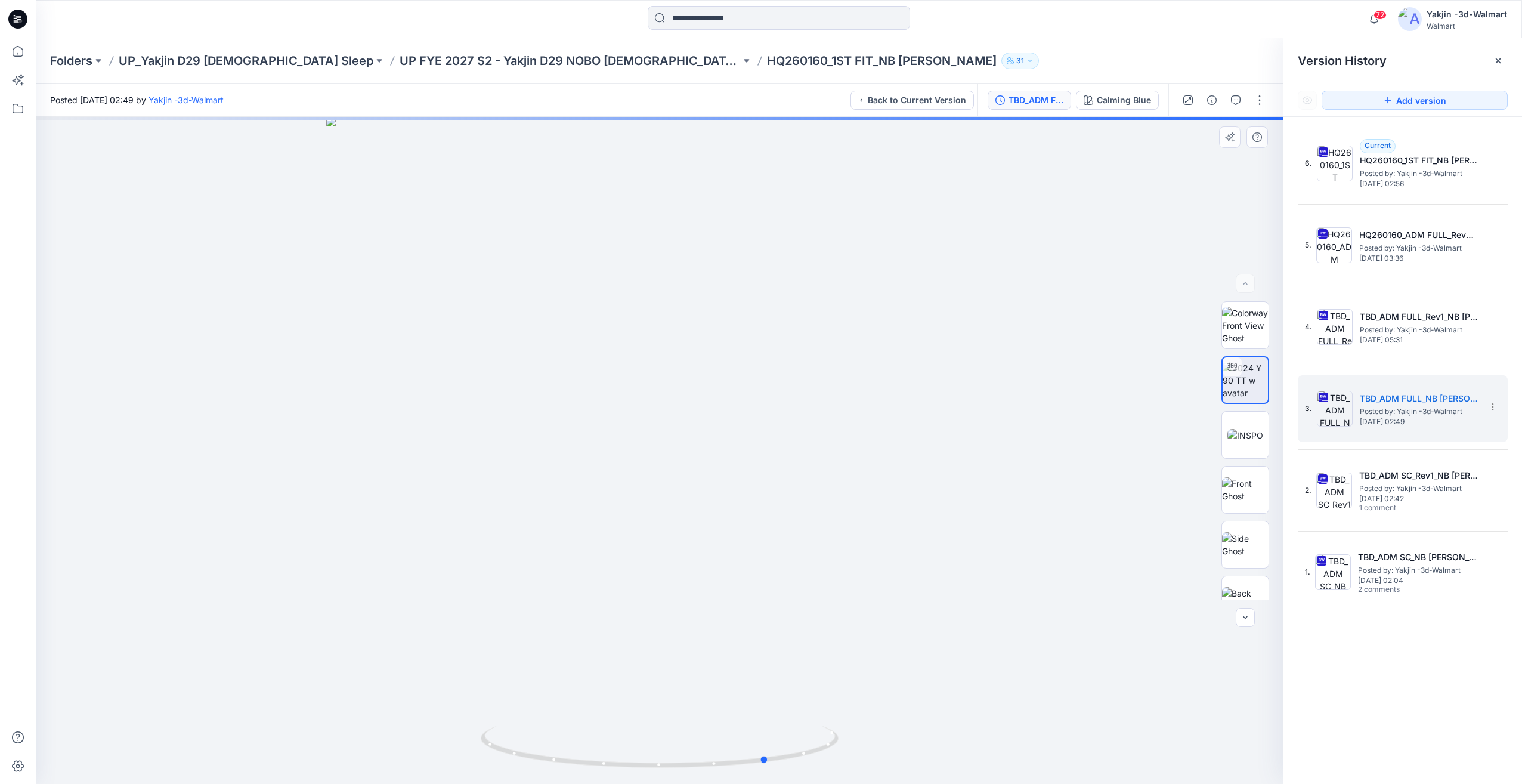
drag, startPoint x: 627, startPoint y: 725, endPoint x: 729, endPoint y: 717, distance: 102.3
click at [729, 717] on div at bounding box center [659, 450] width 1248 height 667
click at [1361, 331] on span "Posted by: Yakjin -3d-Walmart" at bounding box center [1420, 330] width 119 height 12
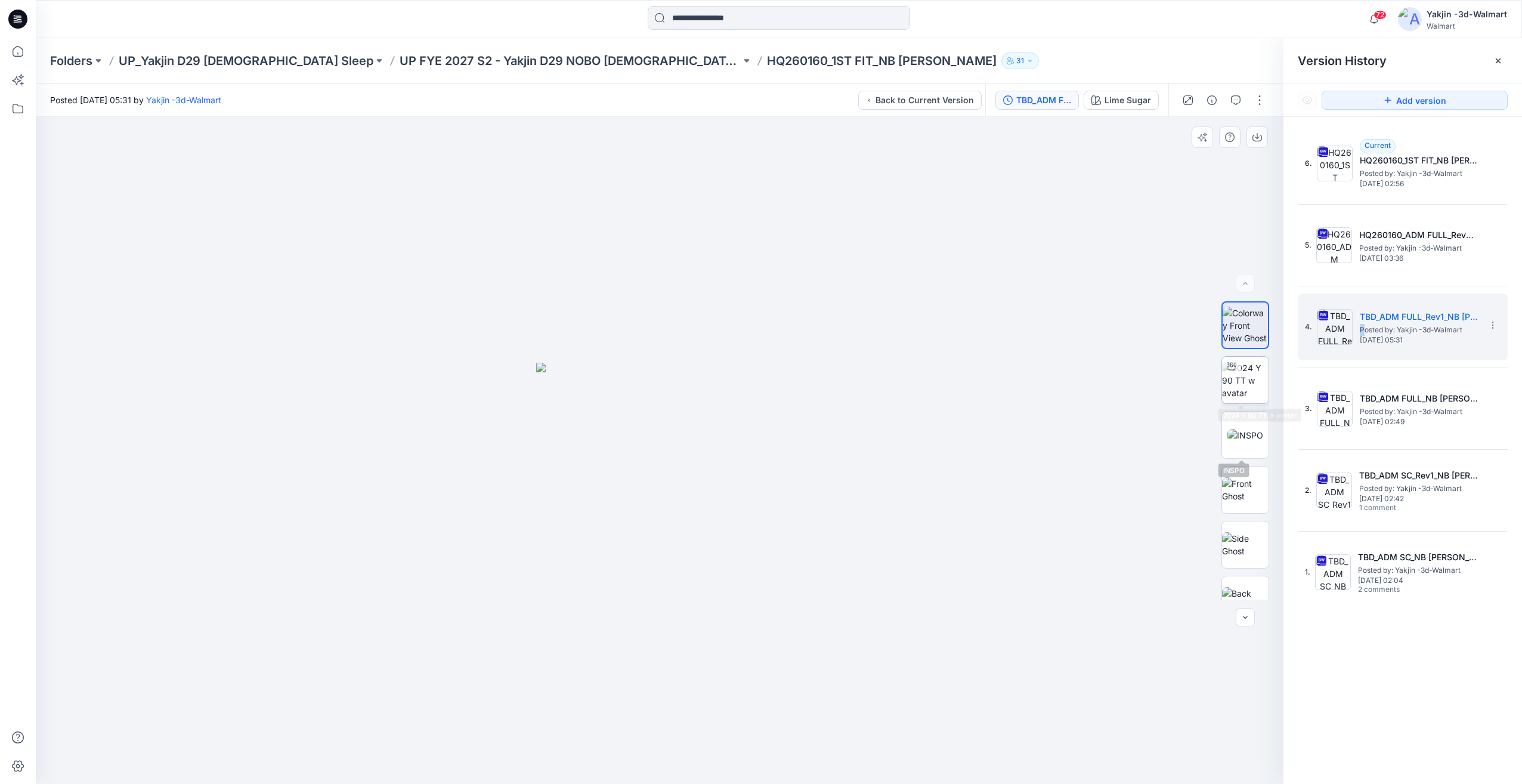
click at [1242, 394] on img at bounding box center [1245, 380] width 47 height 38
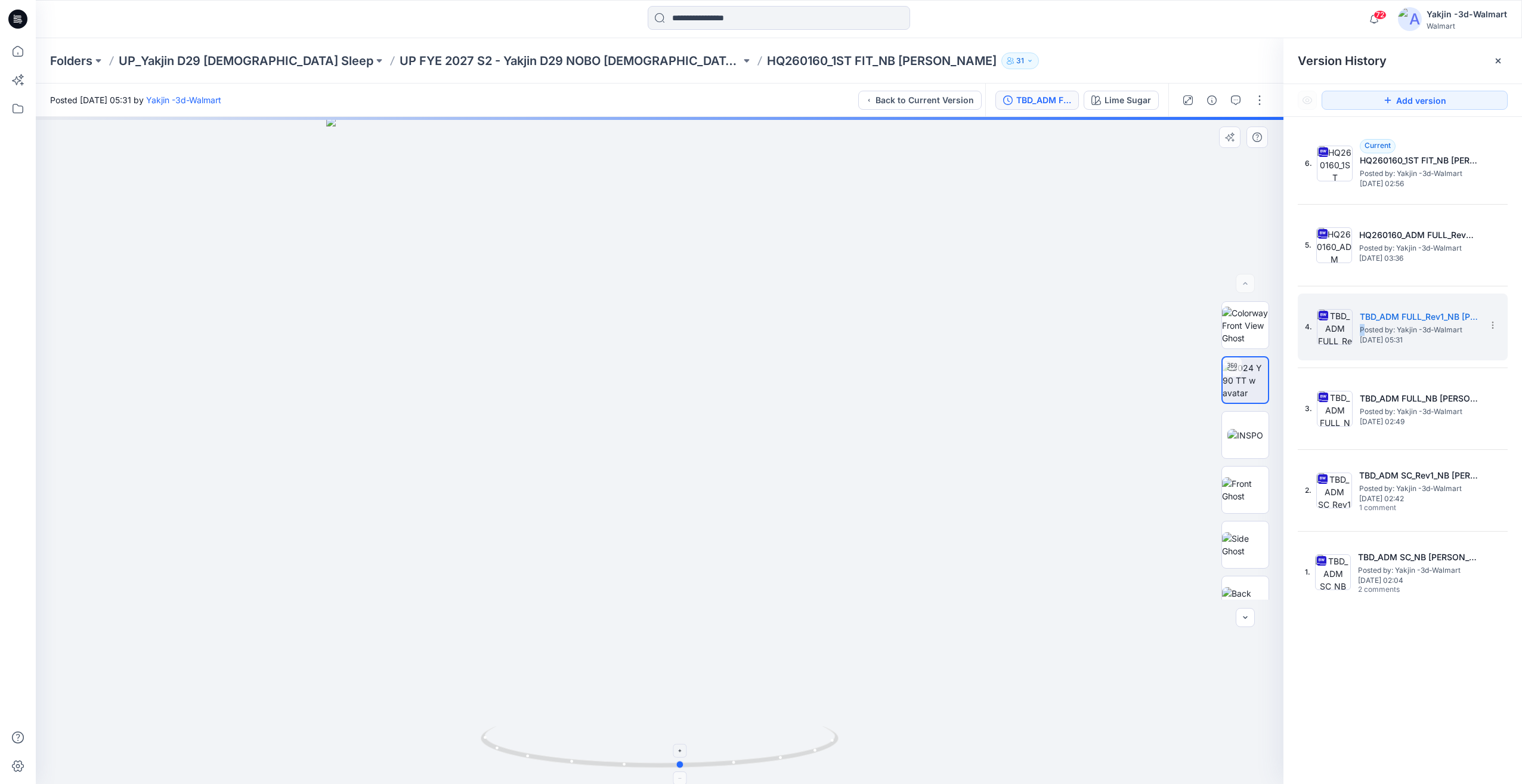
drag, startPoint x: 637, startPoint y: 752, endPoint x: 669, endPoint y: 746, distance: 32.6
click at [655, 748] on icon at bounding box center [661, 748] width 361 height 45
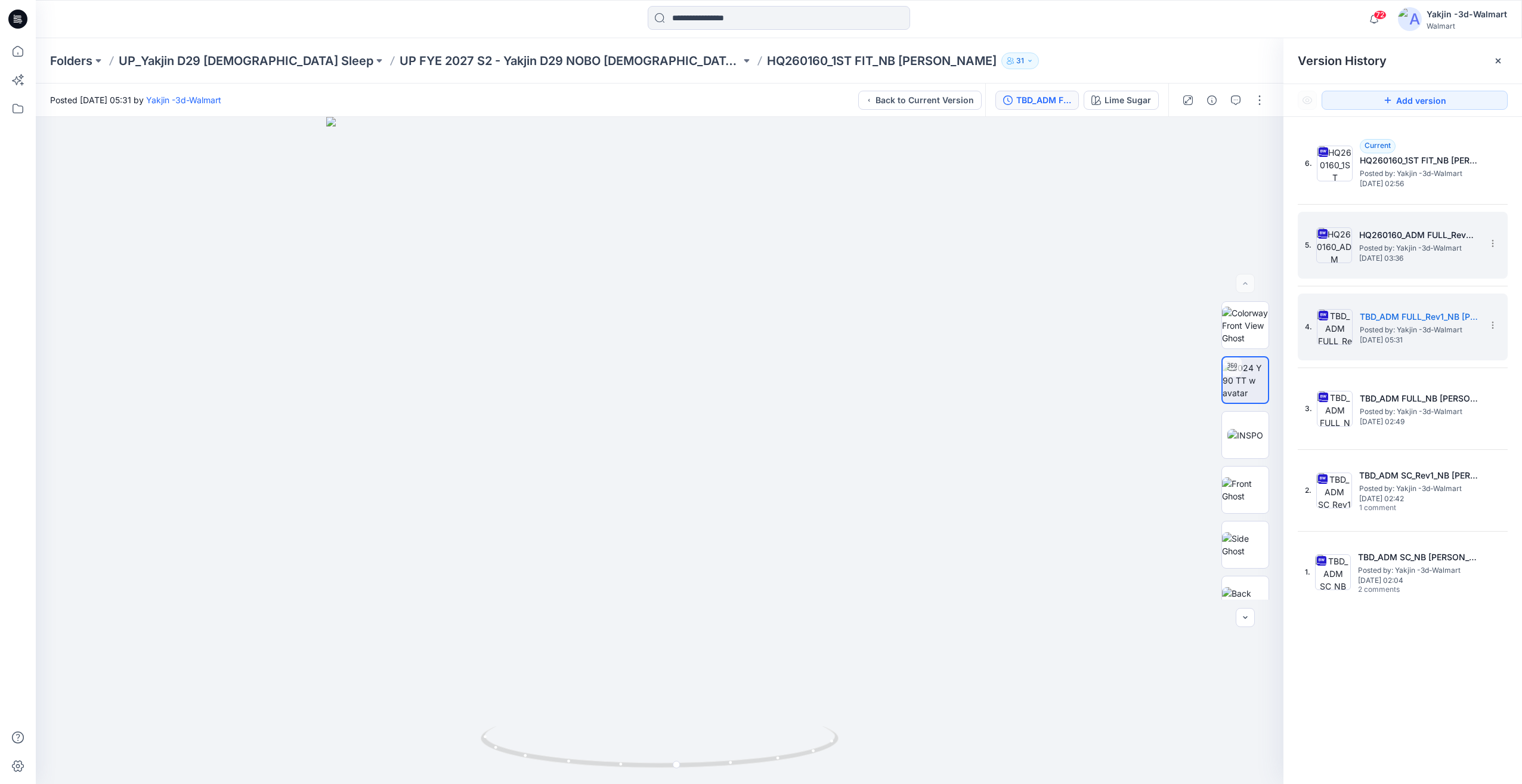
click at [1354, 246] on div "5. HQ260160_ADM FULL_Rev2_NB TERRY SKORT Posted by: Yakjin -3d-Walmart Tuesday,…" at bounding box center [1394, 245] width 179 height 57
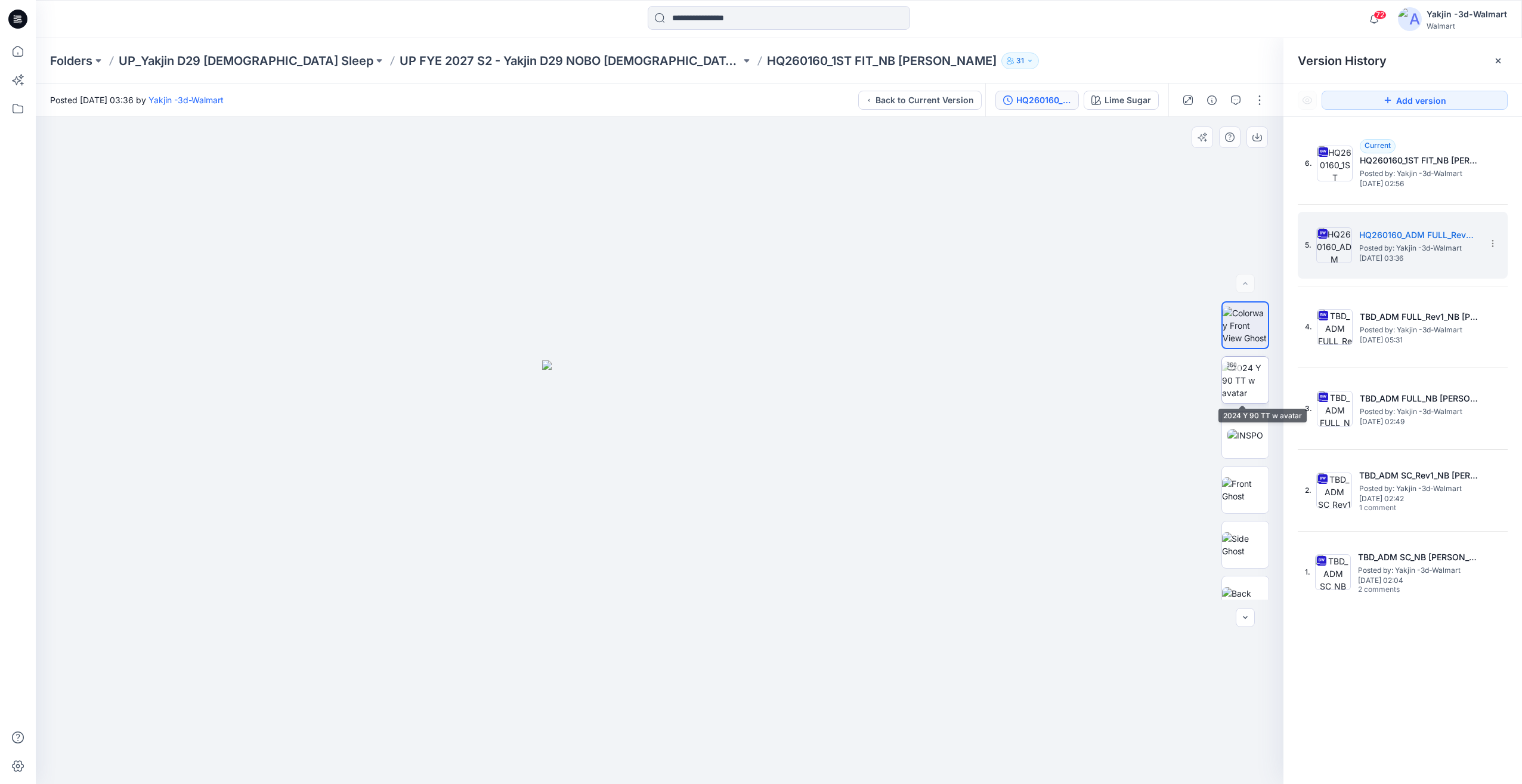
click at [1239, 378] on img at bounding box center [1245, 380] width 47 height 38
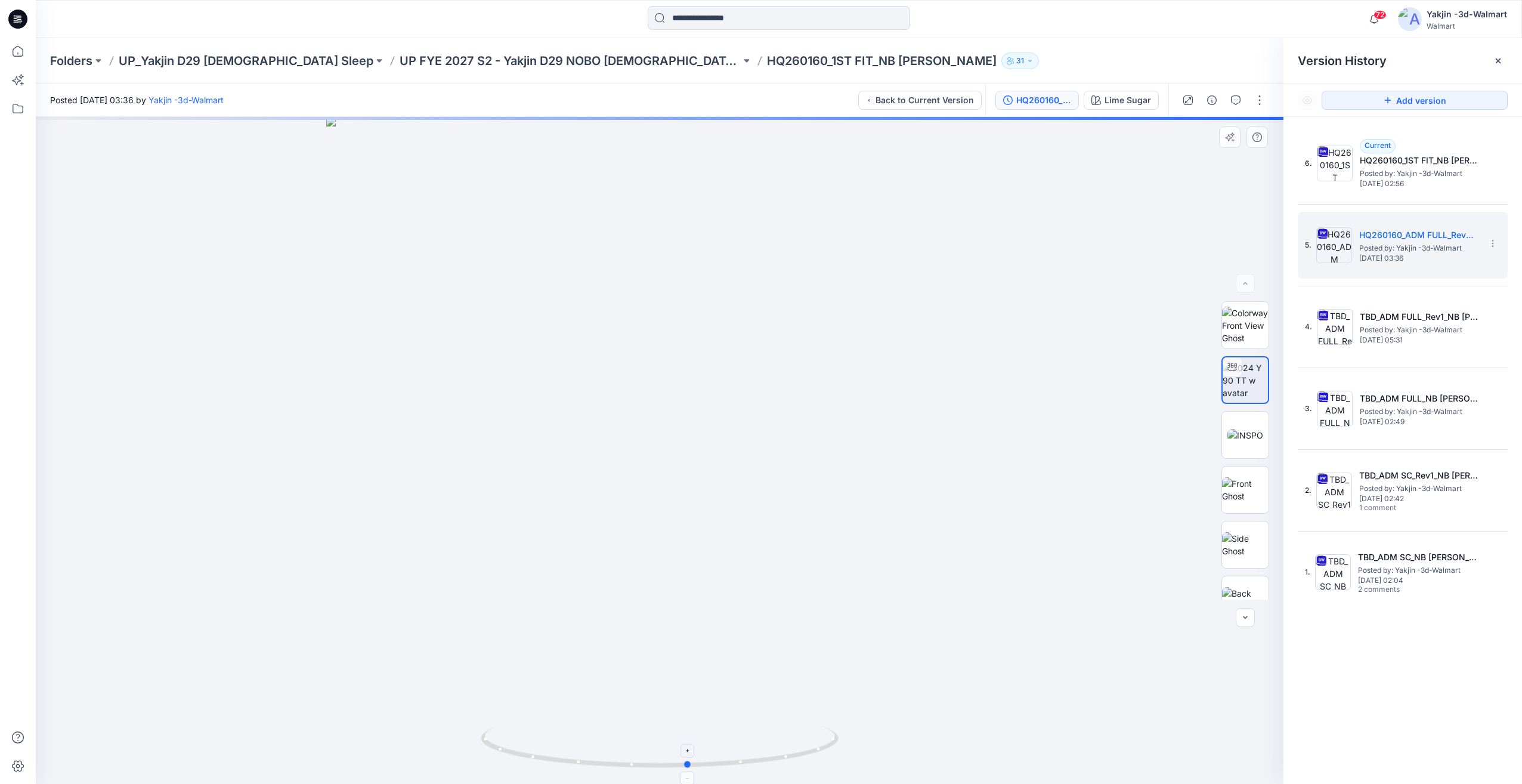
drag, startPoint x: 643, startPoint y: 745, endPoint x: 682, endPoint y: 757, distance: 40.8
click at [656, 754] on icon at bounding box center [661, 748] width 361 height 45
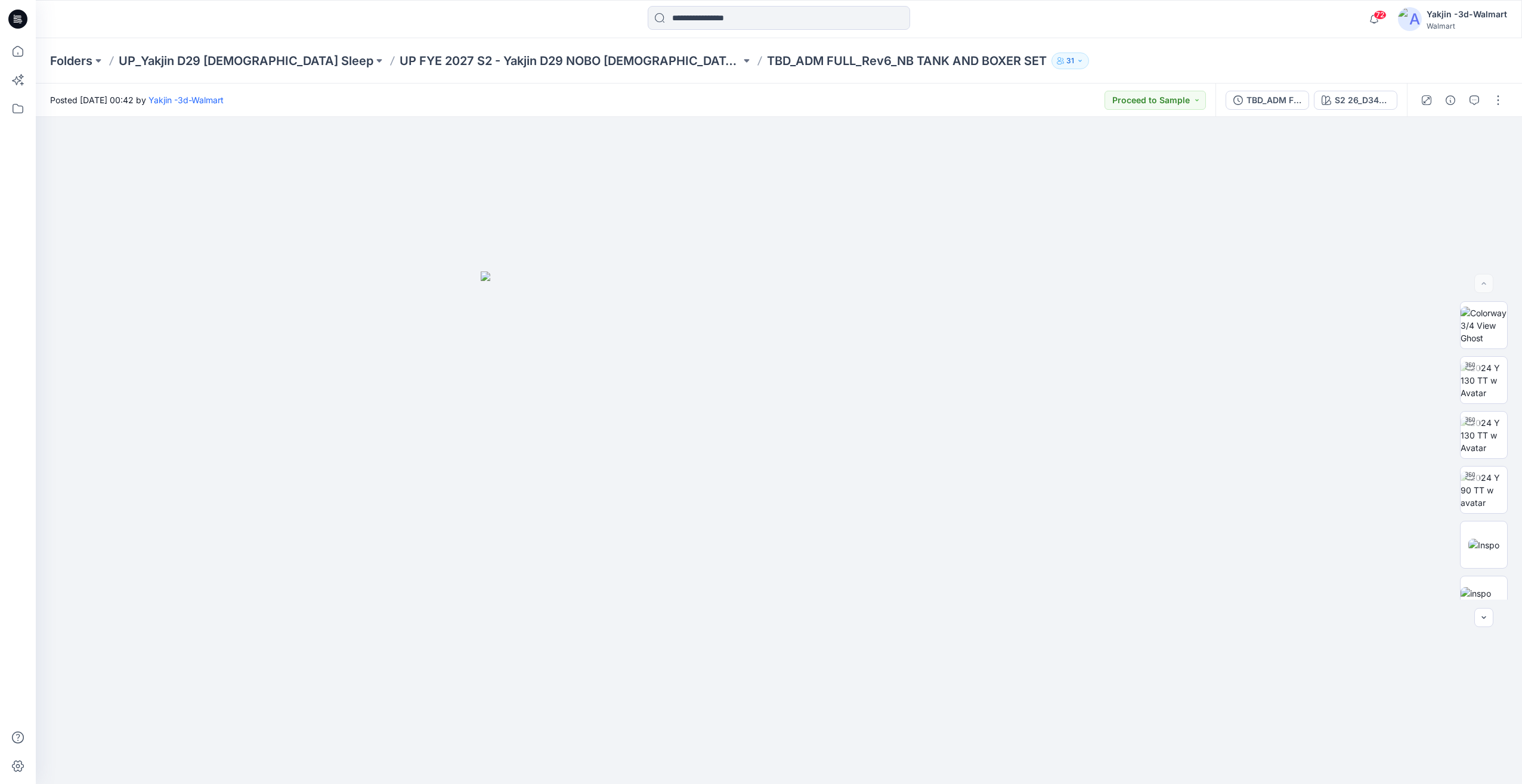
click at [1287, 82] on div "Folders UP_Yakjin D29 Ladies Sleep UP FYE 2027 S2 - Yakjin D29 NOBO Ladies Slee…" at bounding box center [779, 60] width 1486 height 45
click at [1288, 90] on button "TBD_ADM FULL_Rev5_NB TANK AND BOXER SET" at bounding box center [1268, 100] width 84 height 19
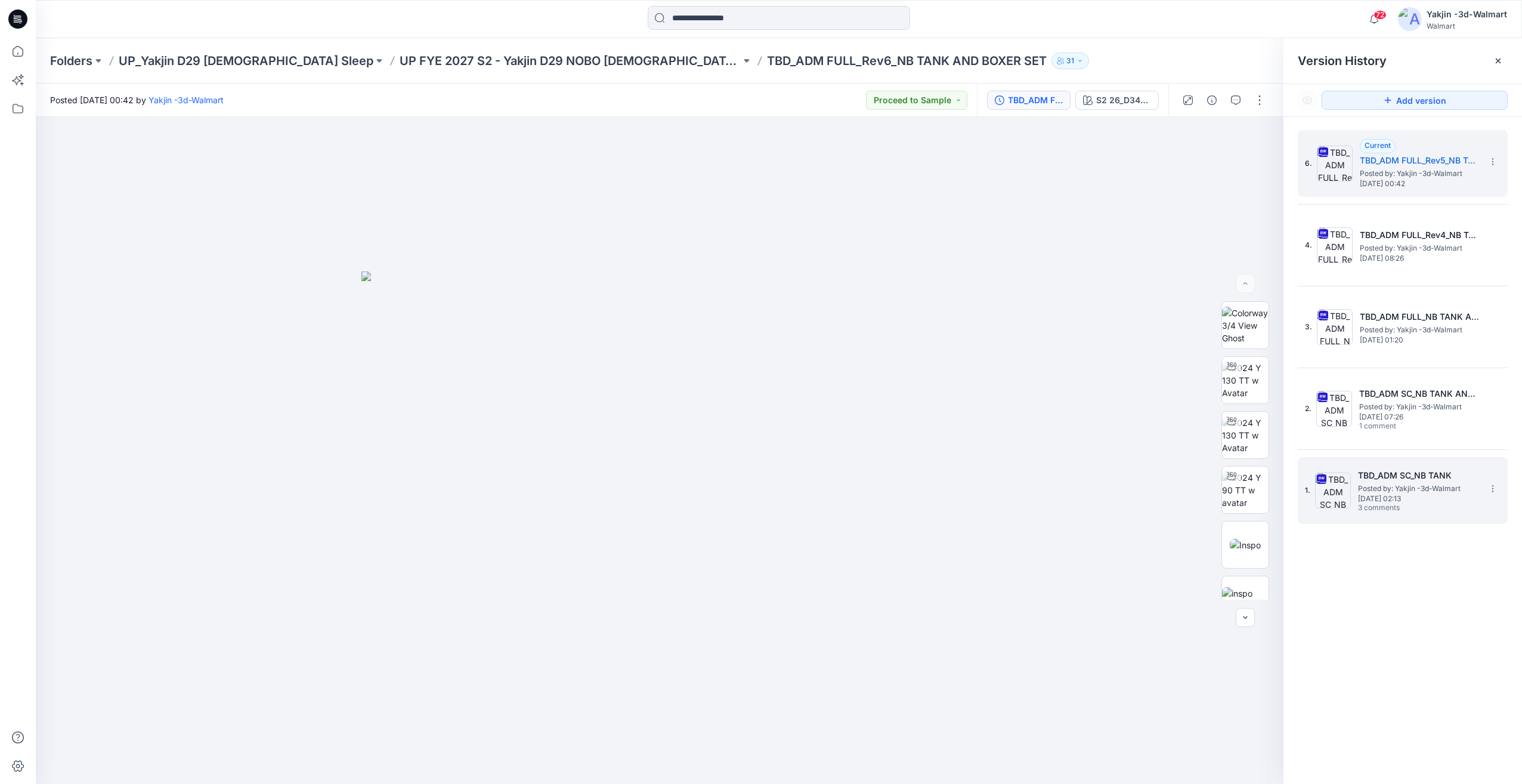
click at [1418, 511] on span "3 comments" at bounding box center [1400, 508] width 84 height 10
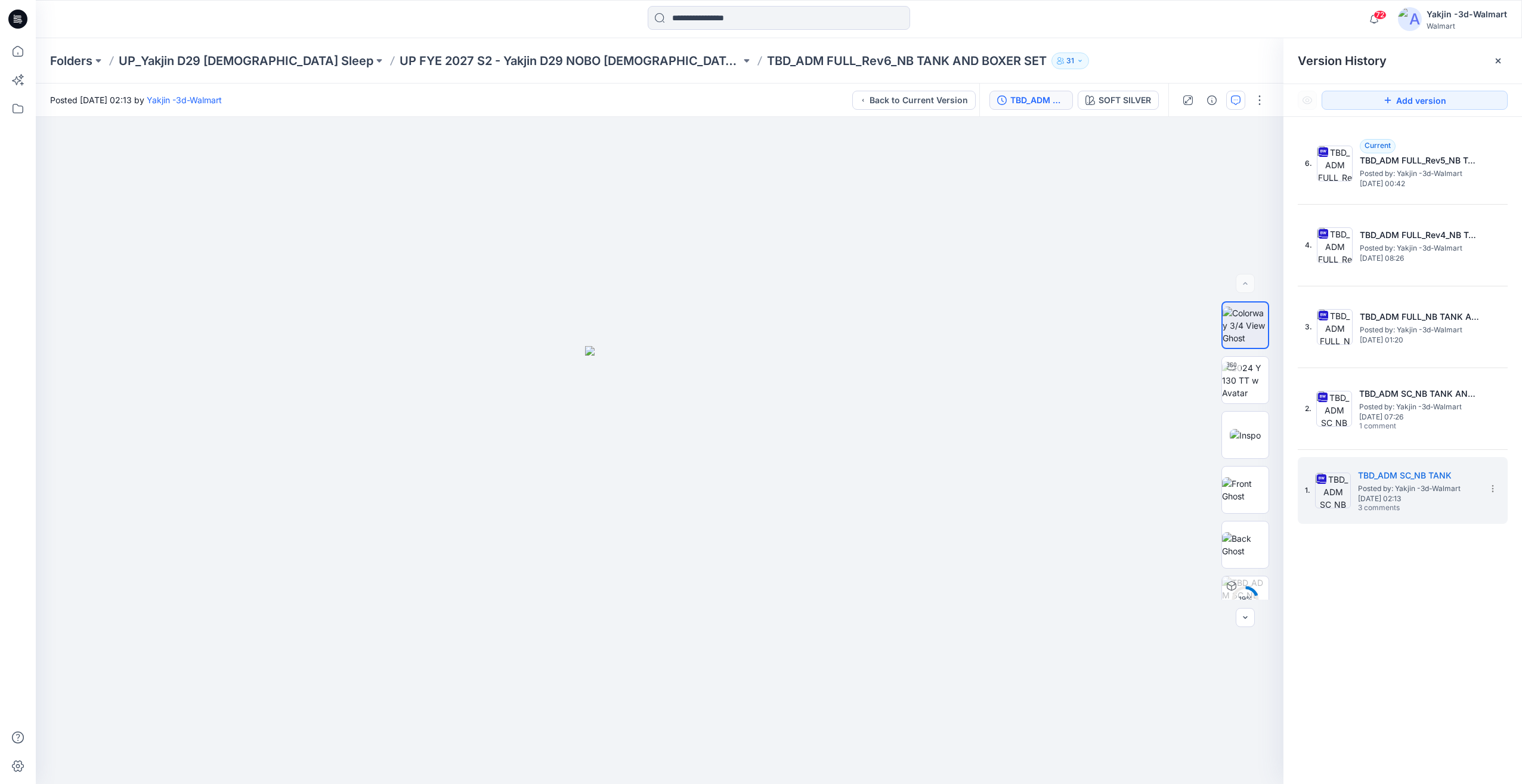
click at [1231, 102] on icon "button" at bounding box center [1236, 100] width 10 height 10
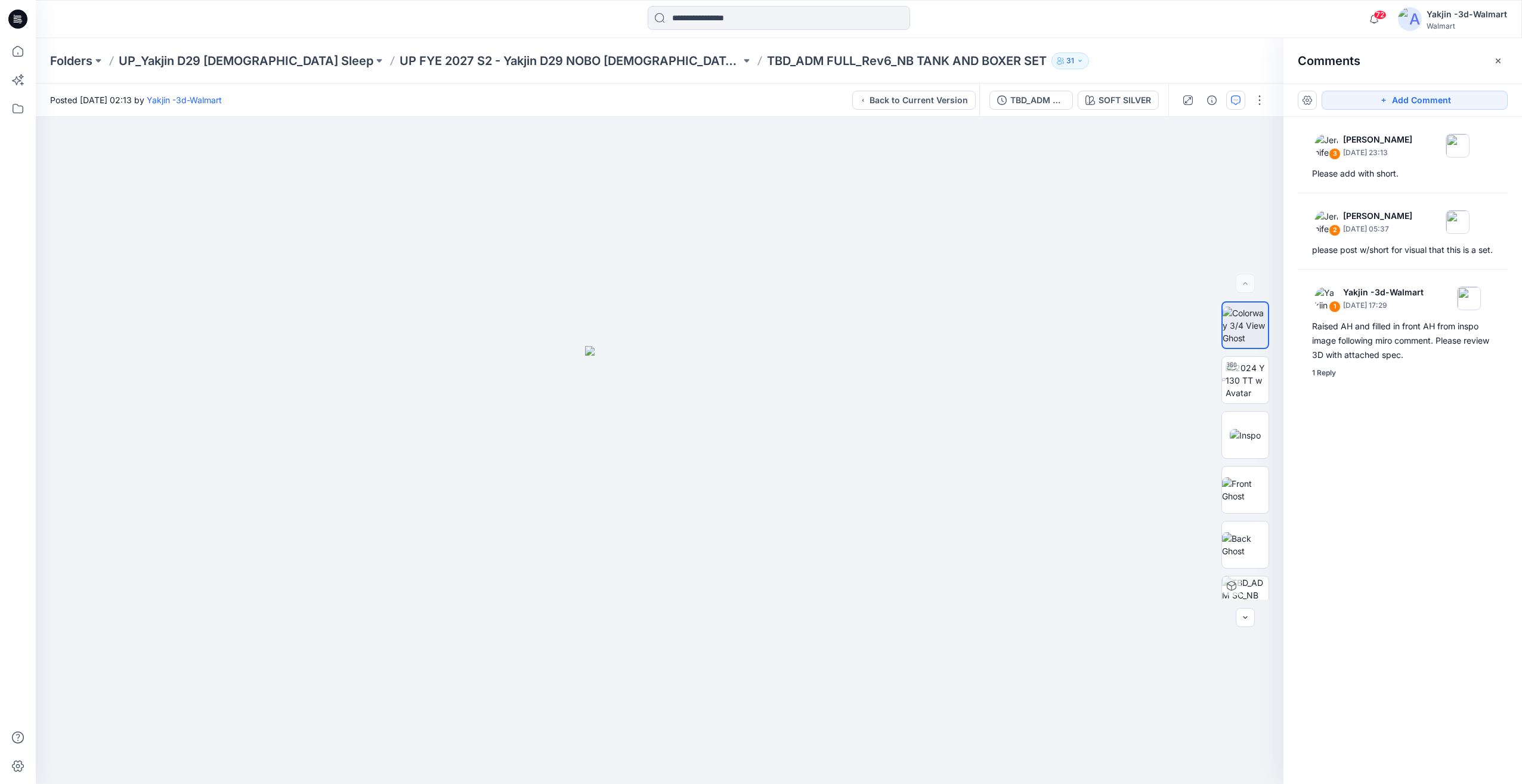
click at [1028, 86] on div "TBD_ADM SC_NB TANK SOFT SILVER" at bounding box center [1074, 100] width 189 height 33
click at [1032, 95] on div "TBD_ADM SC_NB TANK" at bounding box center [1038, 100] width 55 height 13
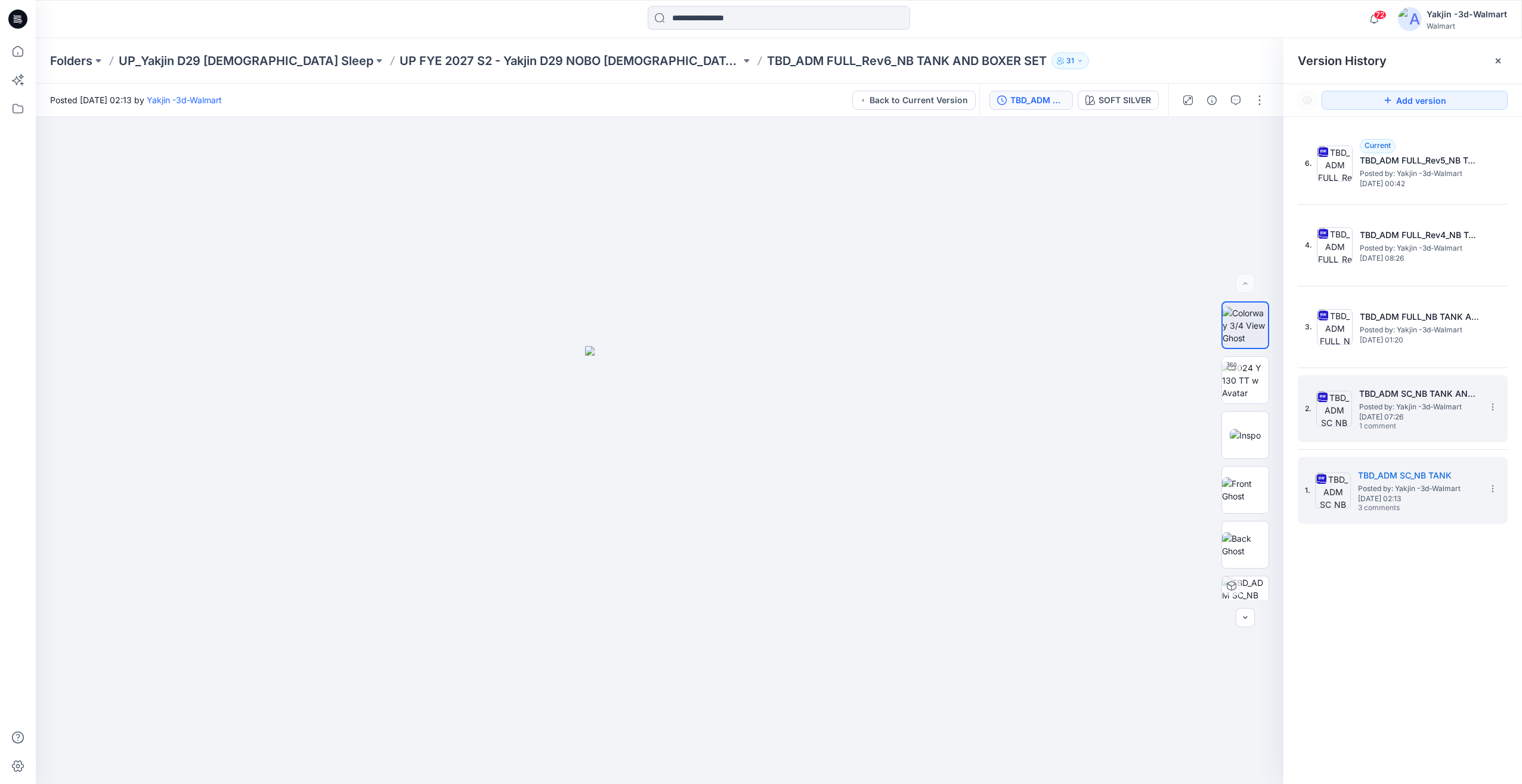
click at [1369, 400] on h5 "TBD_ADM SC_NB TANK AND BOXER SET" at bounding box center [1419, 393] width 119 height 14
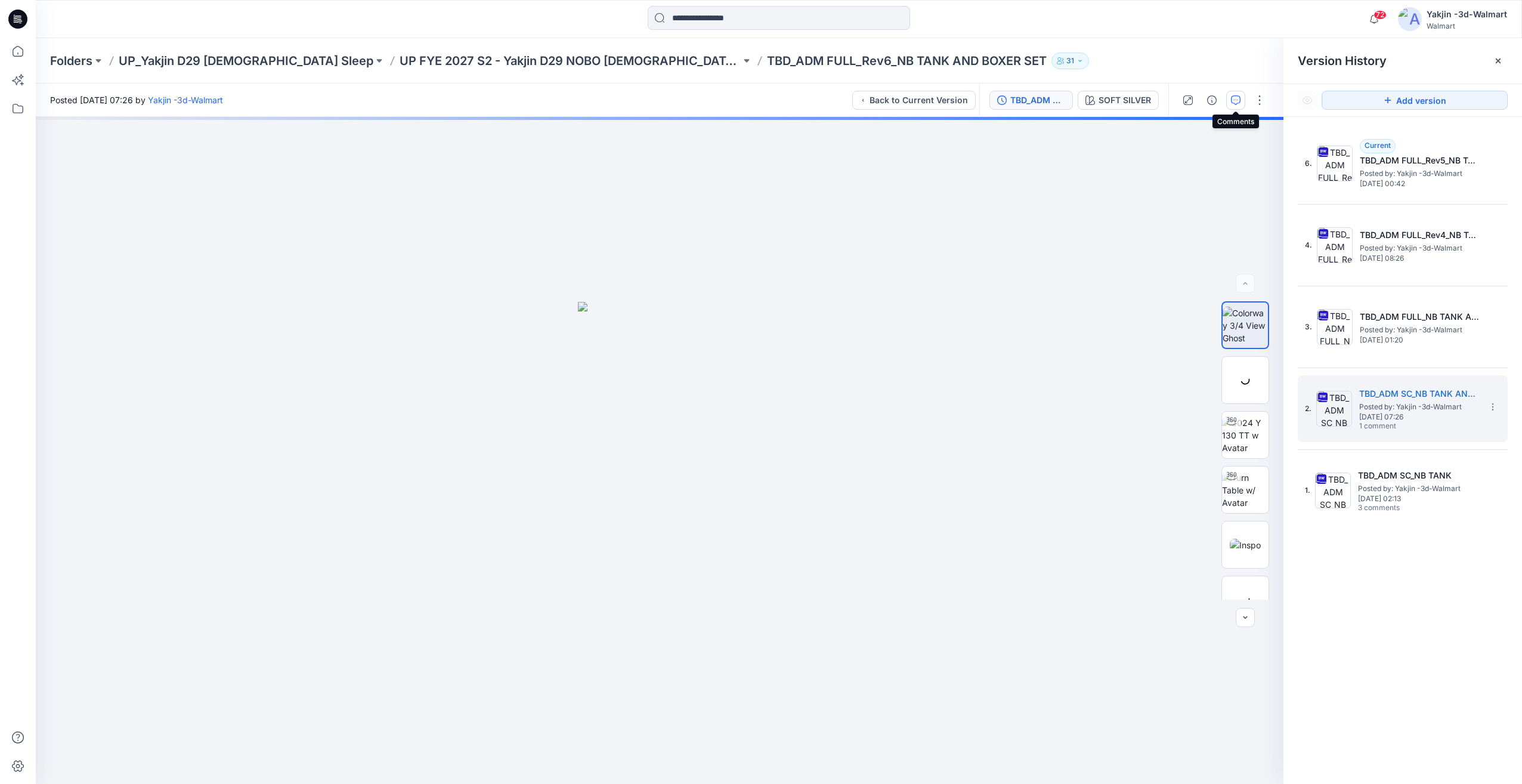
click at [1237, 101] on icon "button" at bounding box center [1236, 100] width 10 height 10
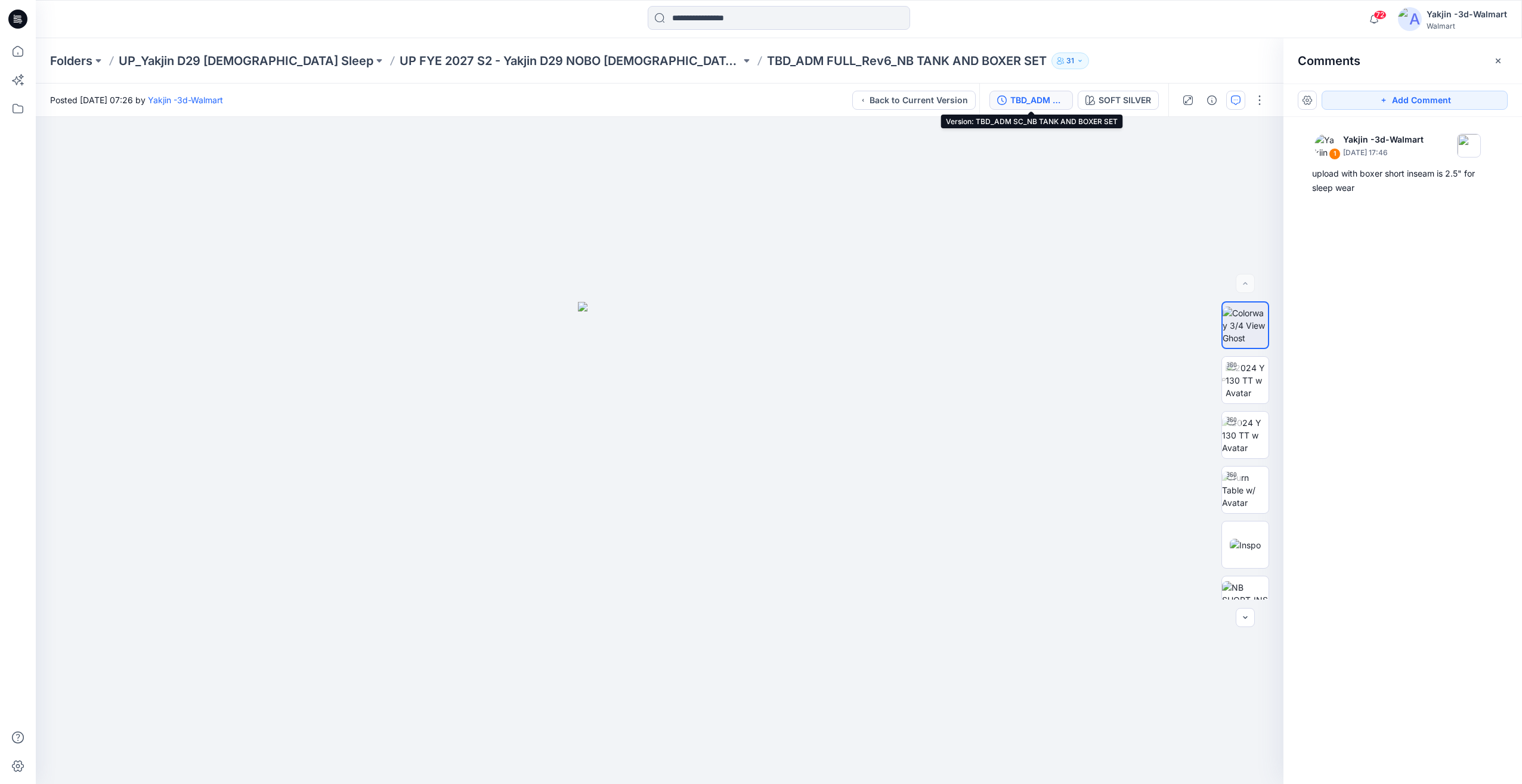
click at [1031, 108] on button "TBD_ADM SC_NB TANK AND BOXER SET" at bounding box center [1031, 100] width 84 height 19
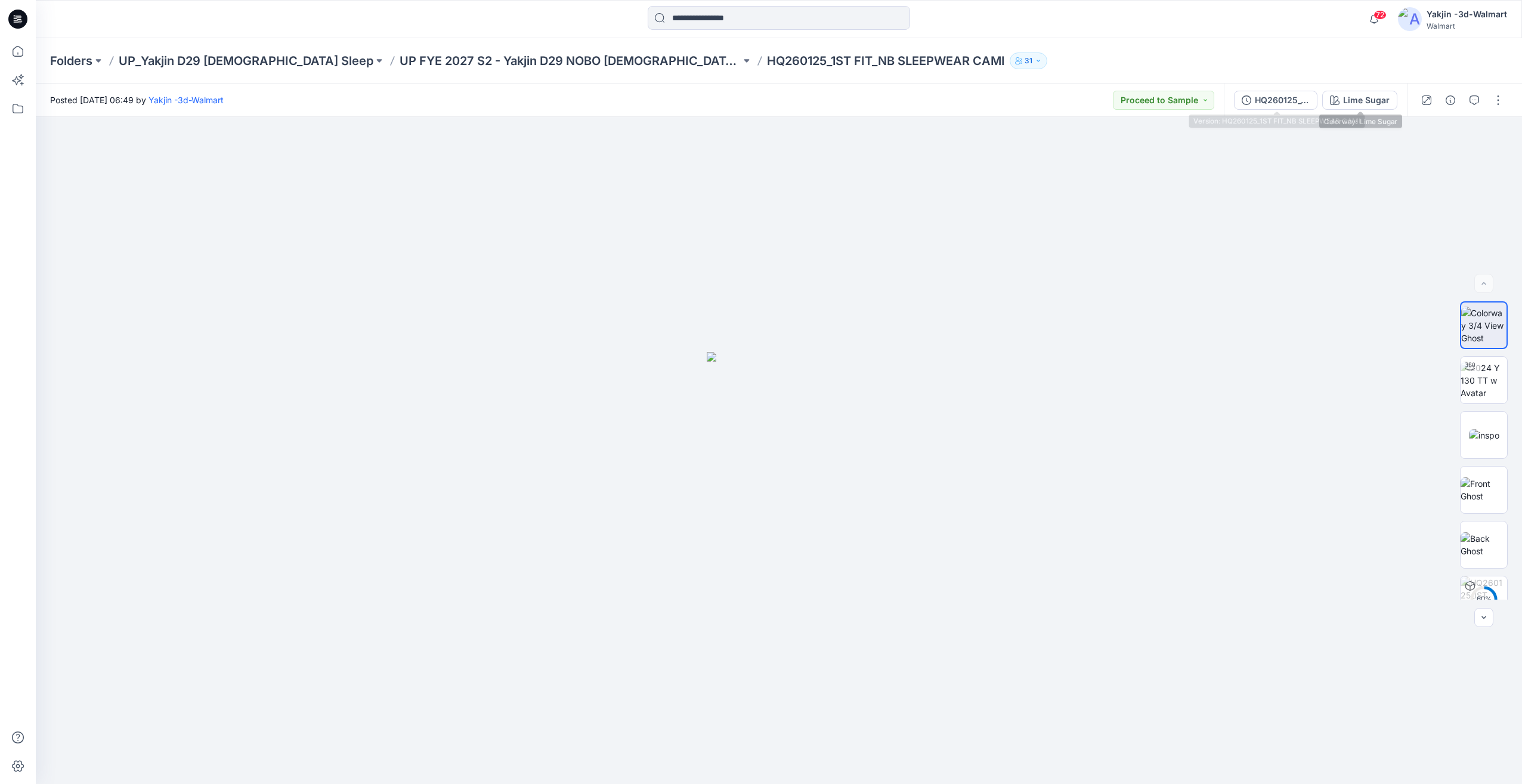
click at [1301, 108] on button "HQ260125_1ST FIT_NB SLEEPWEAR CAMI" at bounding box center [1276, 100] width 84 height 19
click at [1266, 99] on div "TBD_ADM FULL_Rev2_NB TUBE TOP" at bounding box center [1274, 100] width 55 height 13
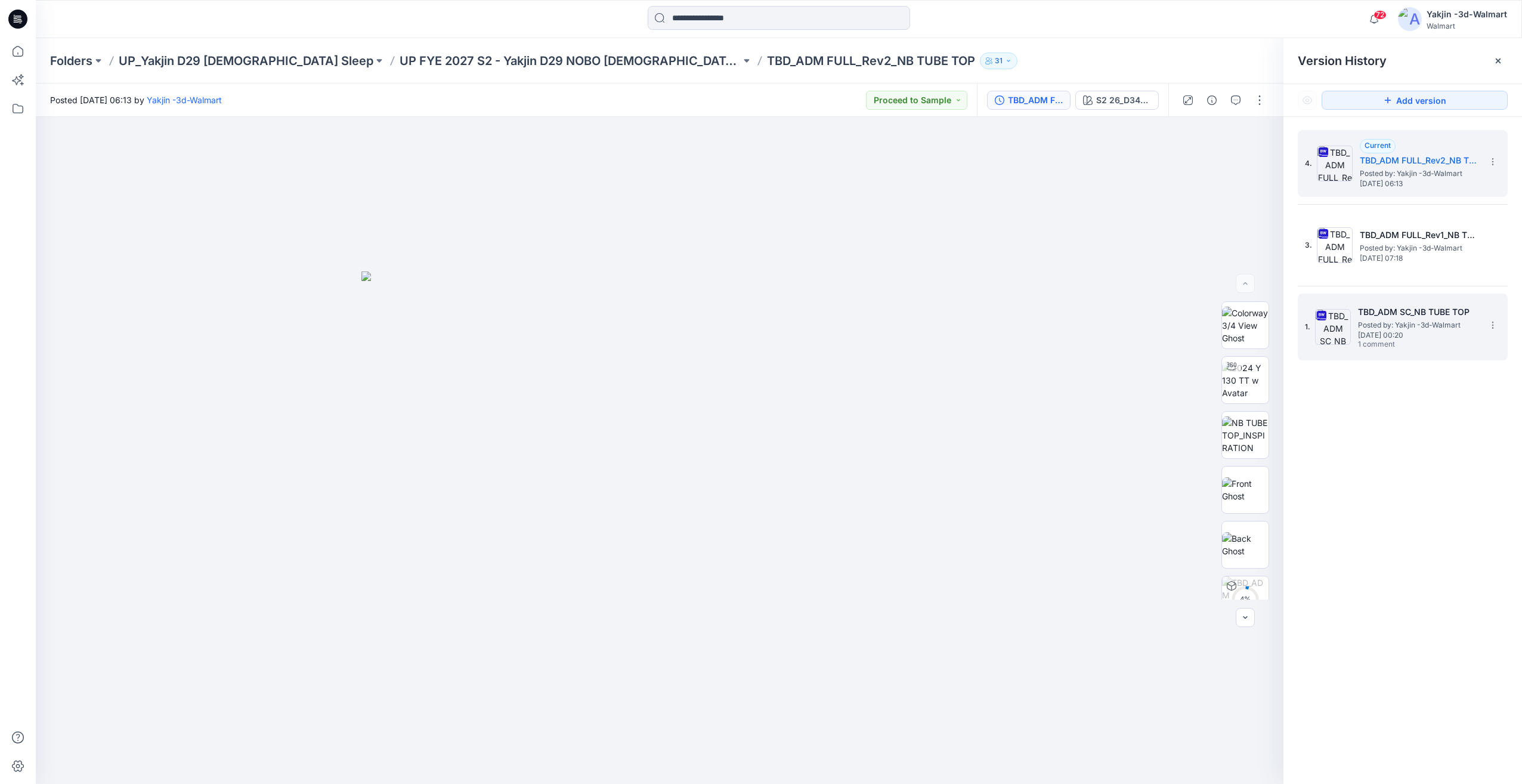
click at [1394, 335] on span "[DATE] 00:20" at bounding box center [1417, 335] width 119 height 8
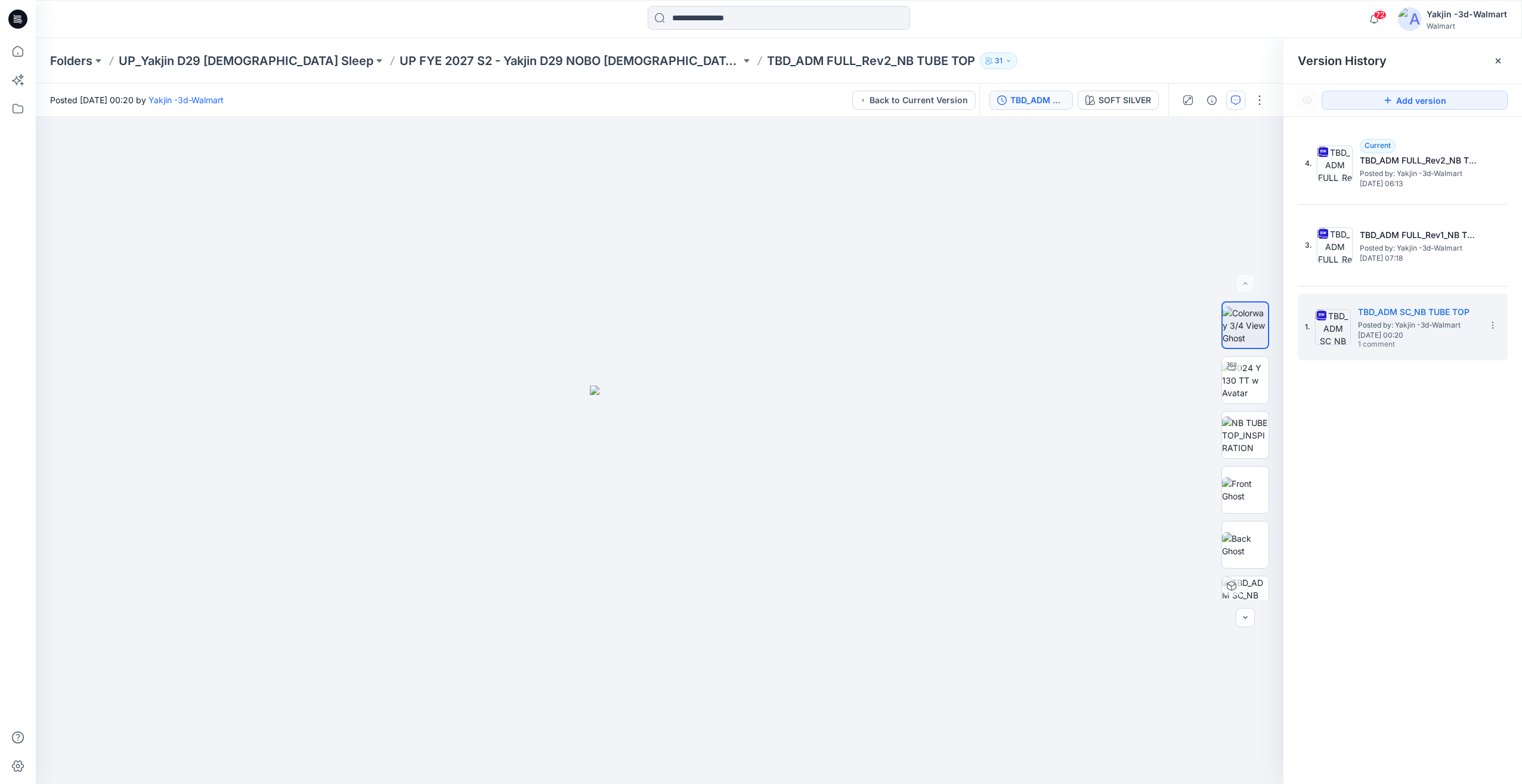
click at [1236, 102] on icon "button" at bounding box center [1236, 100] width 10 height 10
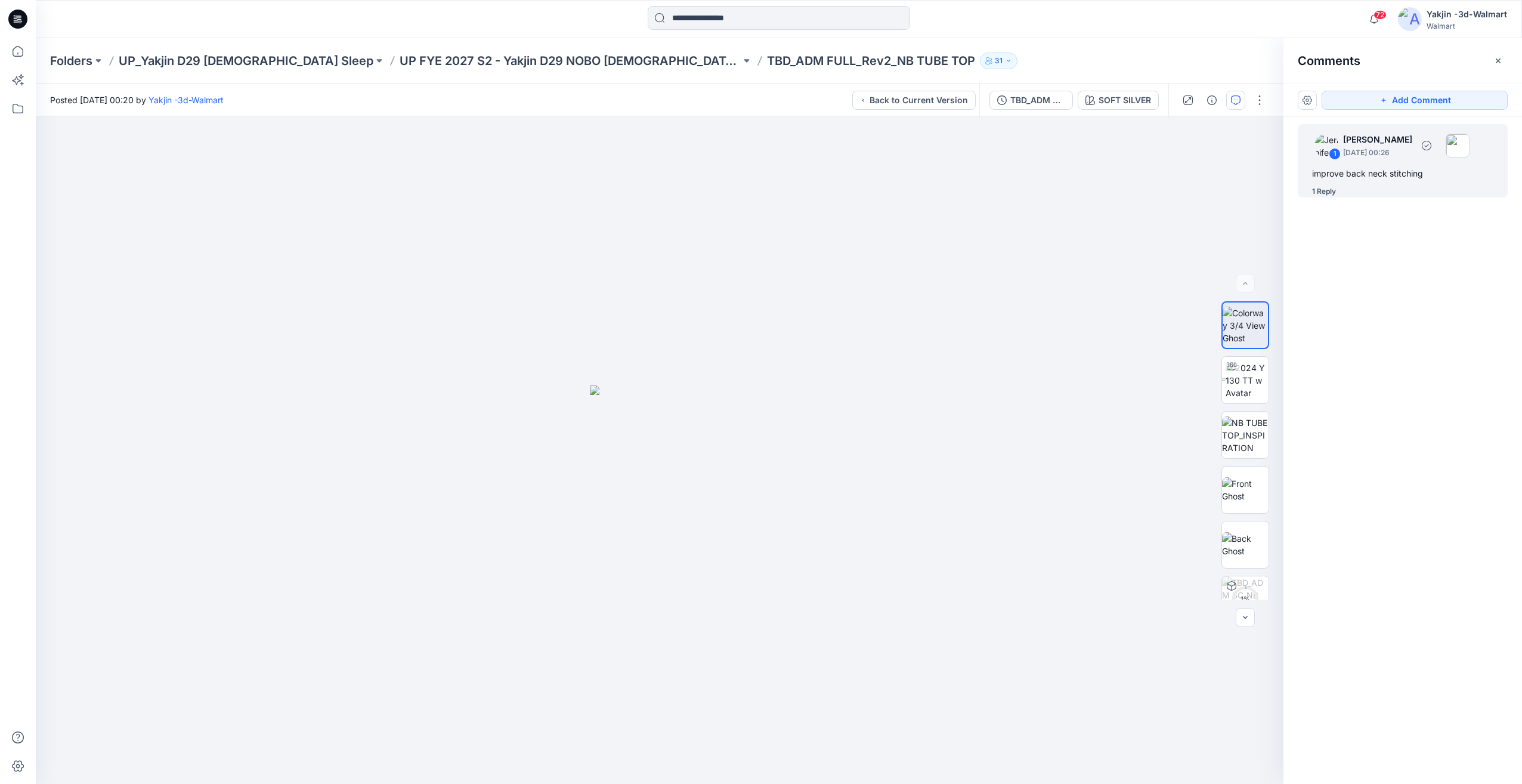
click at [1396, 179] on div "improve back neck stitching" at bounding box center [1403, 173] width 181 height 14
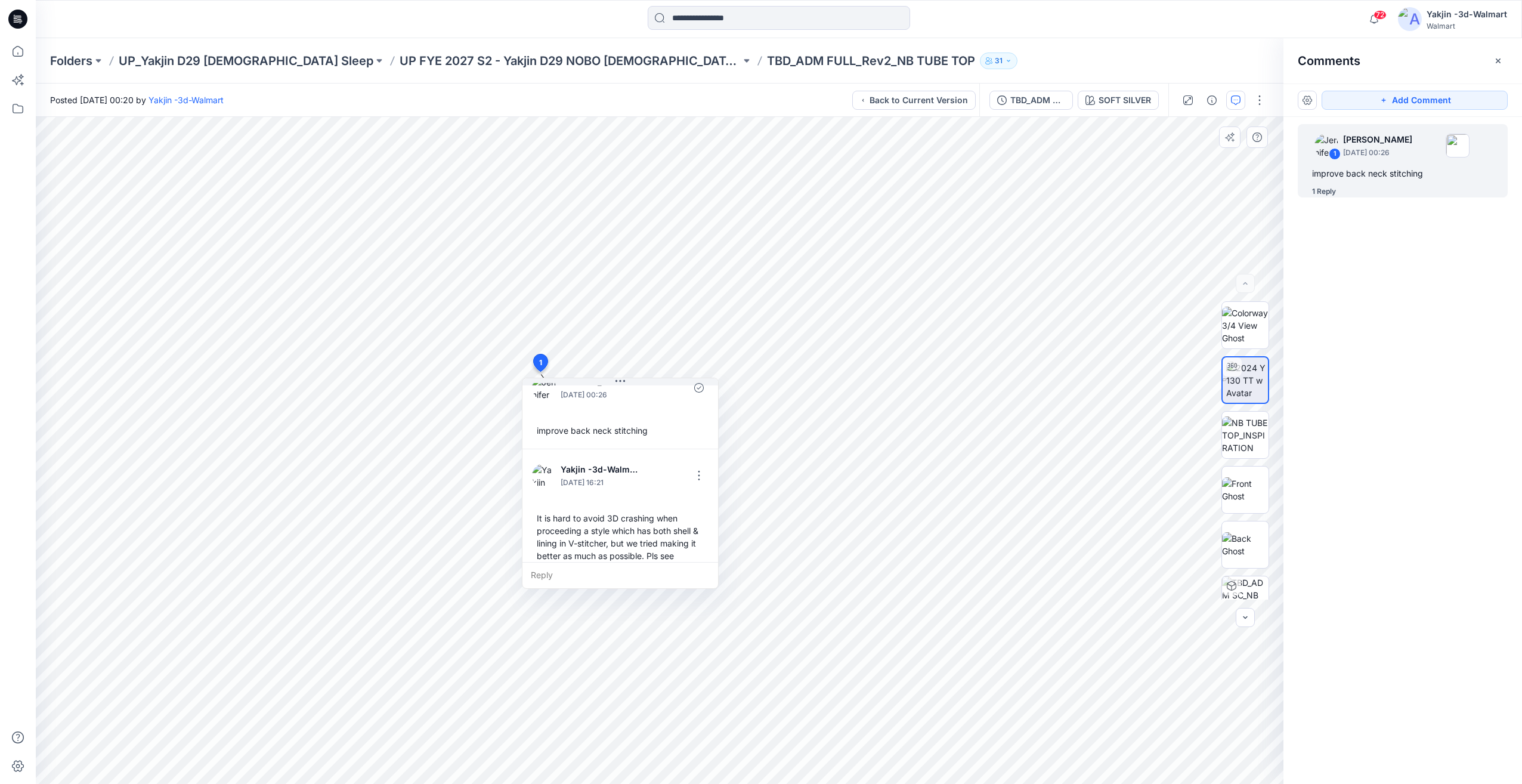
scroll to position [59, 0]
click at [576, 502] on div "It is hard to avoid 3D crashing when proceeding a style which has both shell & …" at bounding box center [620, 513] width 177 height 85
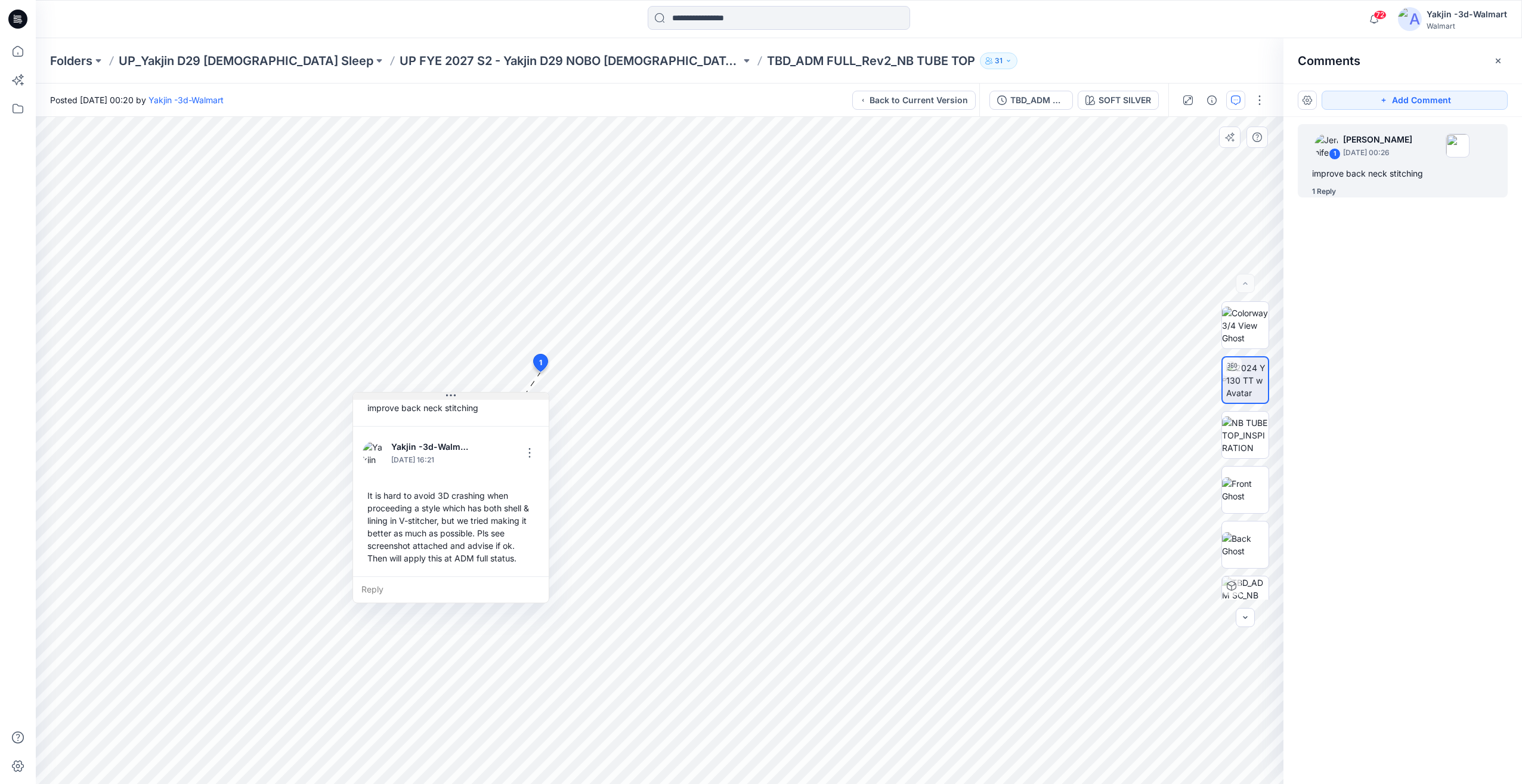
drag, startPoint x: 648, startPoint y: 384, endPoint x: 477, endPoint y: 397, distance: 171.5
click at [477, 397] on button at bounding box center [451, 396] width 196 height 7
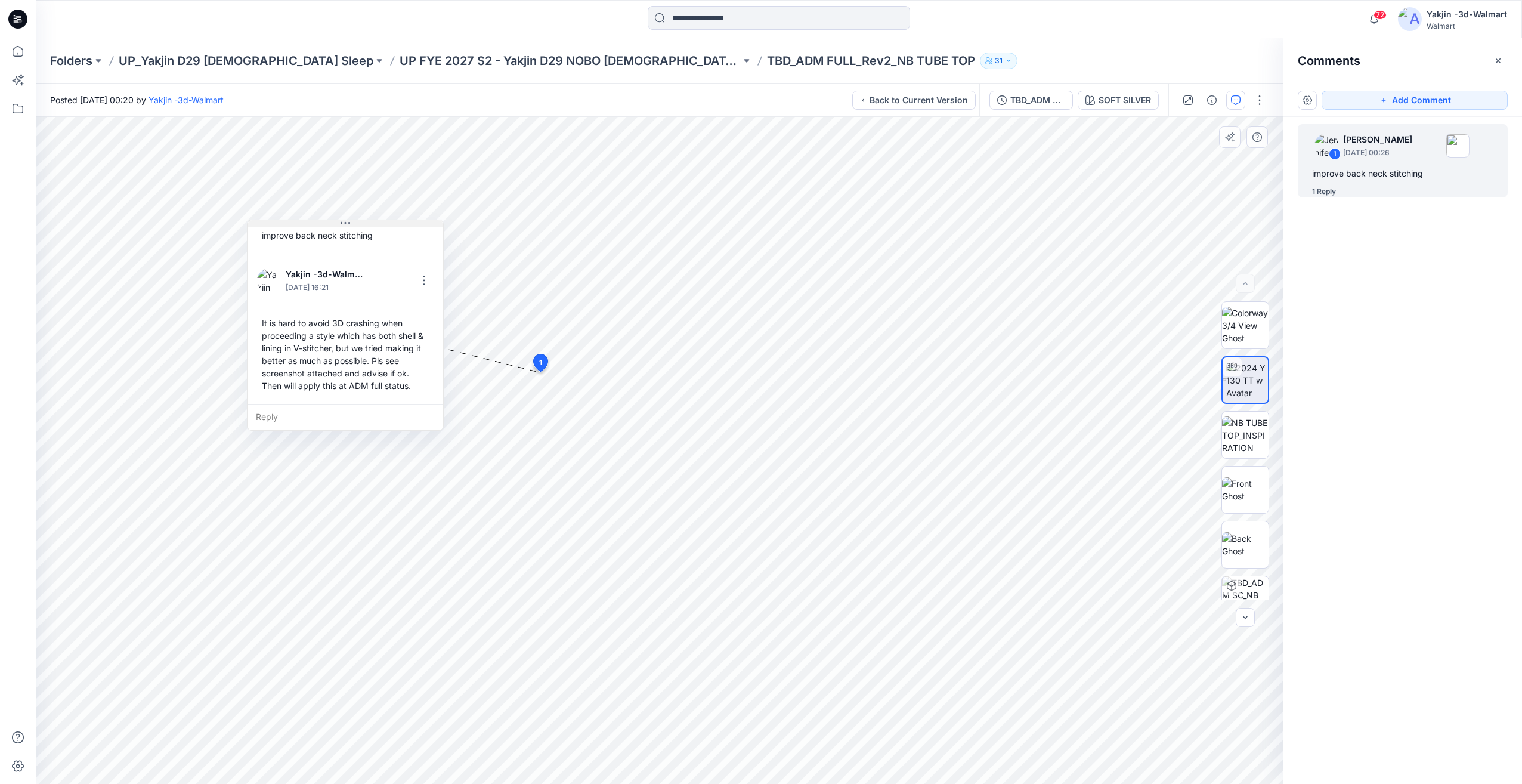
drag, startPoint x: 481, startPoint y: 393, endPoint x: 376, endPoint y: 223, distance: 199.8
click at [376, 223] on button at bounding box center [346, 224] width 196 height 7
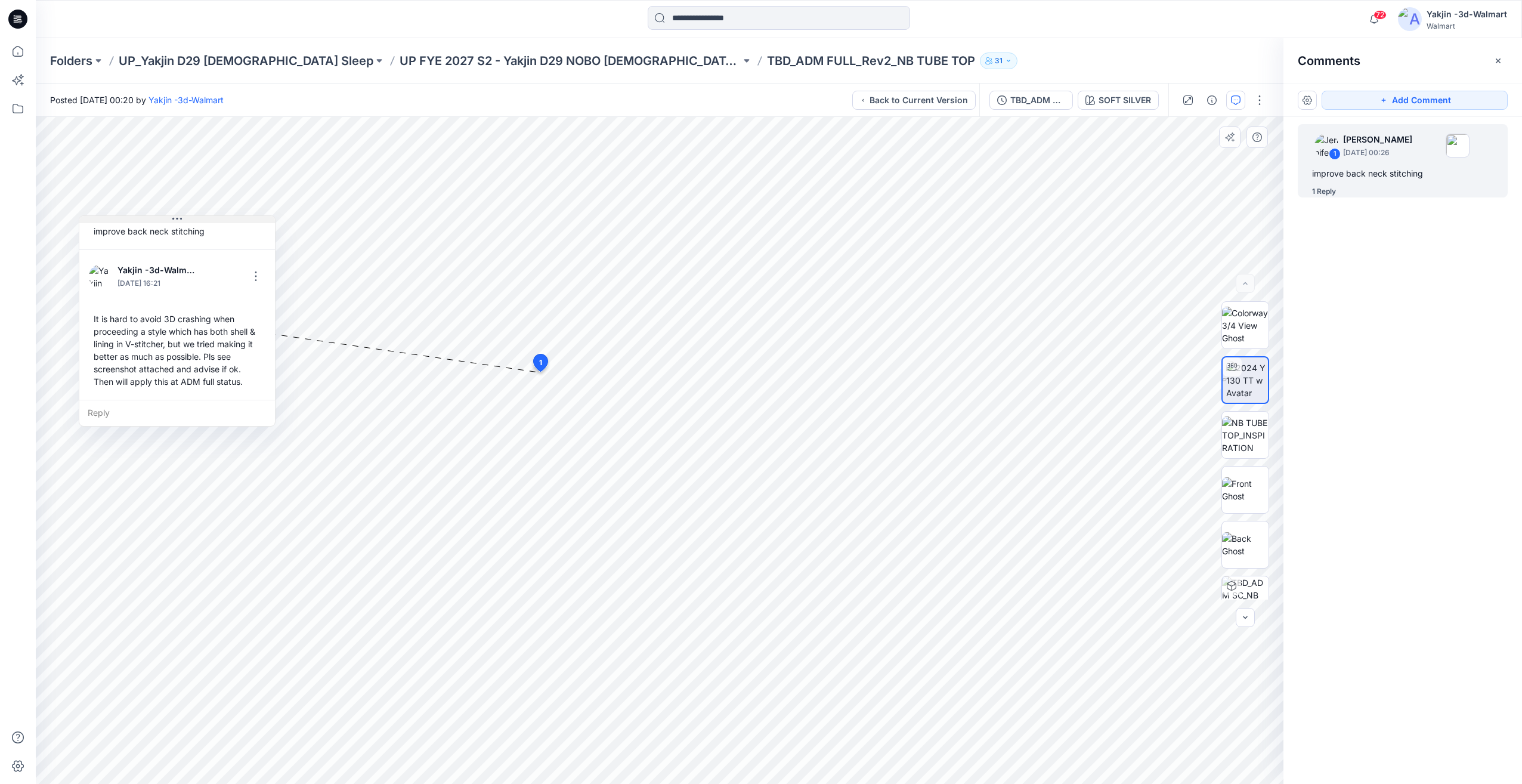
drag, startPoint x: 395, startPoint y: 226, endPoint x: 226, endPoint y: 223, distance: 169.0
click at [226, 223] on button at bounding box center [177, 220] width 196 height 7
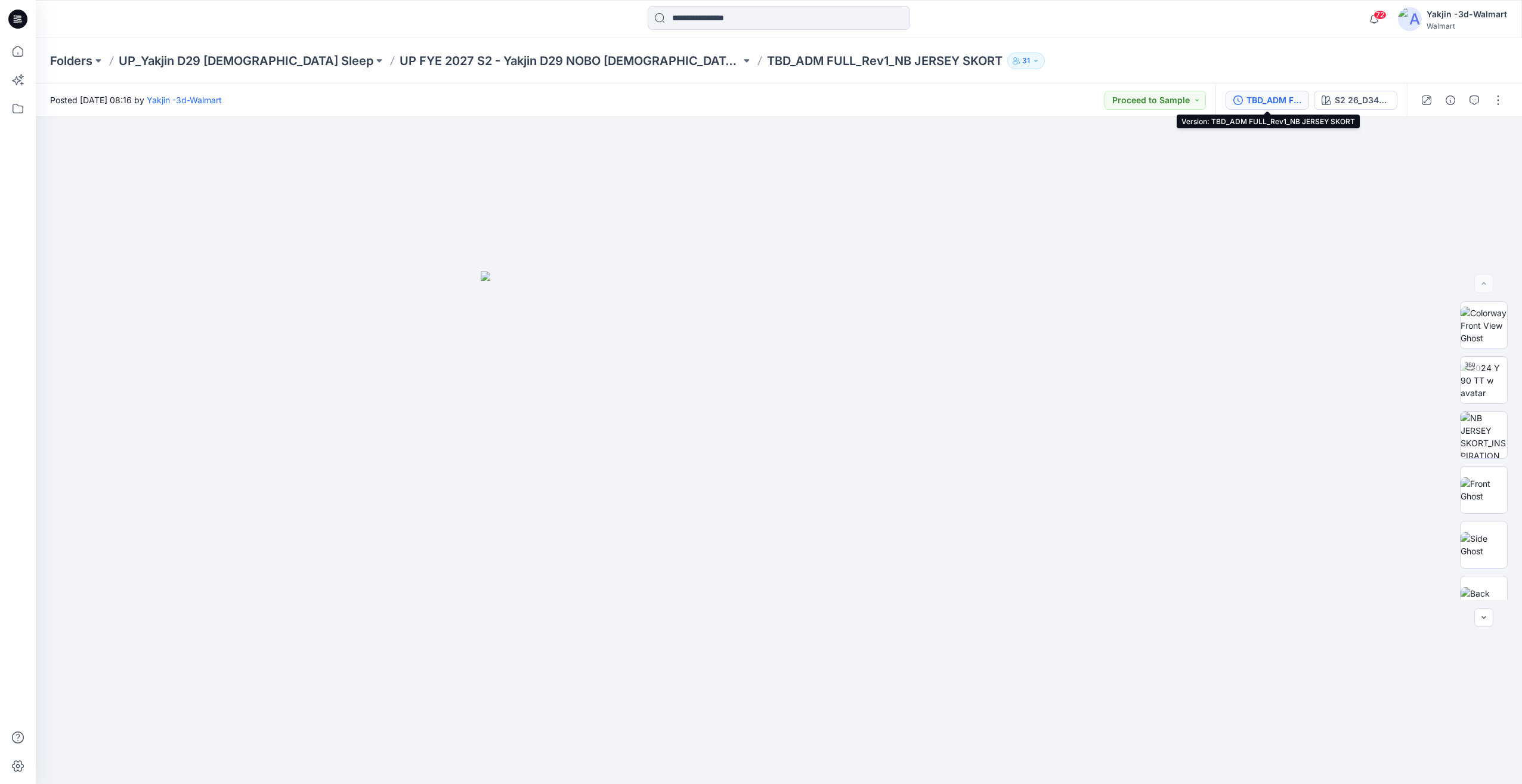
click at [1276, 99] on div "TBD_ADM FULL_Rev1_NB JERSEY SKORT" at bounding box center [1274, 100] width 55 height 13
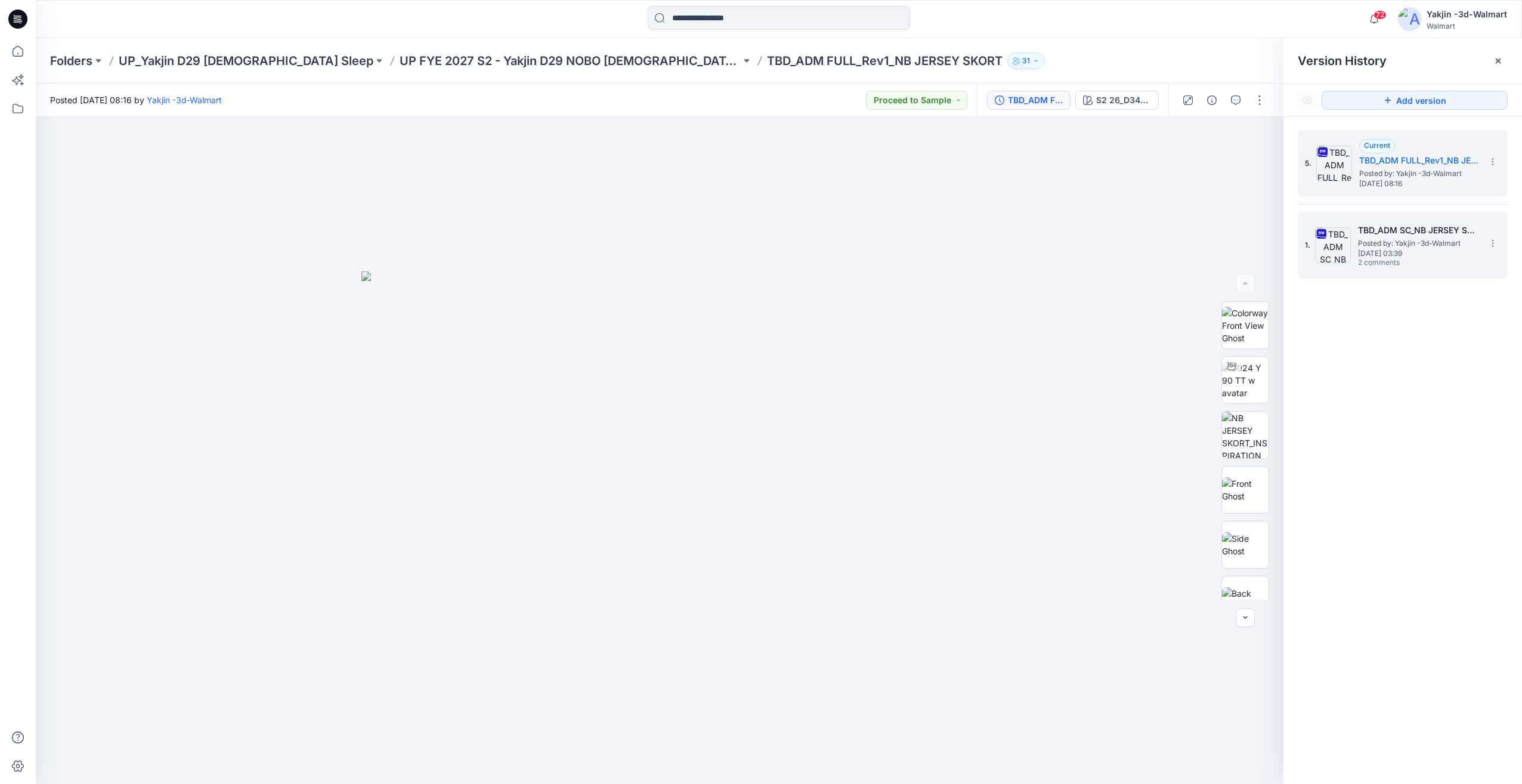
click at [1376, 270] on div "1. TBD_ADM SC_NB JERSEY SKORT Posted by: Yakjin -3d-Walmart Monday, June 02, 20…" at bounding box center [1394, 245] width 179 height 57
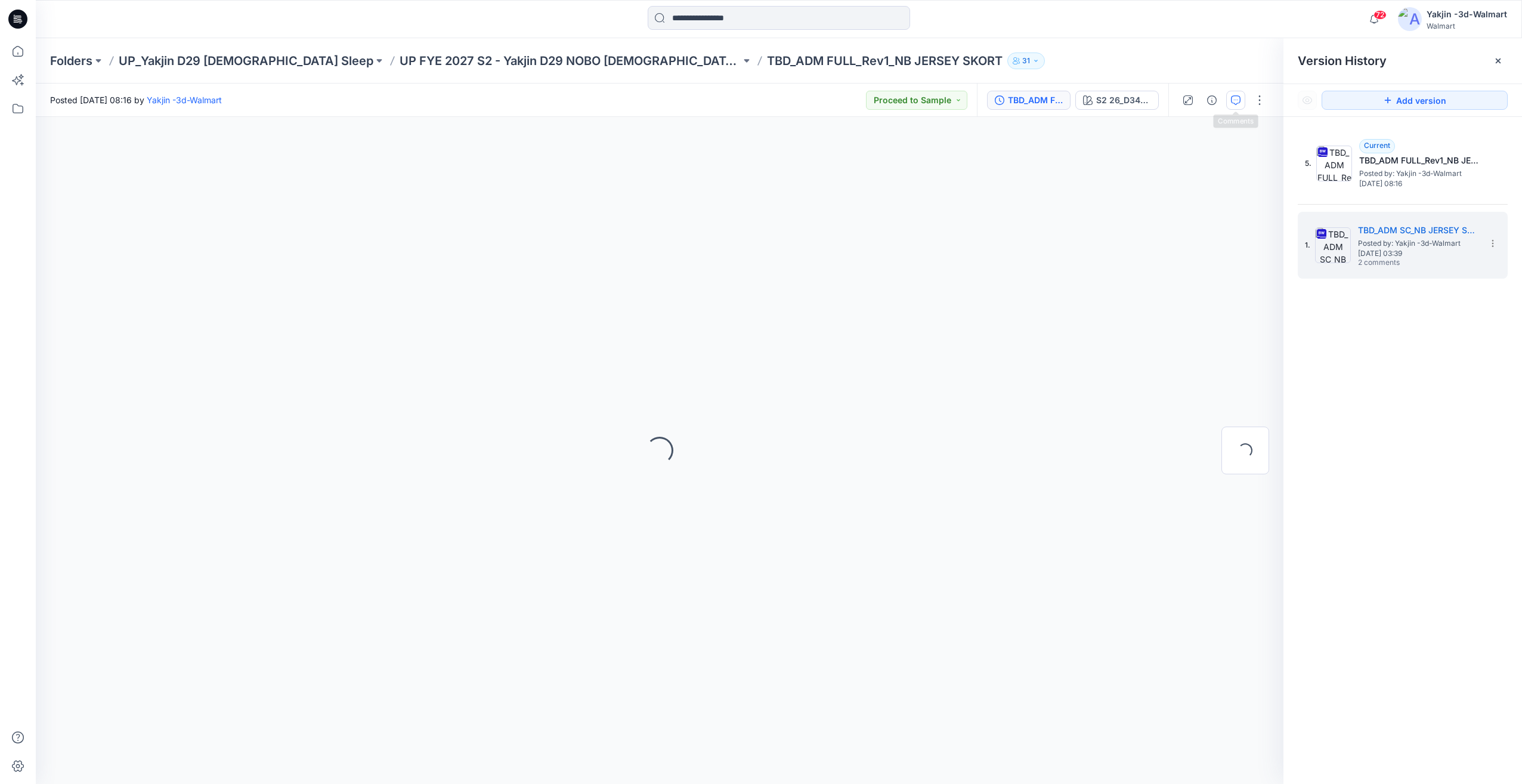
click at [1233, 102] on icon "button" at bounding box center [1236, 100] width 10 height 10
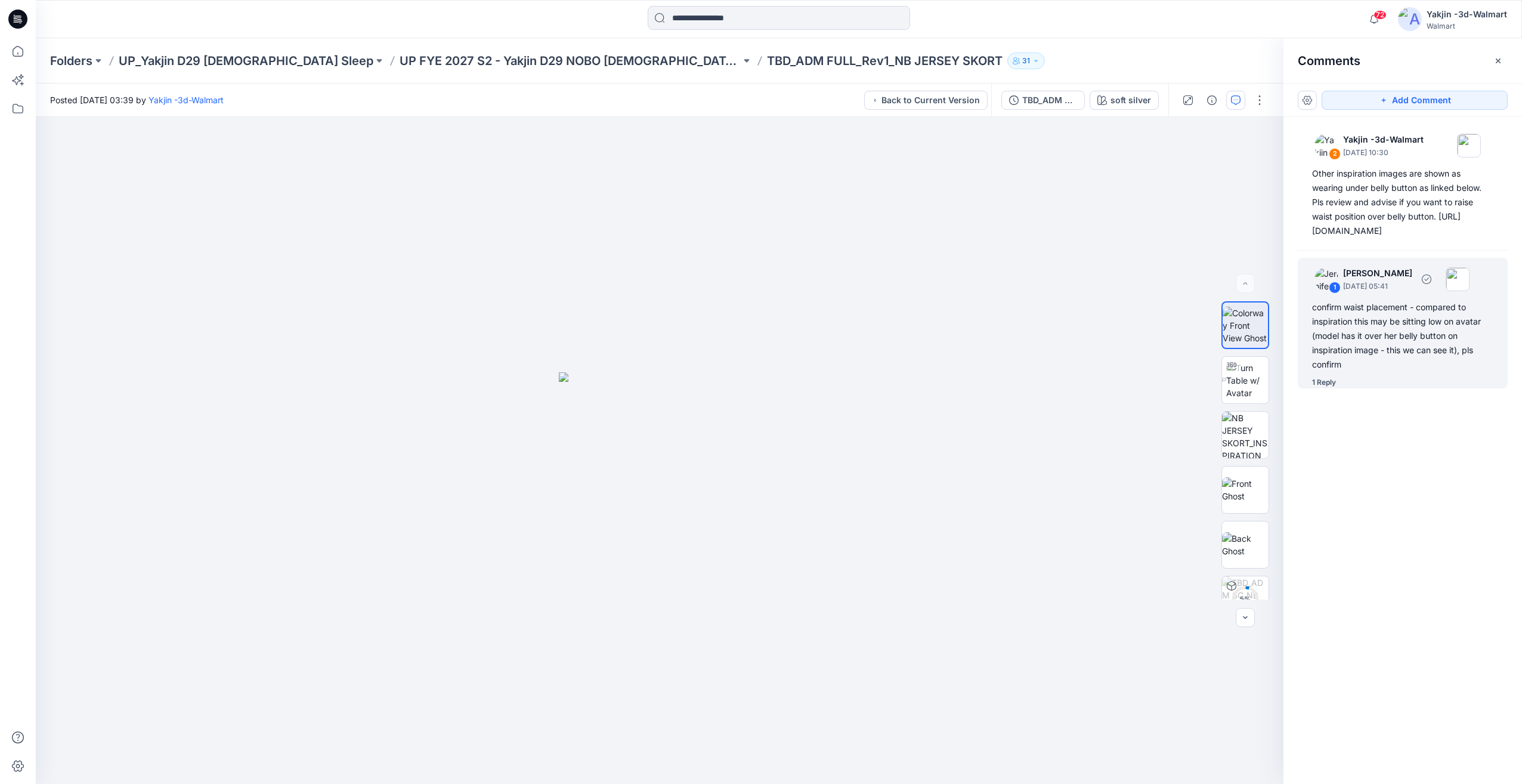
click at [1369, 372] on div "confirm waist placement - compared to inspiration this may be sitting low on av…" at bounding box center [1403, 336] width 181 height 72
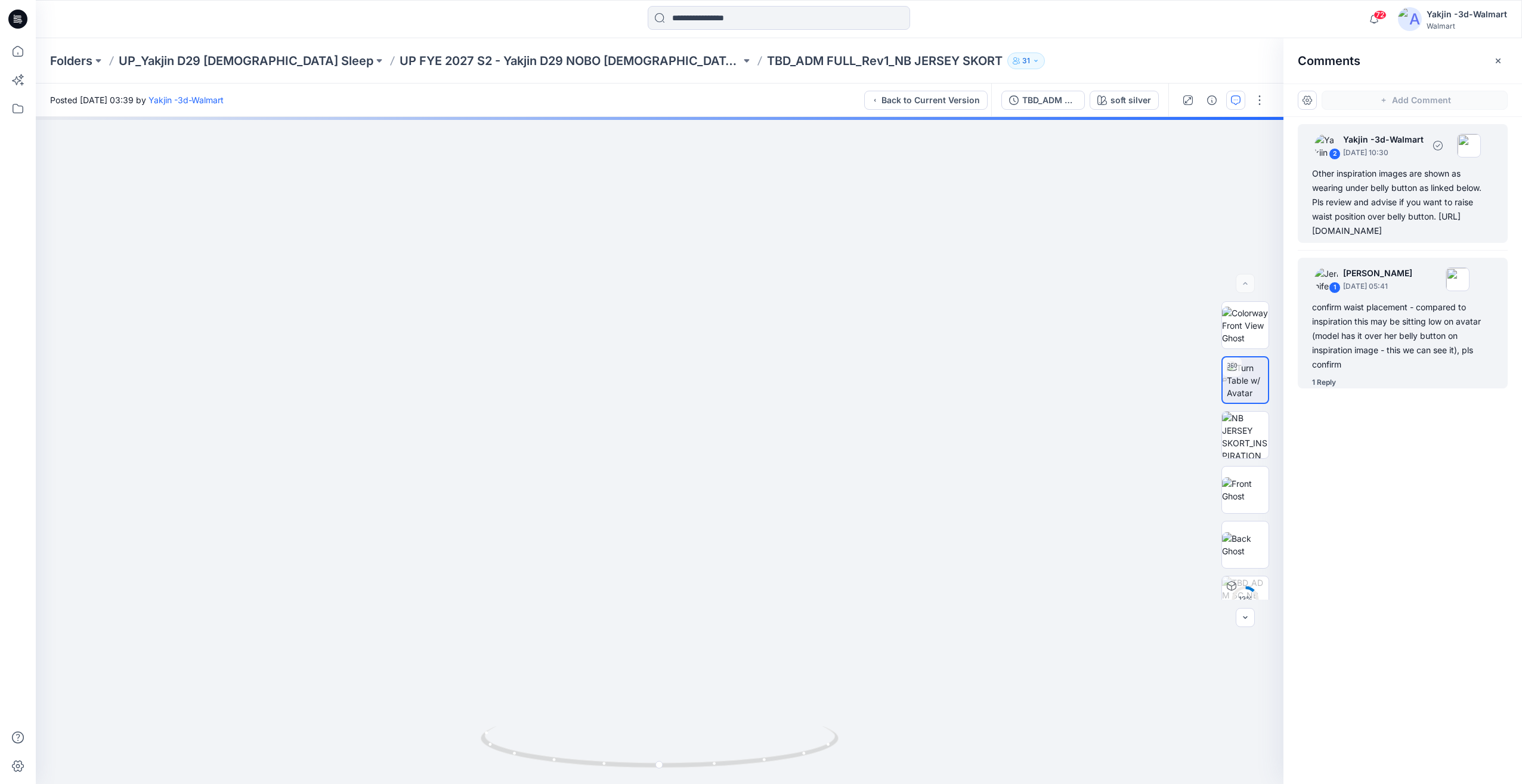
click at [1367, 238] on div "Other inspiration images are shown as wearing under belly button as linked belo…" at bounding box center [1403, 202] width 181 height 72
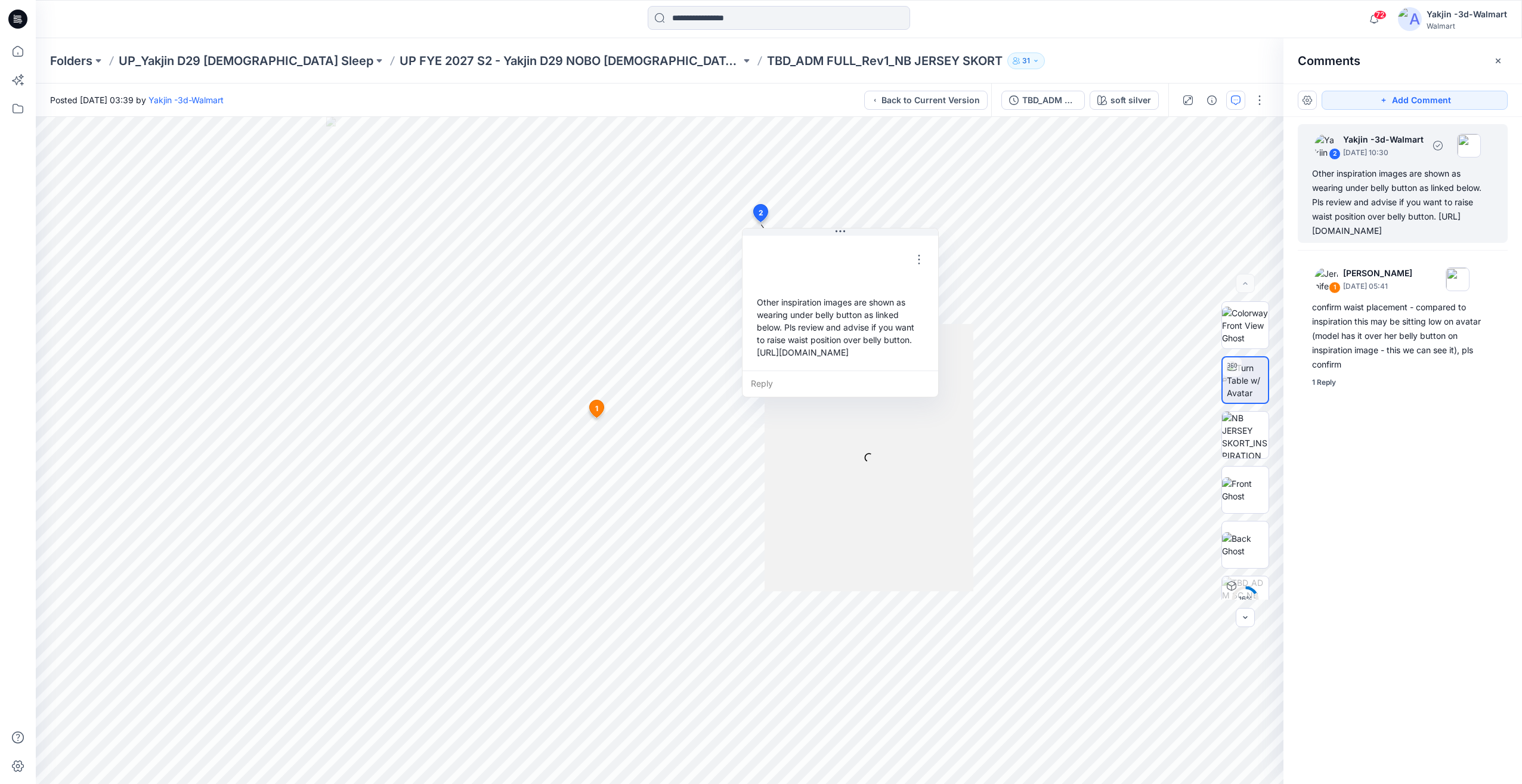
click at [1395, 211] on div "Other inspiration images are shown as wearing under belly button as linked belo…" at bounding box center [1403, 202] width 181 height 72
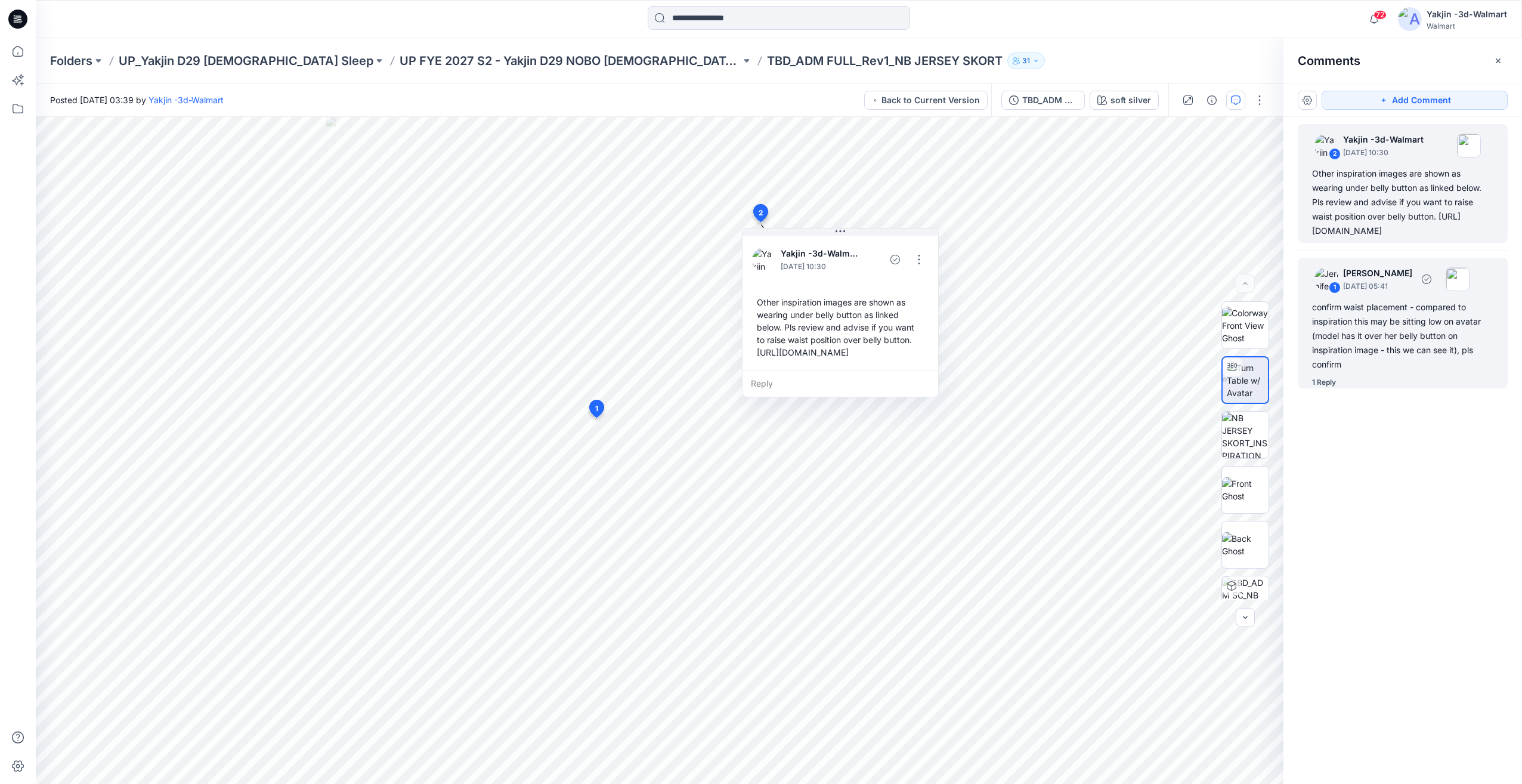
click at [1331, 389] on div "1 Reply" at bounding box center [1324, 382] width 24 height 12
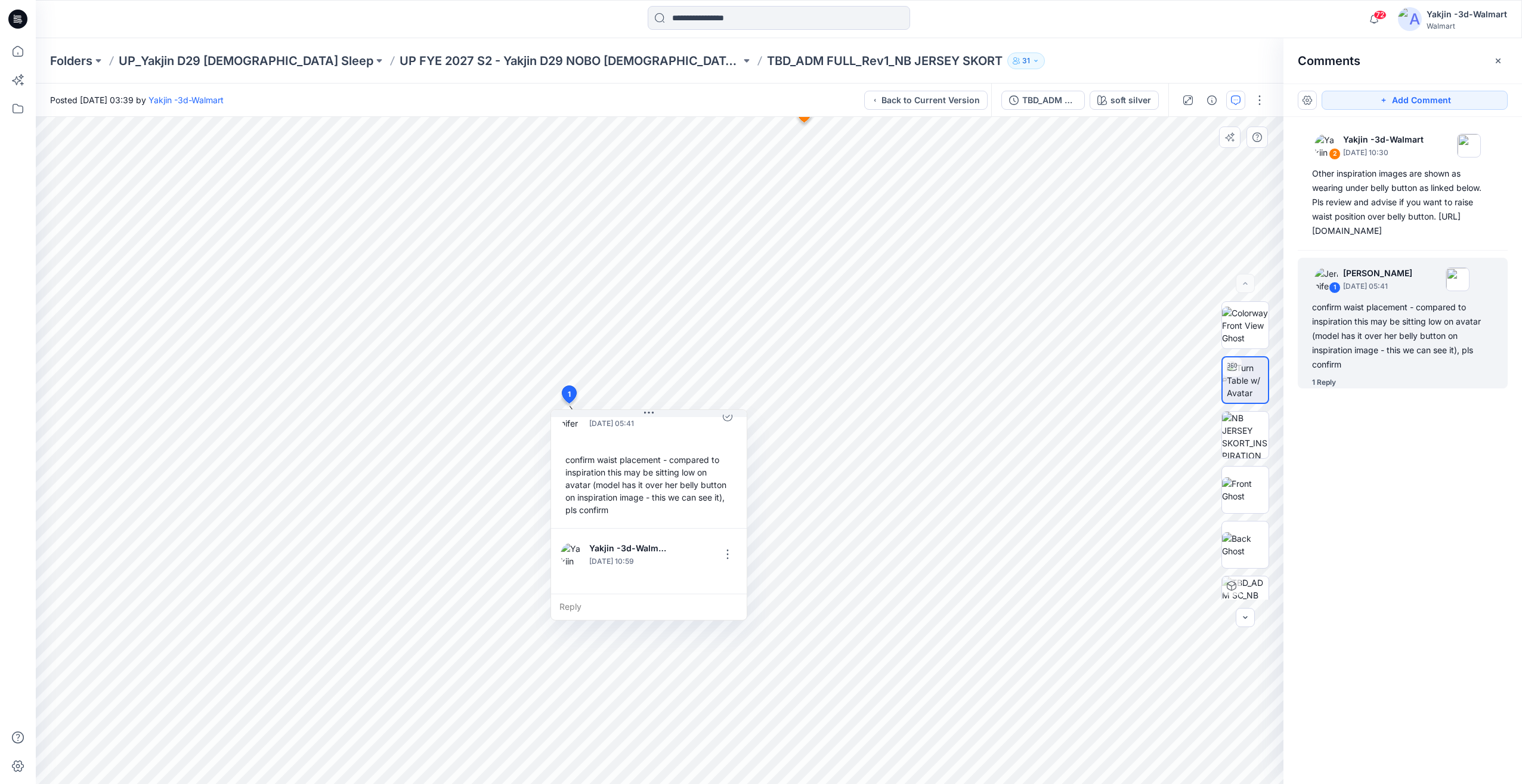
scroll to position [46, 0]
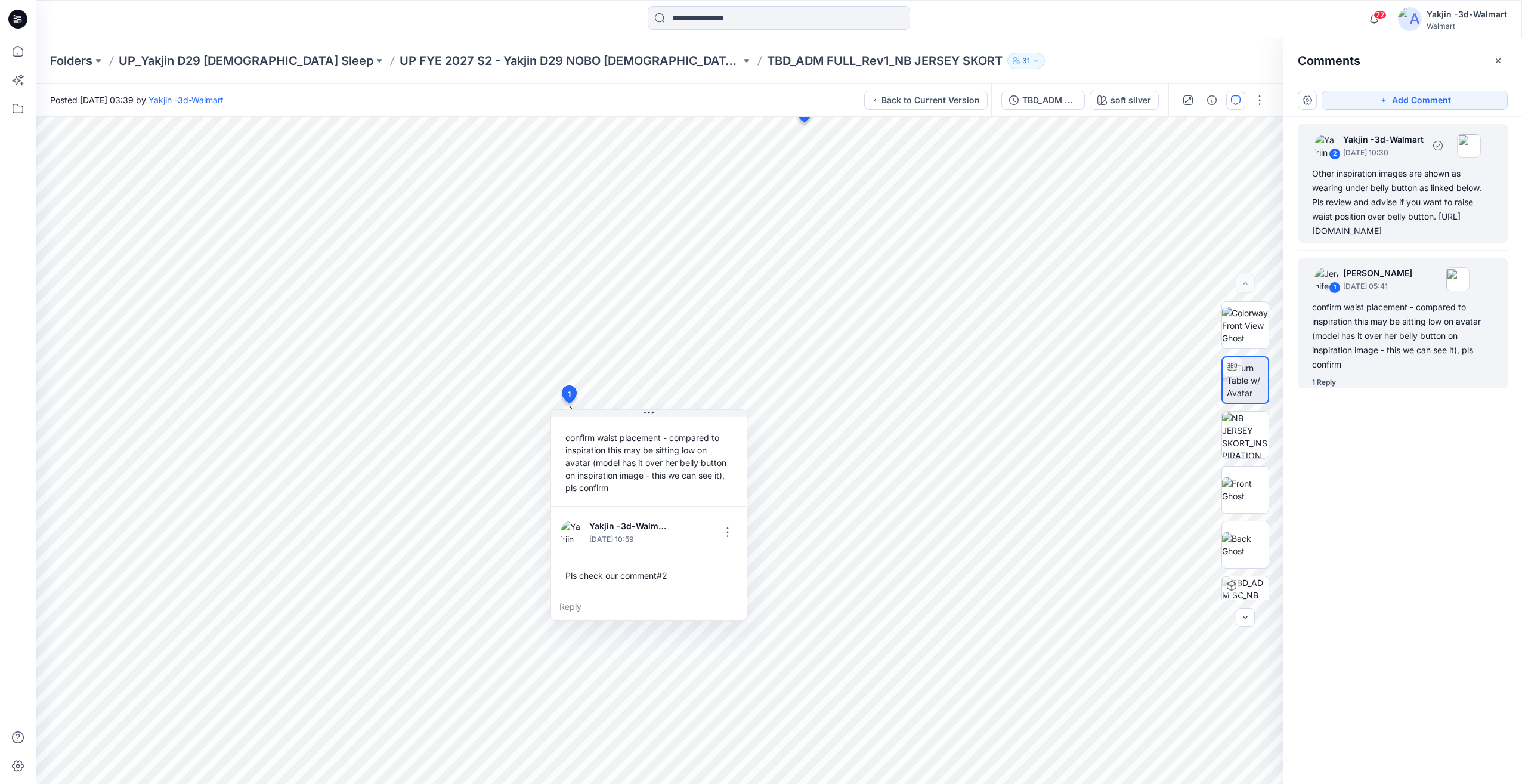
click at [1376, 233] on div "Other inspiration images are shown as wearing under belly button as linked belo…" at bounding box center [1403, 202] width 181 height 72
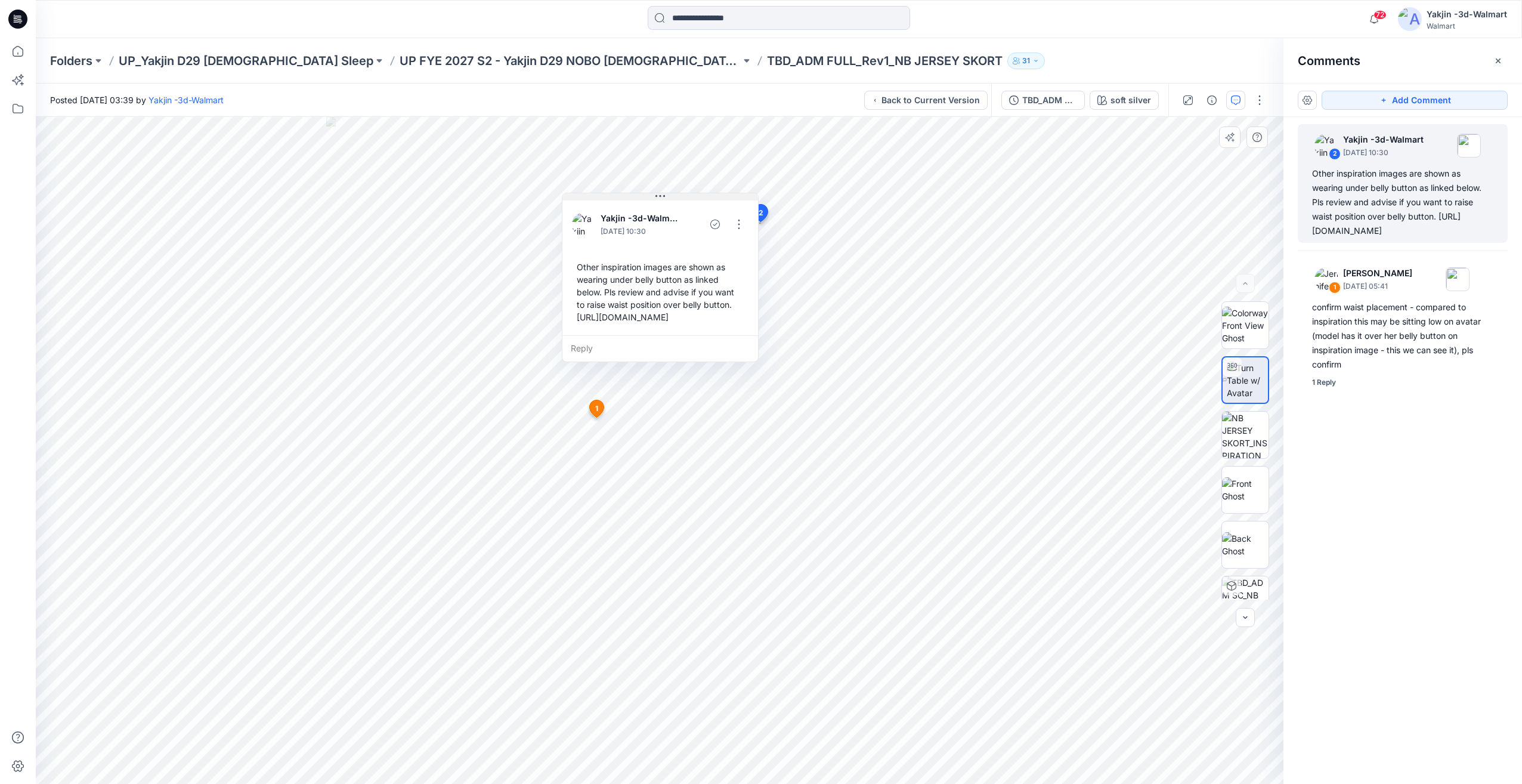
drag, startPoint x: 831, startPoint y: 233, endPoint x: 650, endPoint y: 198, distance: 184.4
click at [650, 198] on button at bounding box center [660, 197] width 196 height 7
click at [1063, 103] on div "TBD_ADM SC_NB JERSEY SKORT" at bounding box center [1050, 100] width 55 height 13
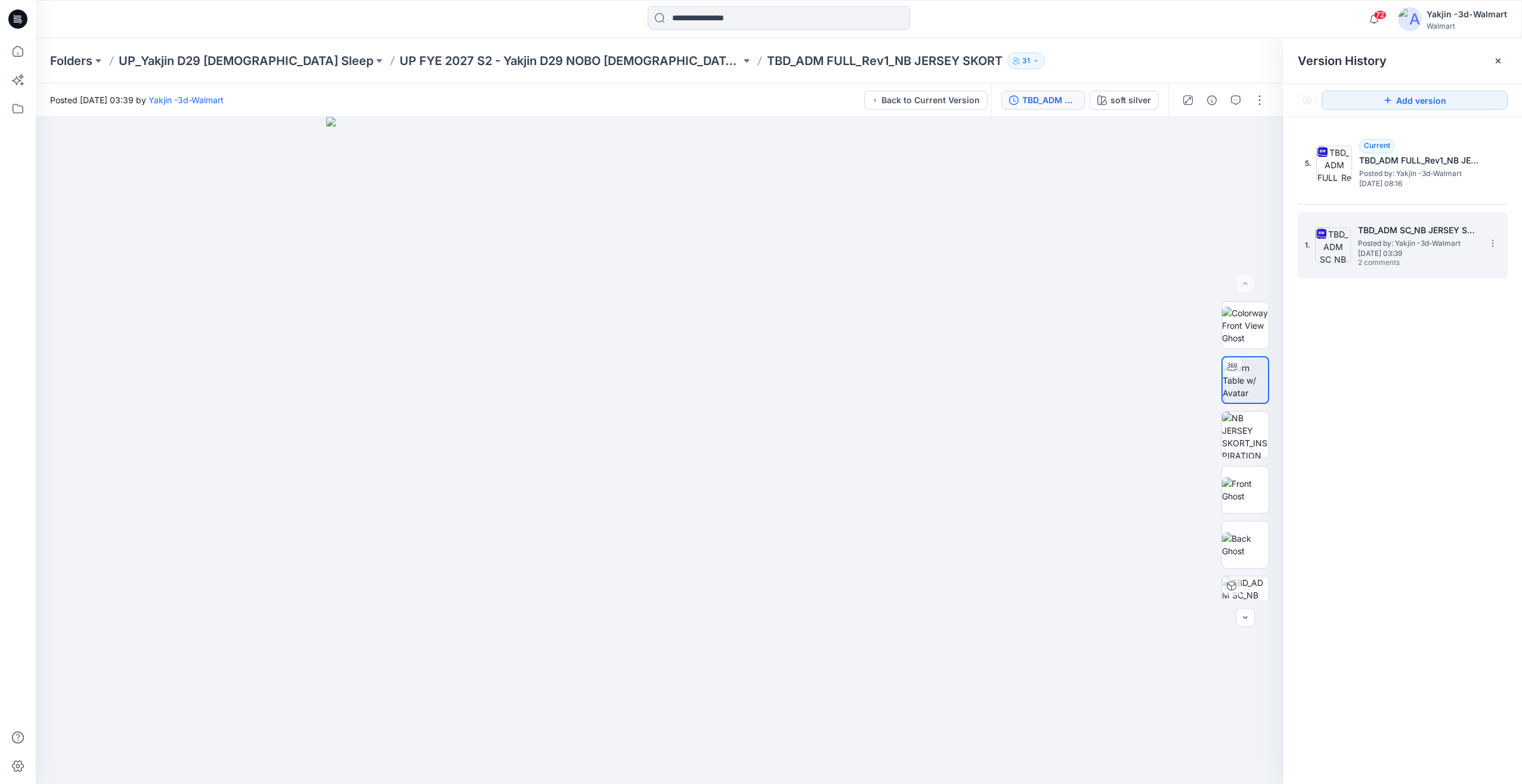
click at [1434, 241] on span "Posted by: Yakjin -3d-Walmart" at bounding box center [1417, 243] width 119 height 12
drag, startPoint x: 743, startPoint y: 703, endPoint x: 784, endPoint y: 704, distance: 41.0
click at [784, 704] on img at bounding box center [659, 450] width 667 height 667
drag, startPoint x: 653, startPoint y: 722, endPoint x: 739, endPoint y: 712, distance: 86.6
click at [738, 712] on img at bounding box center [659, 450] width 667 height 667
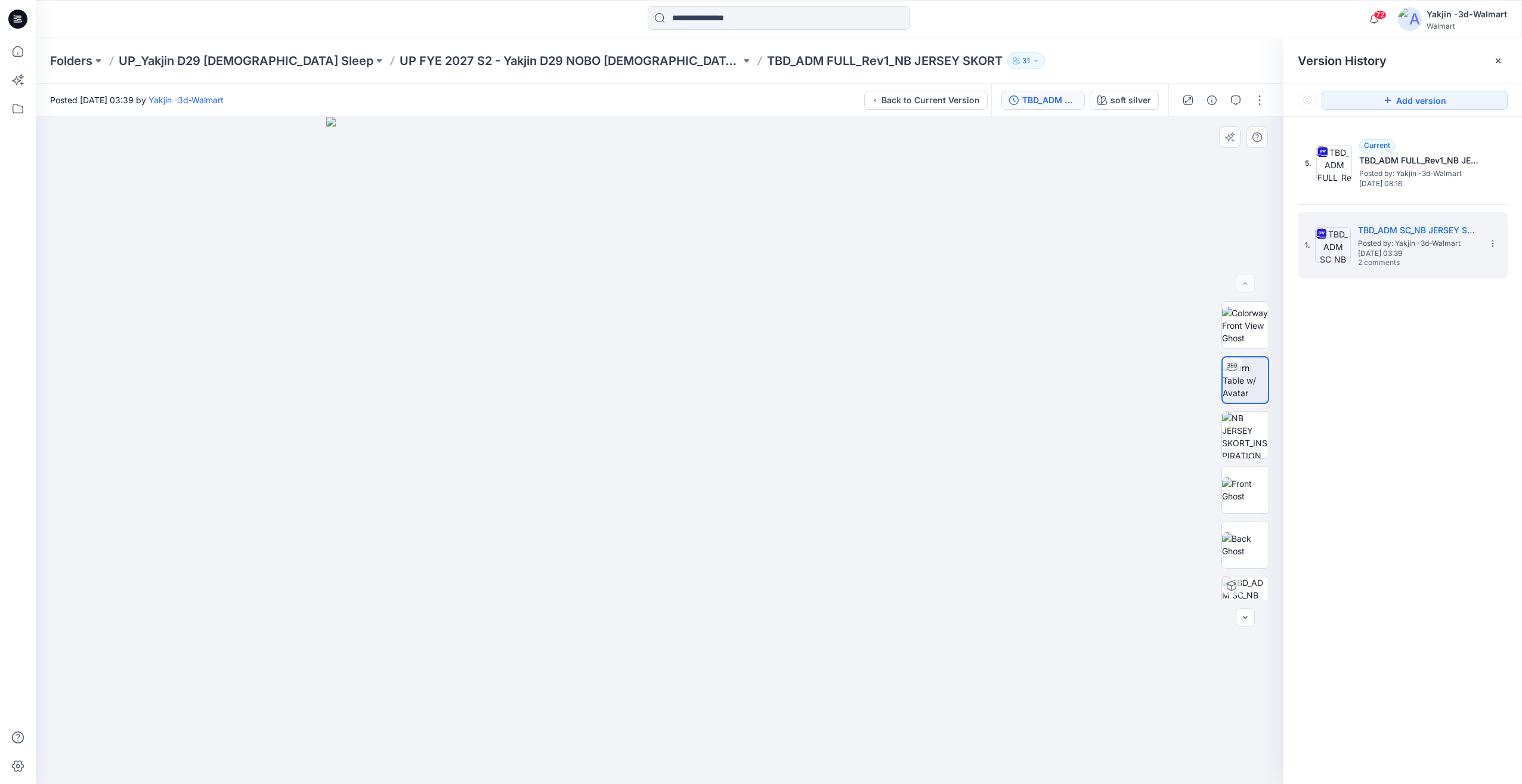
drag, startPoint x: 661, startPoint y: 685, endPoint x: 684, endPoint y: 607, distance: 81.3
click at [684, 607] on img at bounding box center [659, 450] width 667 height 667
click at [1223, 395] on img at bounding box center [1245, 380] width 45 height 38
click at [766, 694] on img at bounding box center [659, 450] width 667 height 667
drag, startPoint x: 701, startPoint y: 480, endPoint x: 727, endPoint y: 481, distance: 26.0
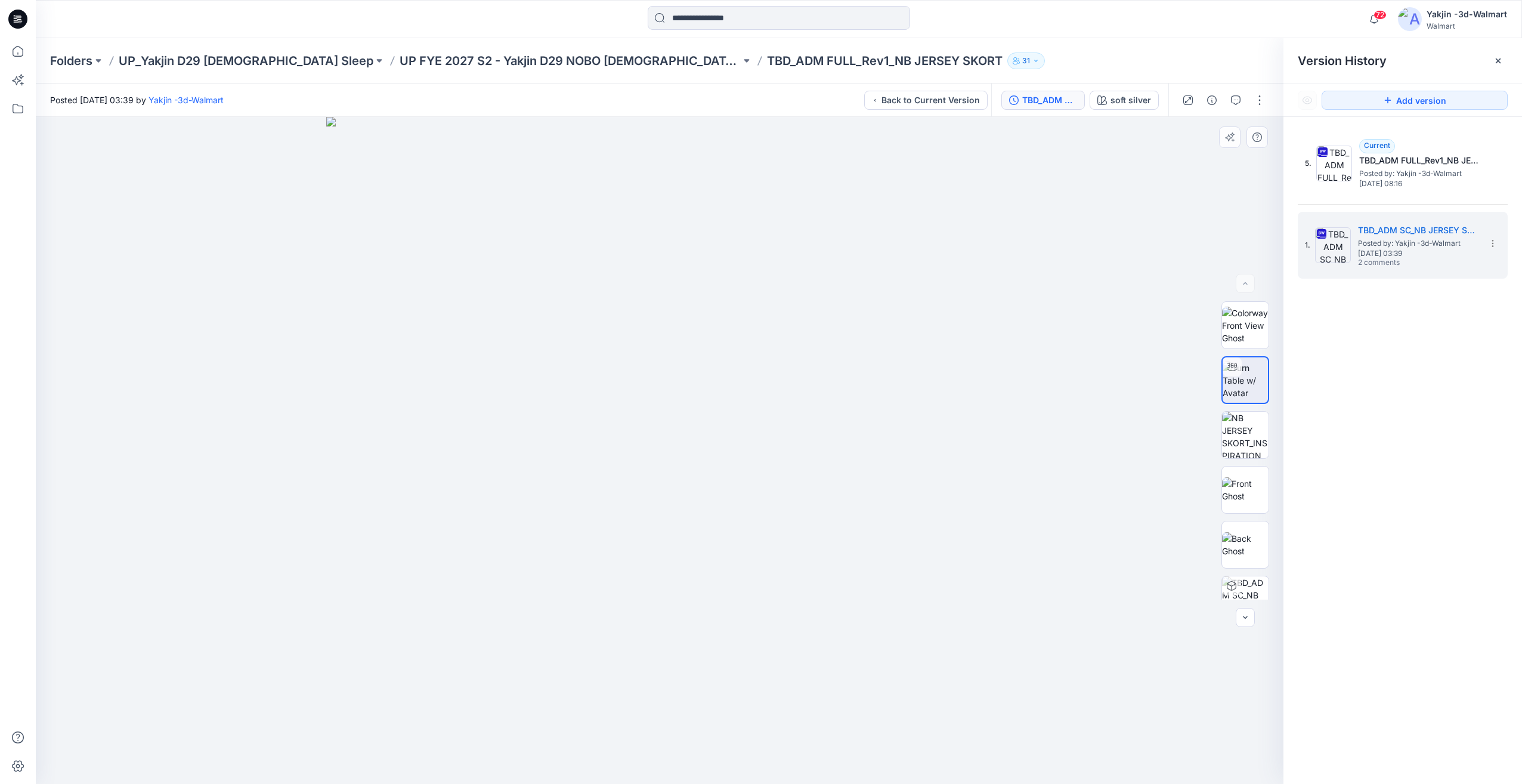
click at [700, 479] on img at bounding box center [659, 450] width 667 height 667
drag, startPoint x: 648, startPoint y: 727, endPoint x: 662, endPoint y: 727, distance: 14.0
click at [662, 727] on img at bounding box center [659, 450] width 667 height 667
drag, startPoint x: 685, startPoint y: 737, endPoint x: 751, endPoint y: 748, distance: 66.9
click at [767, 738] on img at bounding box center [659, 450] width 667 height 667
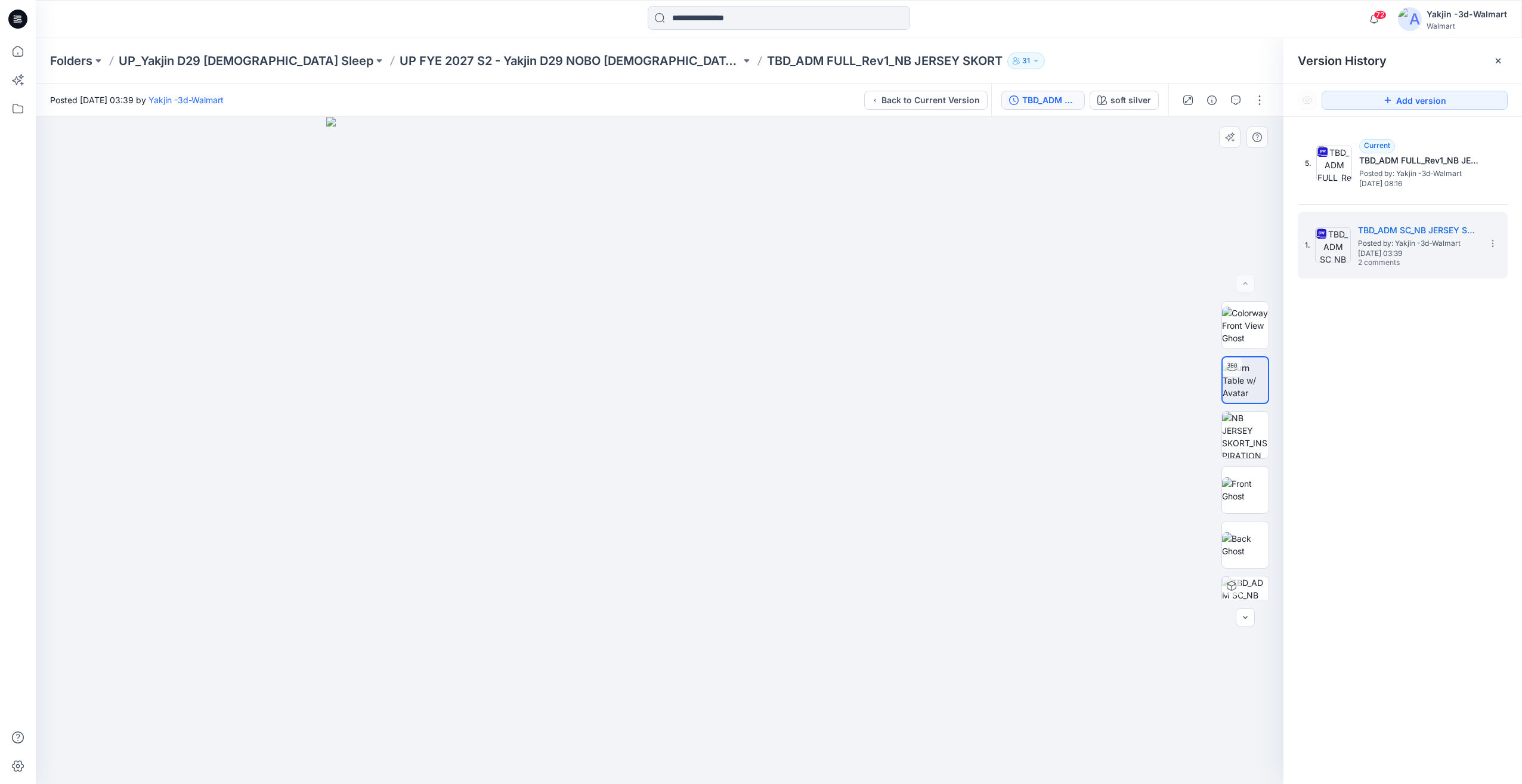
drag, startPoint x: 522, startPoint y: 743, endPoint x: 544, endPoint y: 733, distance: 24.2
click at [516, 741] on img at bounding box center [659, 450] width 667 height 667
drag, startPoint x: 696, startPoint y: 635, endPoint x: 727, endPoint y: 573, distance: 69.3
click at [706, 618] on img at bounding box center [659, 450] width 667 height 667
drag, startPoint x: 727, startPoint y: 573, endPoint x: 952, endPoint y: 474, distance: 245.8
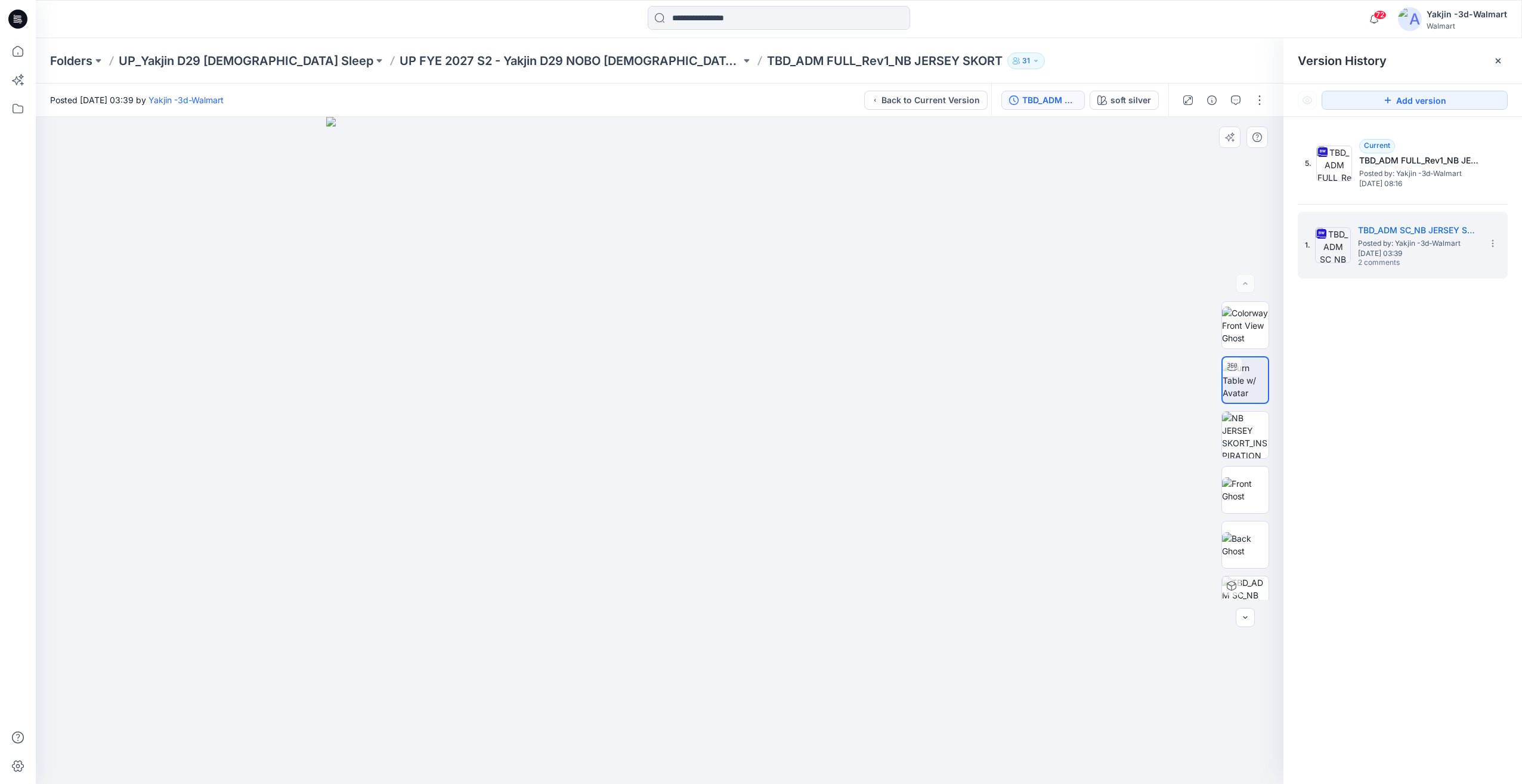
click at [739, 557] on img at bounding box center [659, 450] width 667 height 667
click at [1245, 477] on img at bounding box center [1245, 490] width 47 height 25
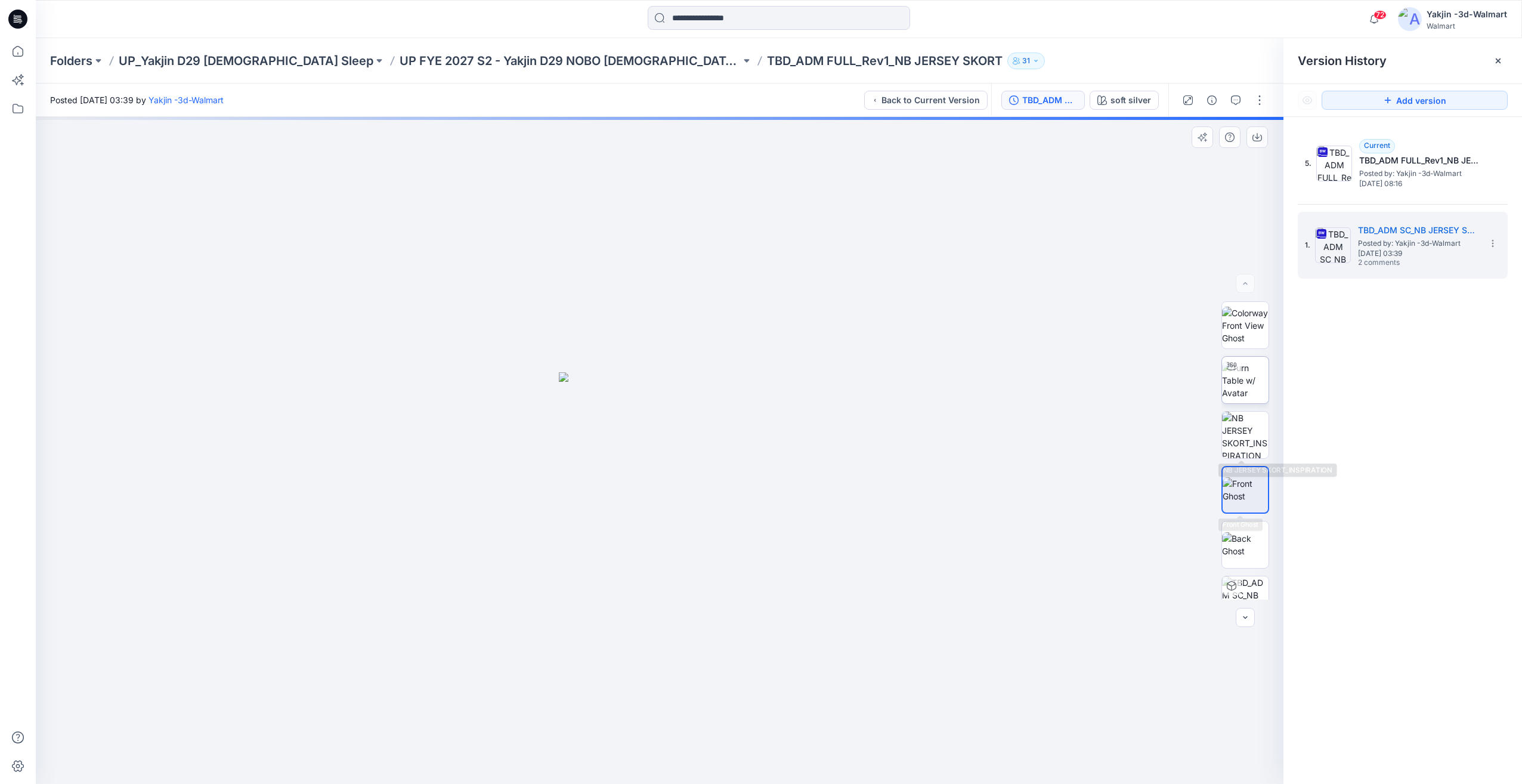
click at [1258, 389] on img at bounding box center [1245, 380] width 47 height 38
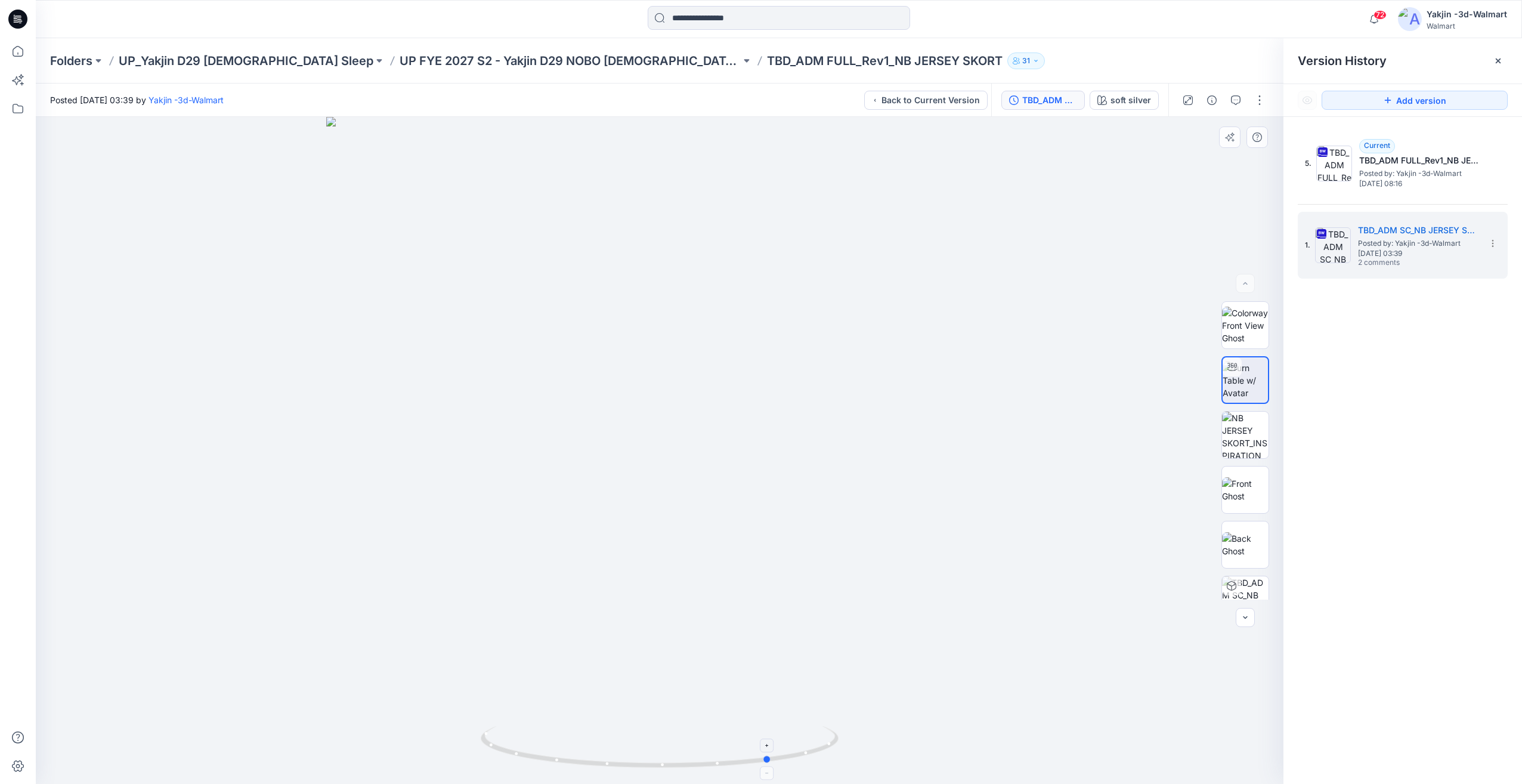
drag, startPoint x: 616, startPoint y: 742, endPoint x: 730, endPoint y: 728, distance: 114.9
click at [730, 728] on icon at bounding box center [661, 748] width 361 height 45
click at [1393, 172] on span "Posted by: Yakjin -3d-Walmart" at bounding box center [1419, 174] width 119 height 12
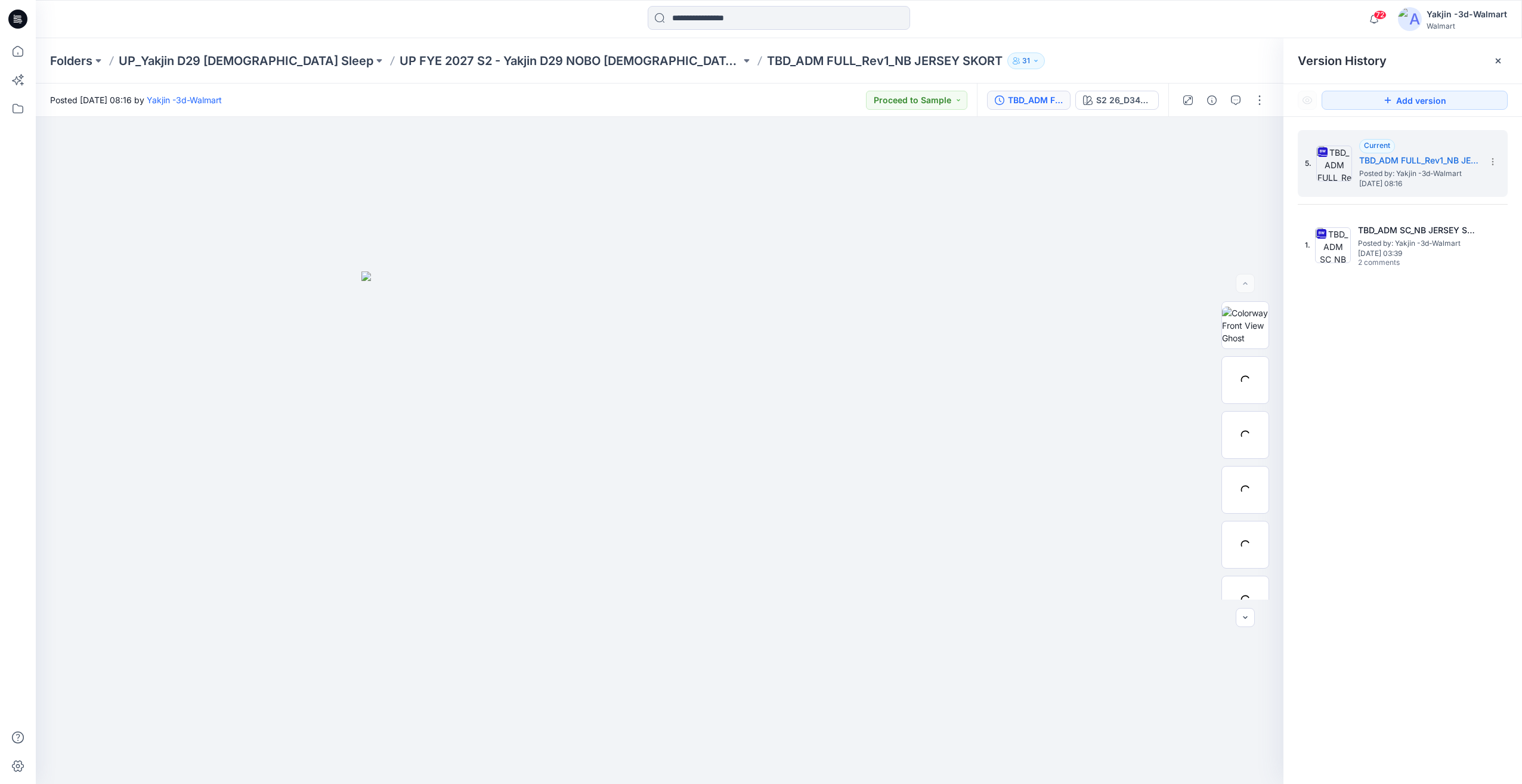
click at [699, 714] on div at bounding box center [659, 450] width 1248 height 667
click at [1239, 393] on img at bounding box center [1245, 380] width 47 height 38
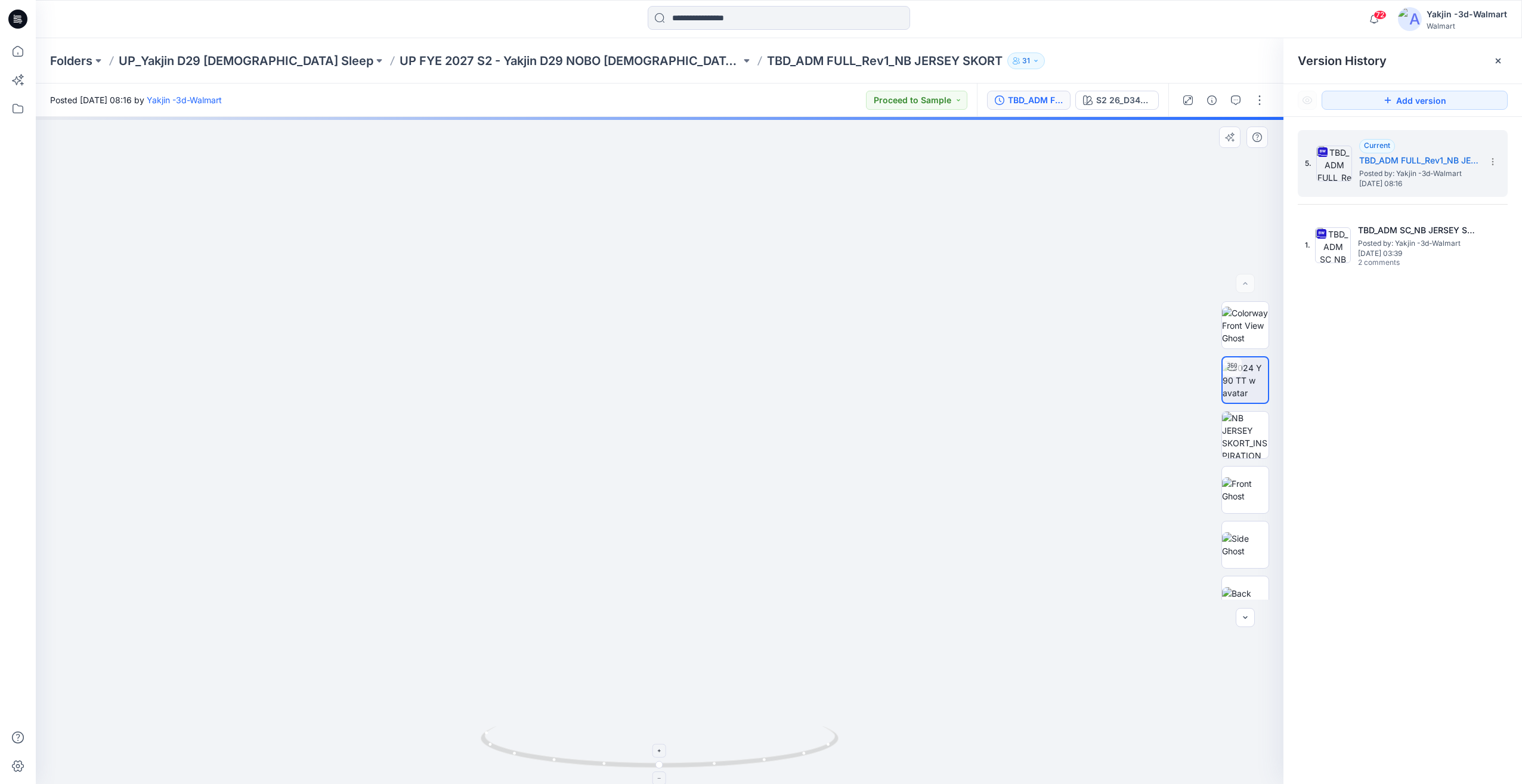
drag, startPoint x: 665, startPoint y: 755, endPoint x: 737, endPoint y: 741, distance: 73.3
click at [739, 742] on icon at bounding box center [661, 748] width 361 height 45
drag, startPoint x: 659, startPoint y: 732, endPoint x: 599, endPoint y: 742, distance: 60.8
click at [596, 742] on icon at bounding box center [661, 748] width 361 height 45
click at [600, 742] on icon at bounding box center [661, 748] width 361 height 45
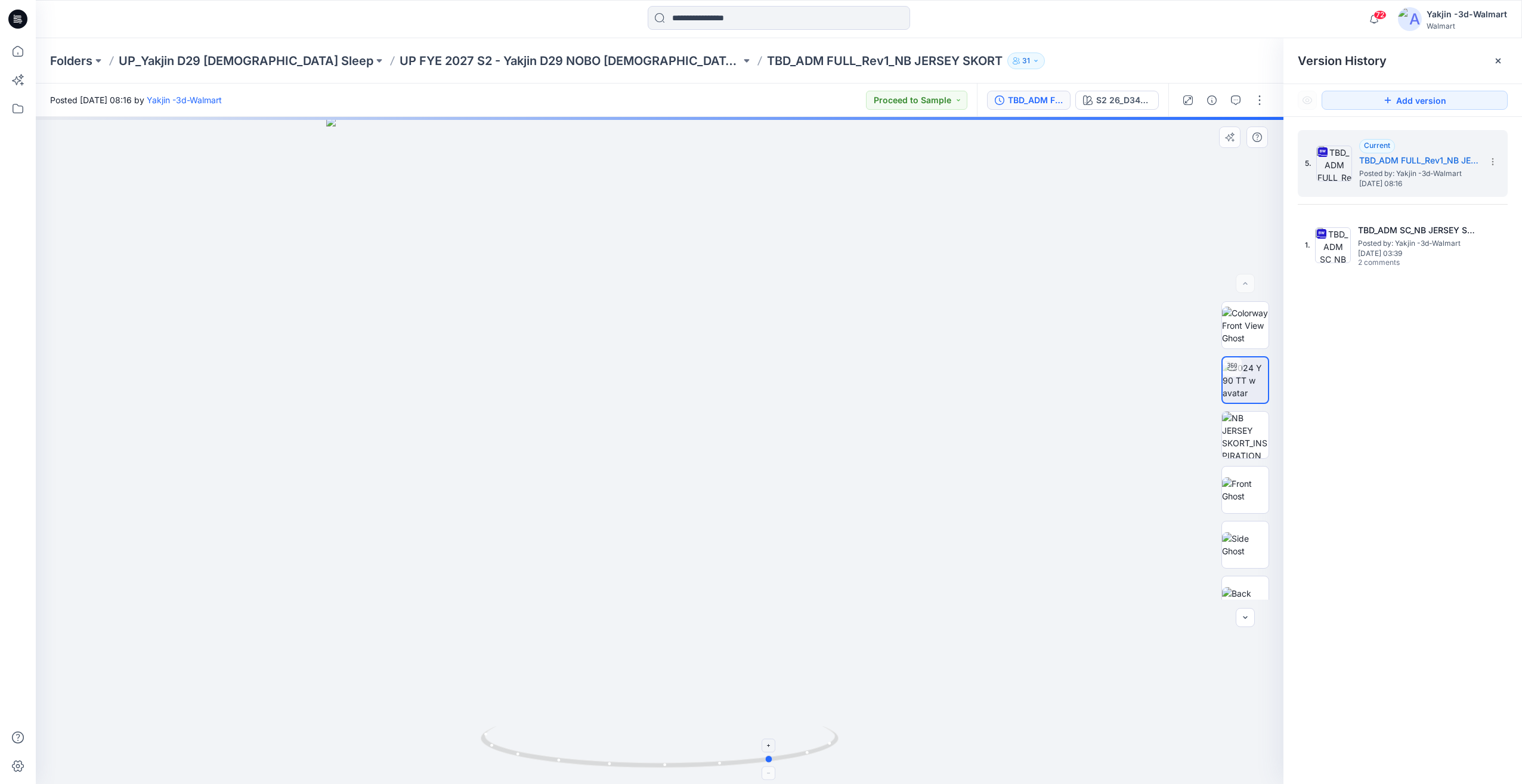
drag, startPoint x: 672, startPoint y: 735, endPoint x: 731, endPoint y: 734, distance: 59.0
click at [731, 734] on icon at bounding box center [661, 748] width 361 height 45
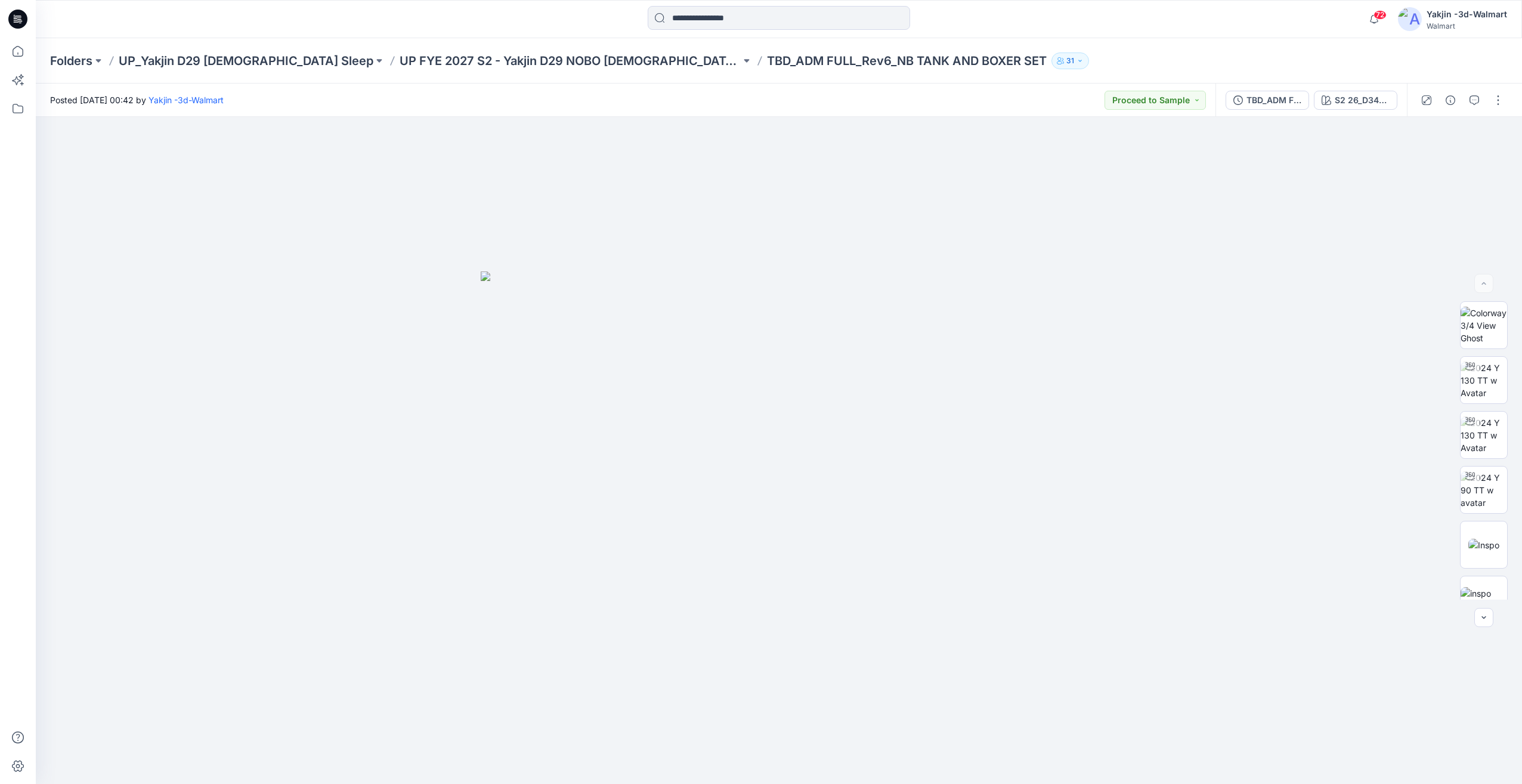
click at [1268, 92] on button "TBD_ADM FULL_Rev5_NB TANK AND BOXER SET" at bounding box center [1268, 100] width 84 height 19
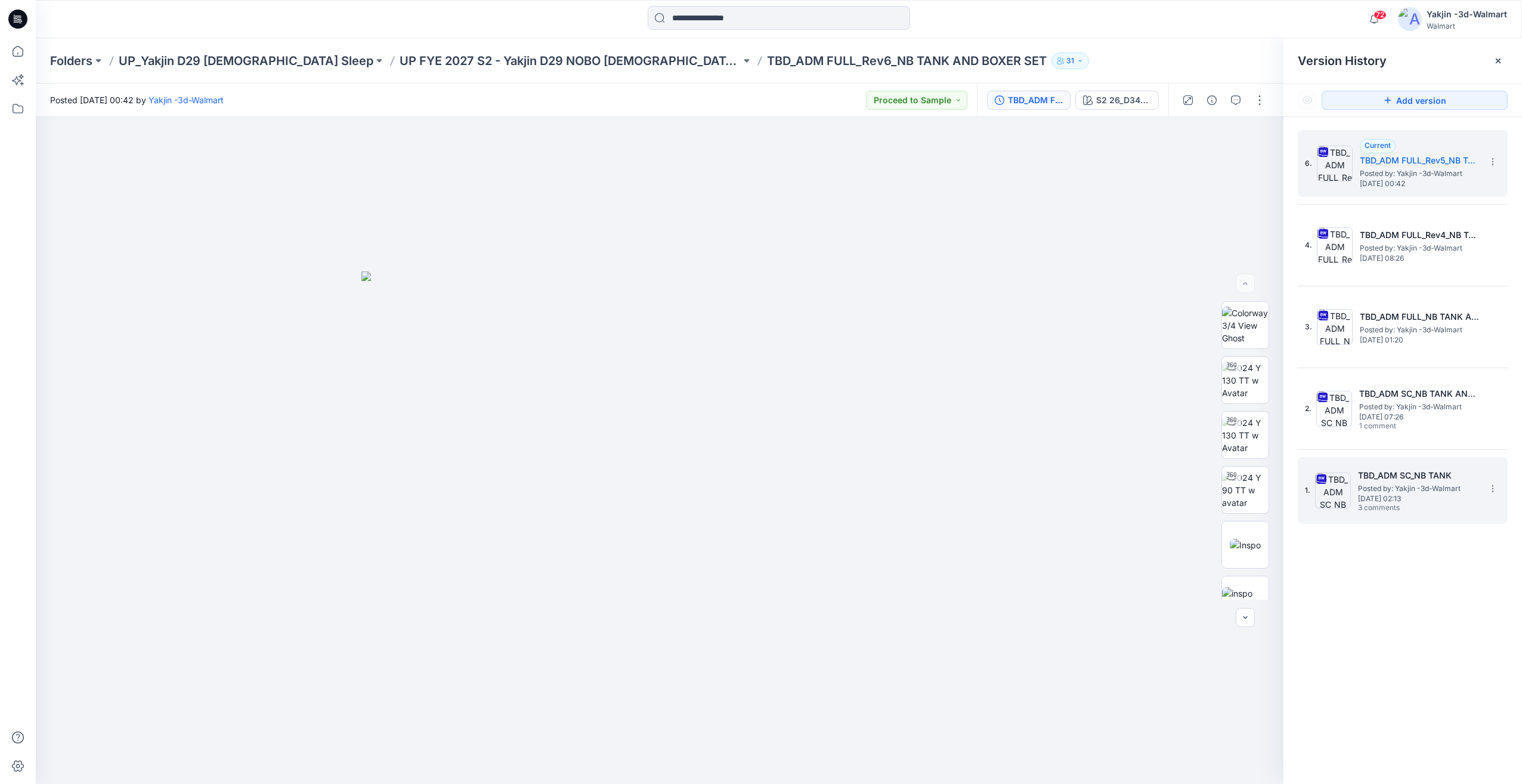
click at [1406, 504] on span "3 comments" at bounding box center [1400, 508] width 84 height 10
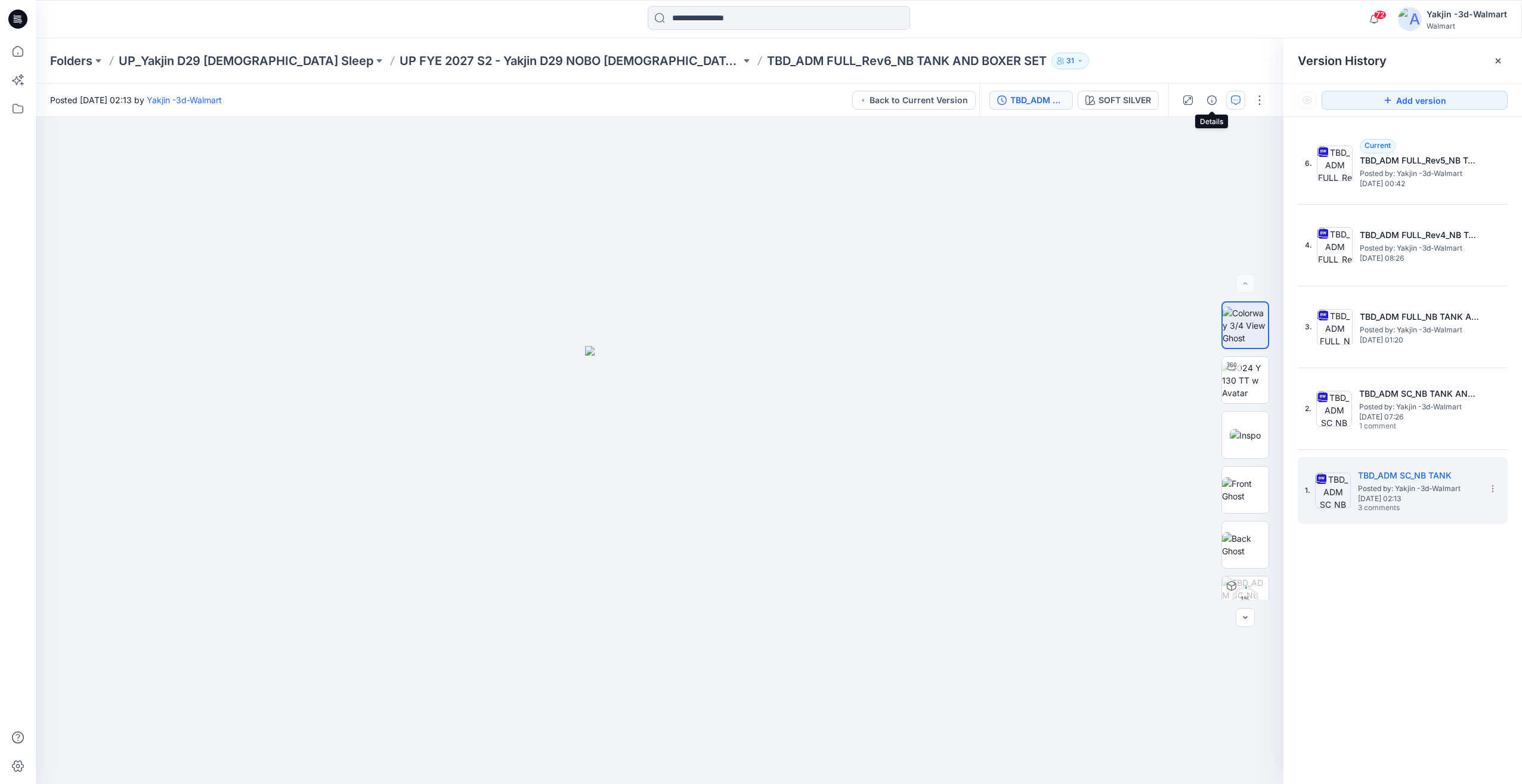
click at [1229, 97] on button "button" at bounding box center [1236, 100] width 19 height 19
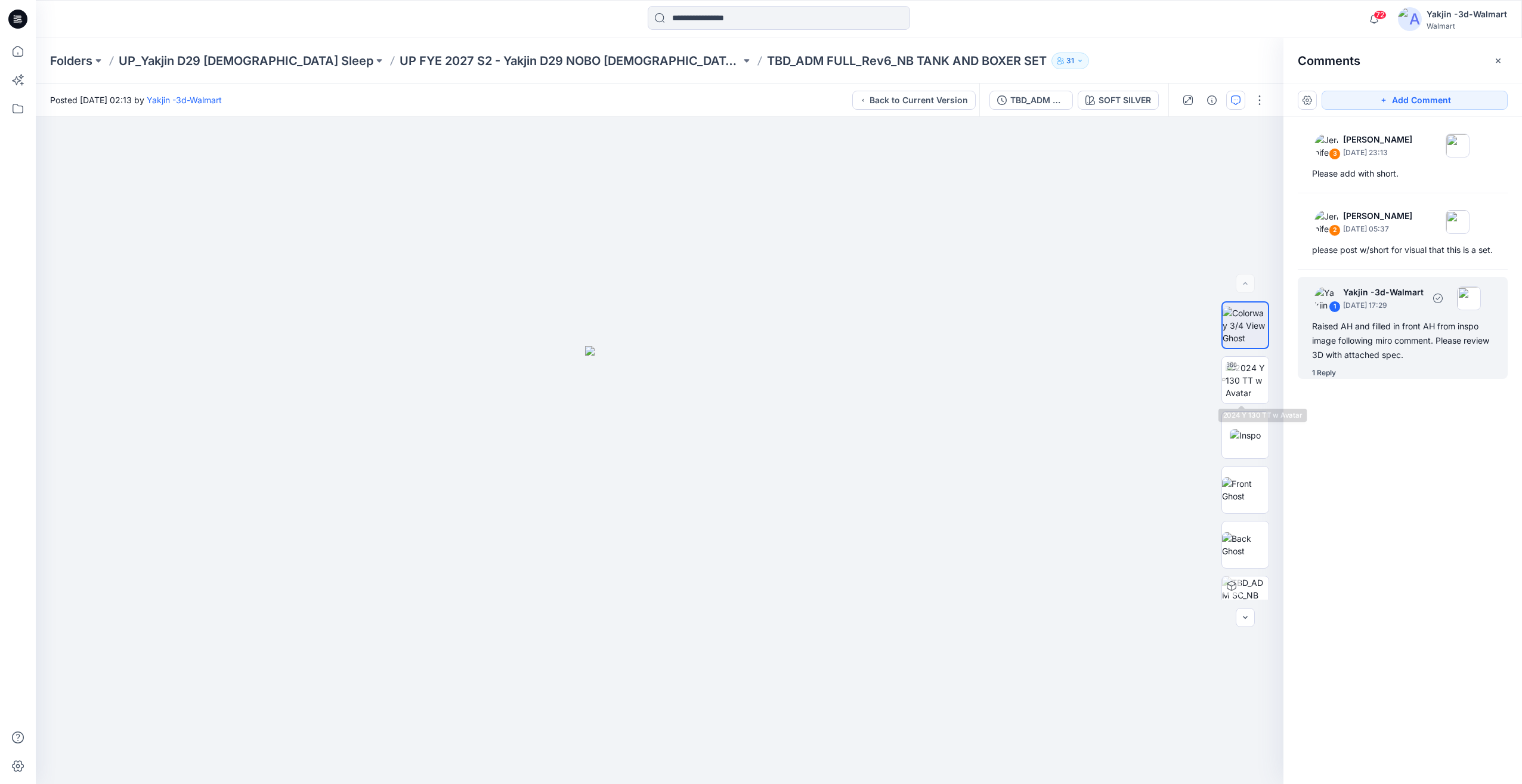
click at [1411, 360] on div "Raised AH and filled in front AH from inspo image following miro comment. Pleas…" at bounding box center [1403, 340] width 181 height 43
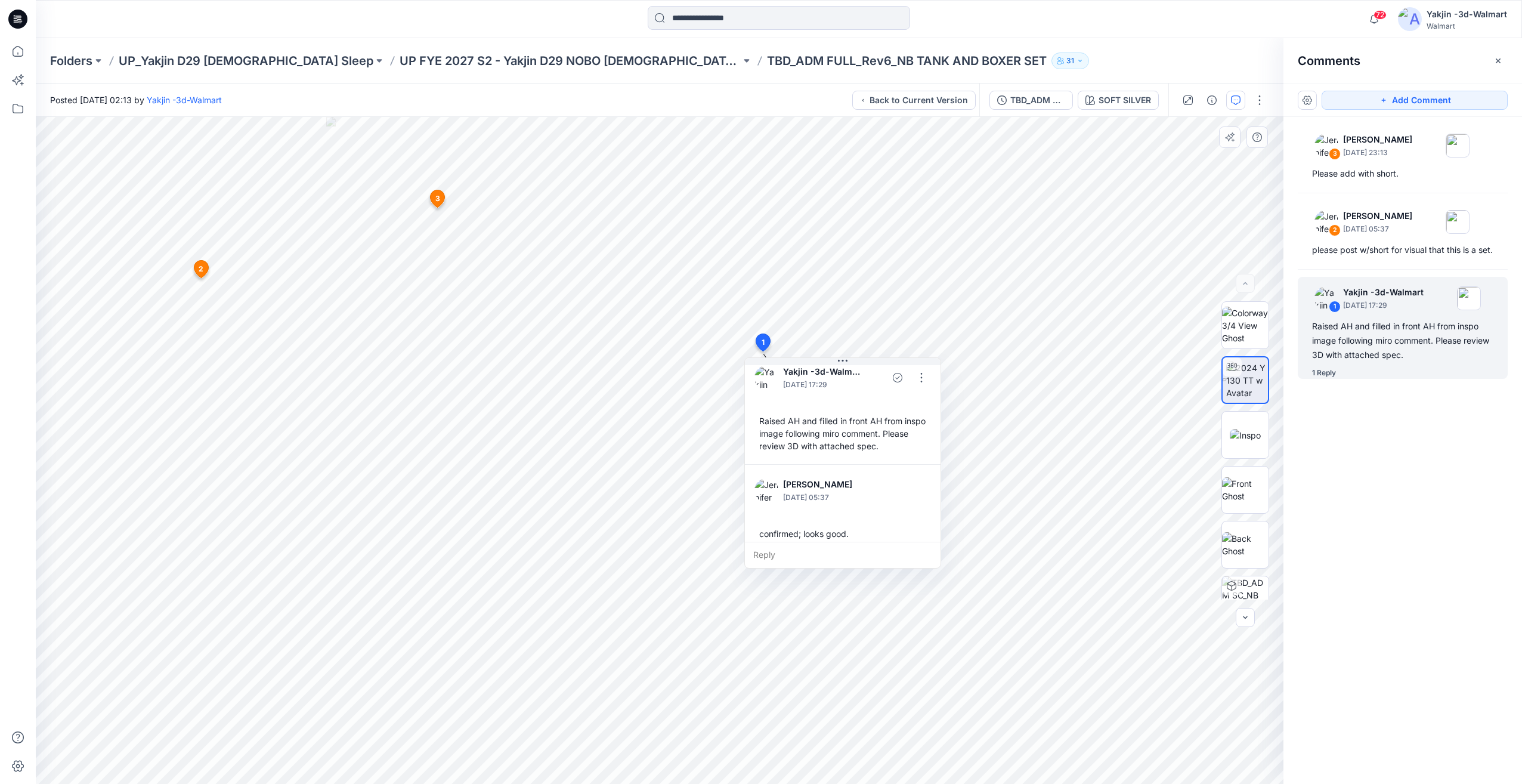
scroll to position [10, 0]
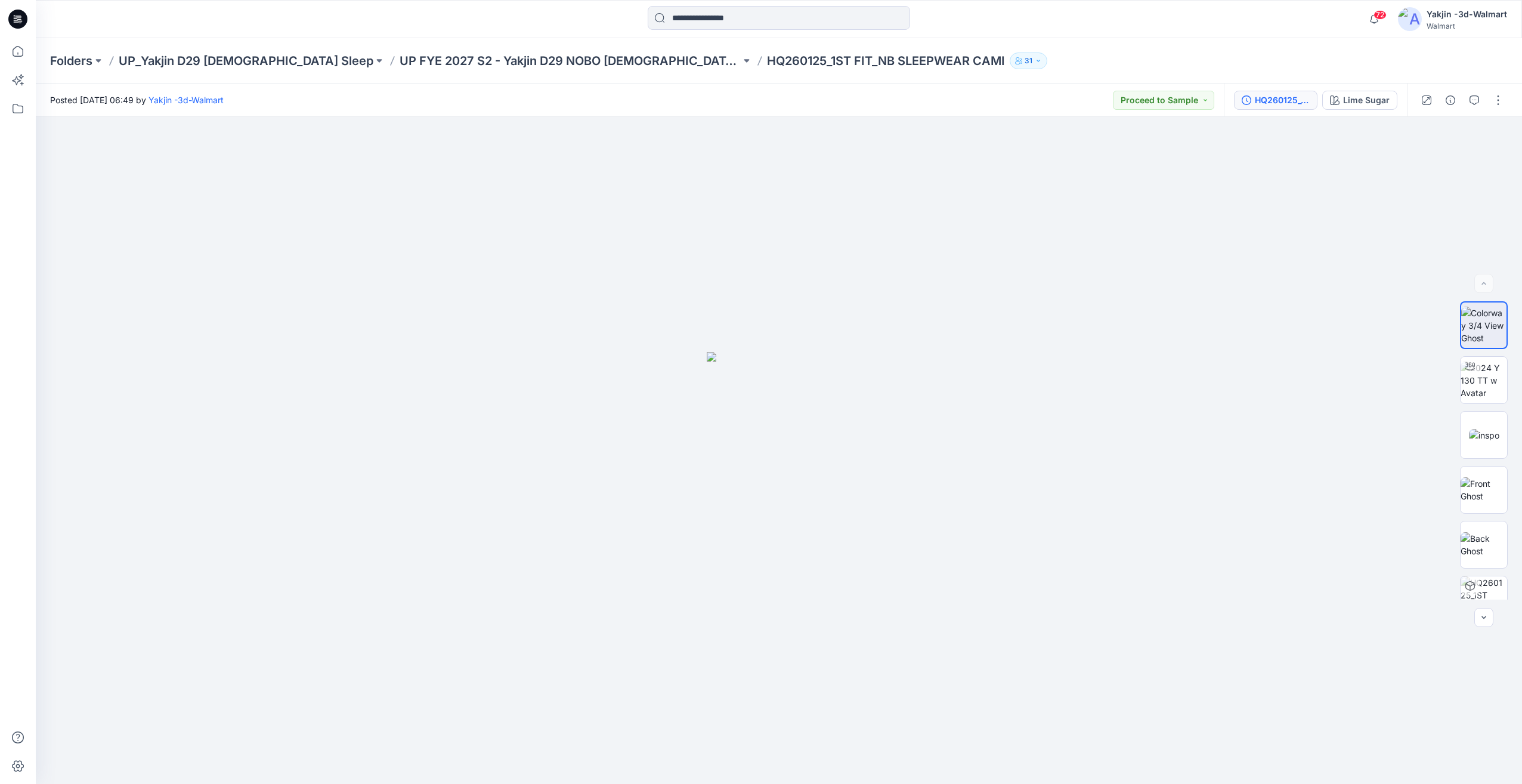
click at [1248, 105] on button "HQ260125_1ST FIT_NB SLEEPWEAR CAMI" at bounding box center [1276, 100] width 84 height 19
